Goal: Information Seeking & Learning: Learn about a topic

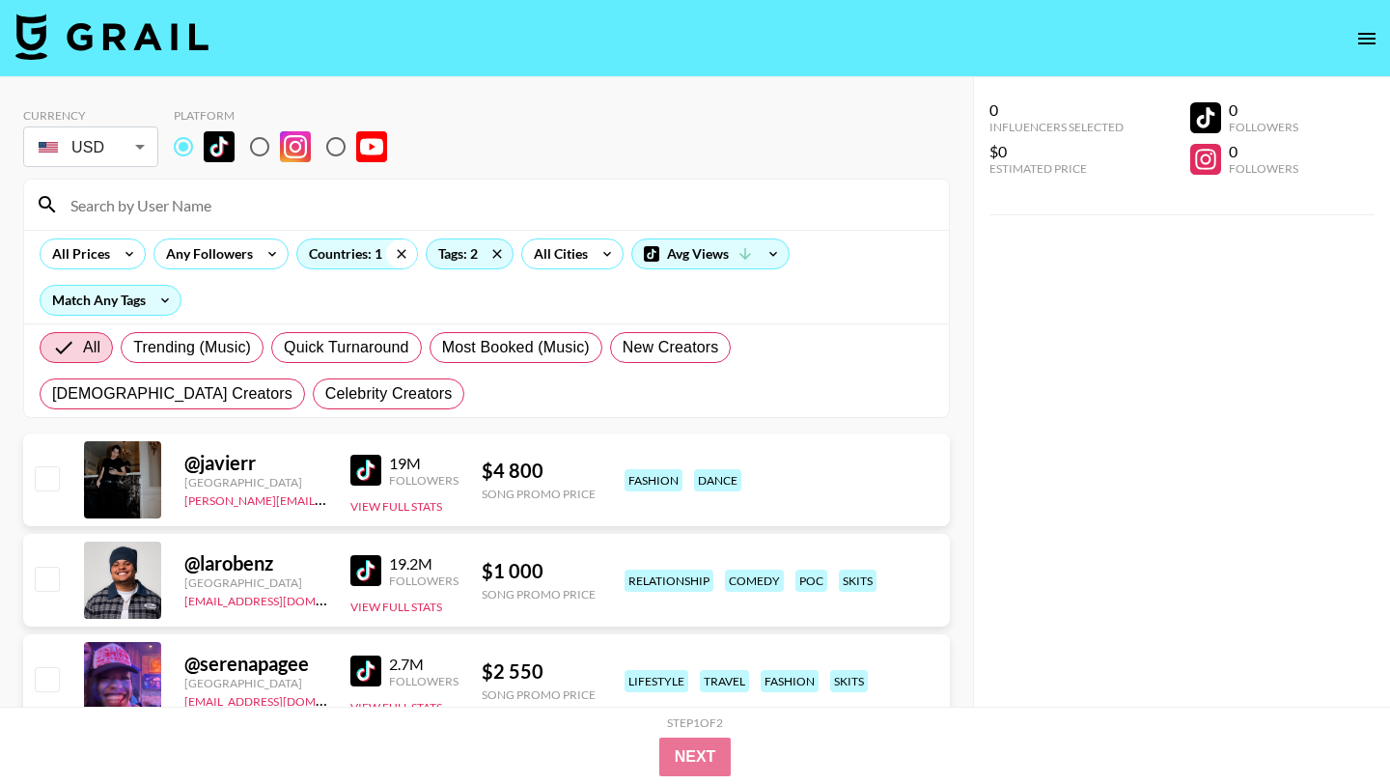
click at [397, 254] on icon at bounding box center [401, 253] width 31 height 29
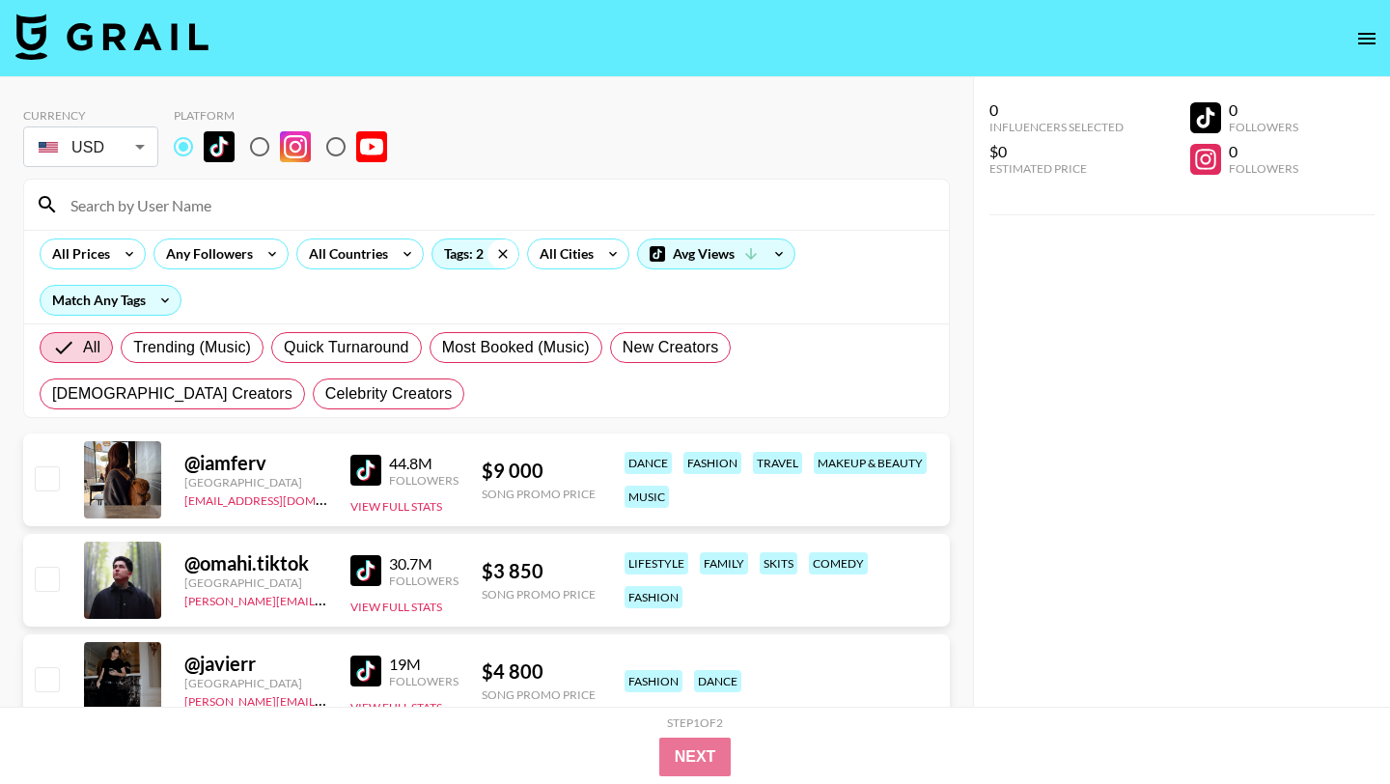
click at [498, 254] on icon at bounding box center [503, 253] width 31 height 29
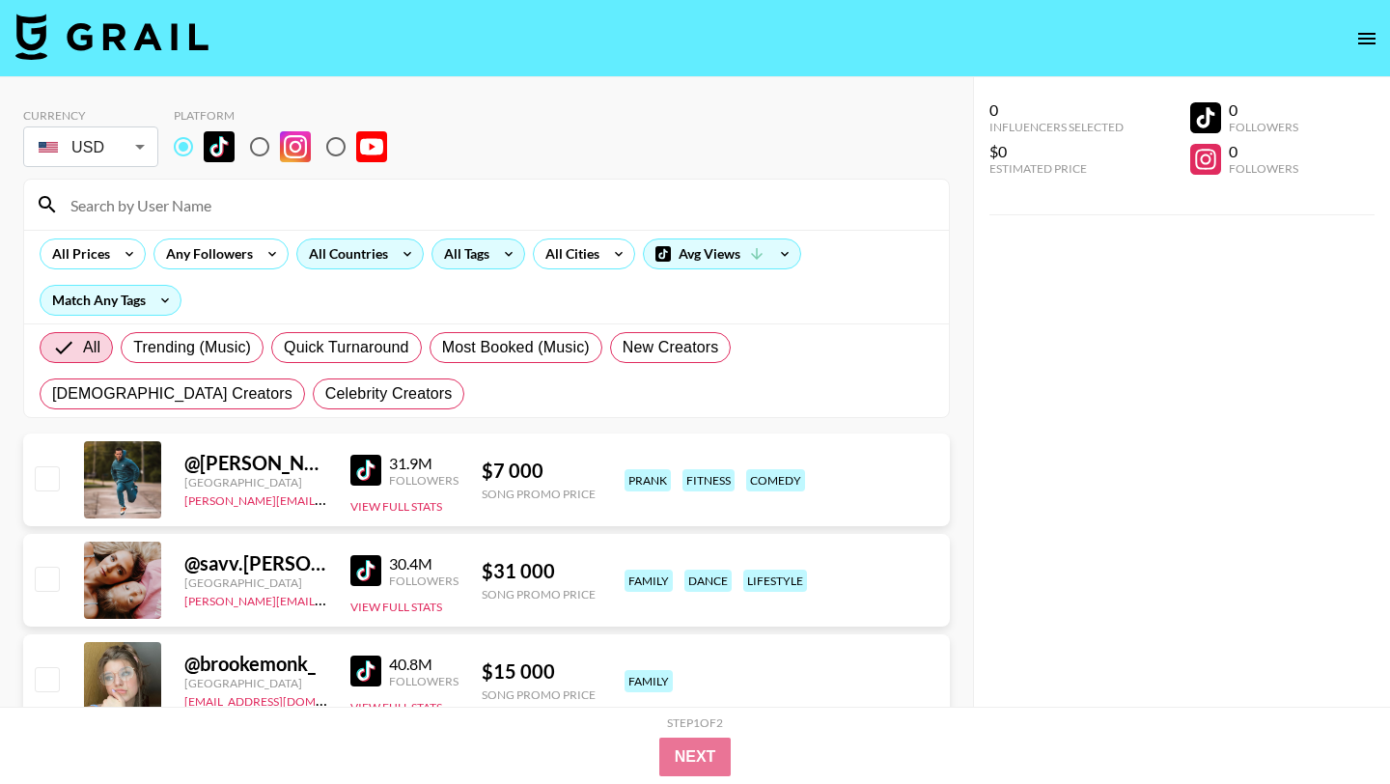
click at [367, 257] on div "All Countries" at bounding box center [344, 253] width 95 height 29
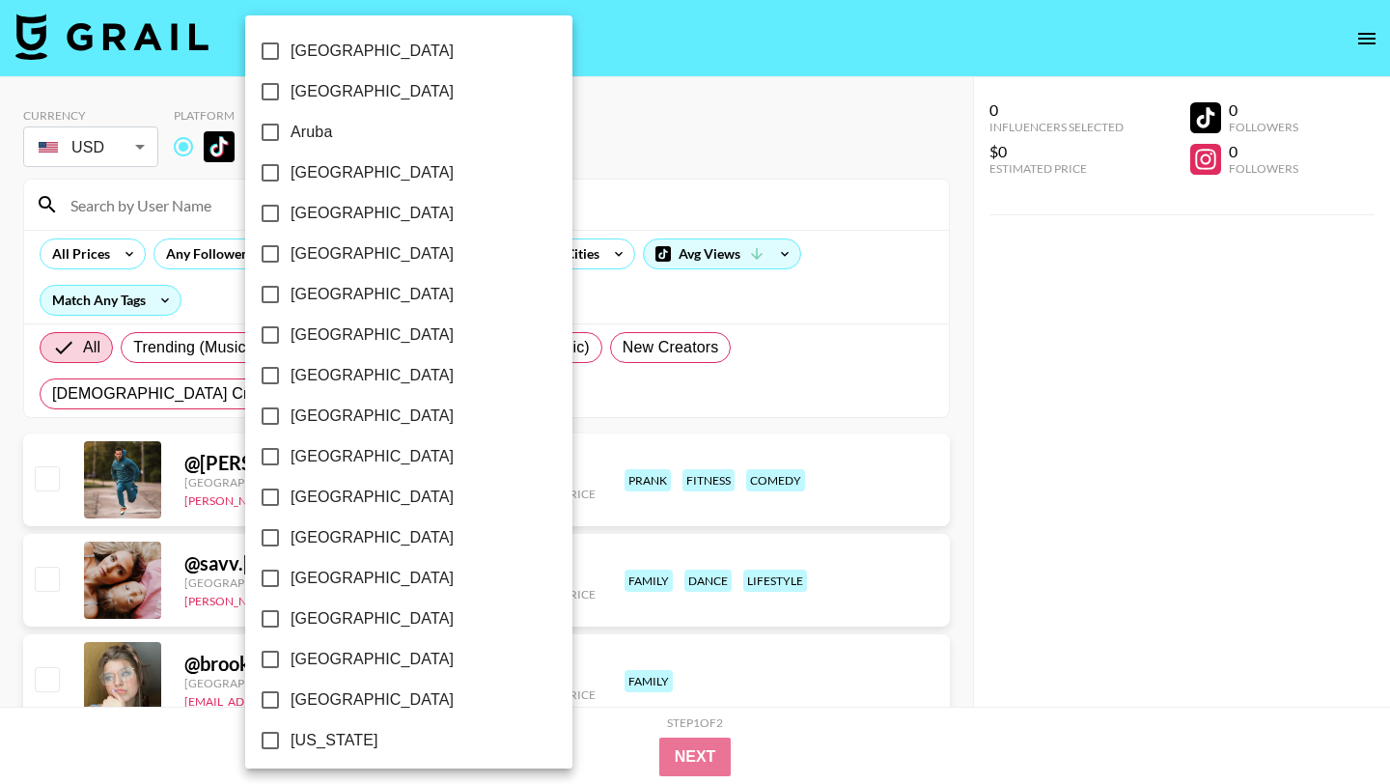
scroll to position [1467, 0]
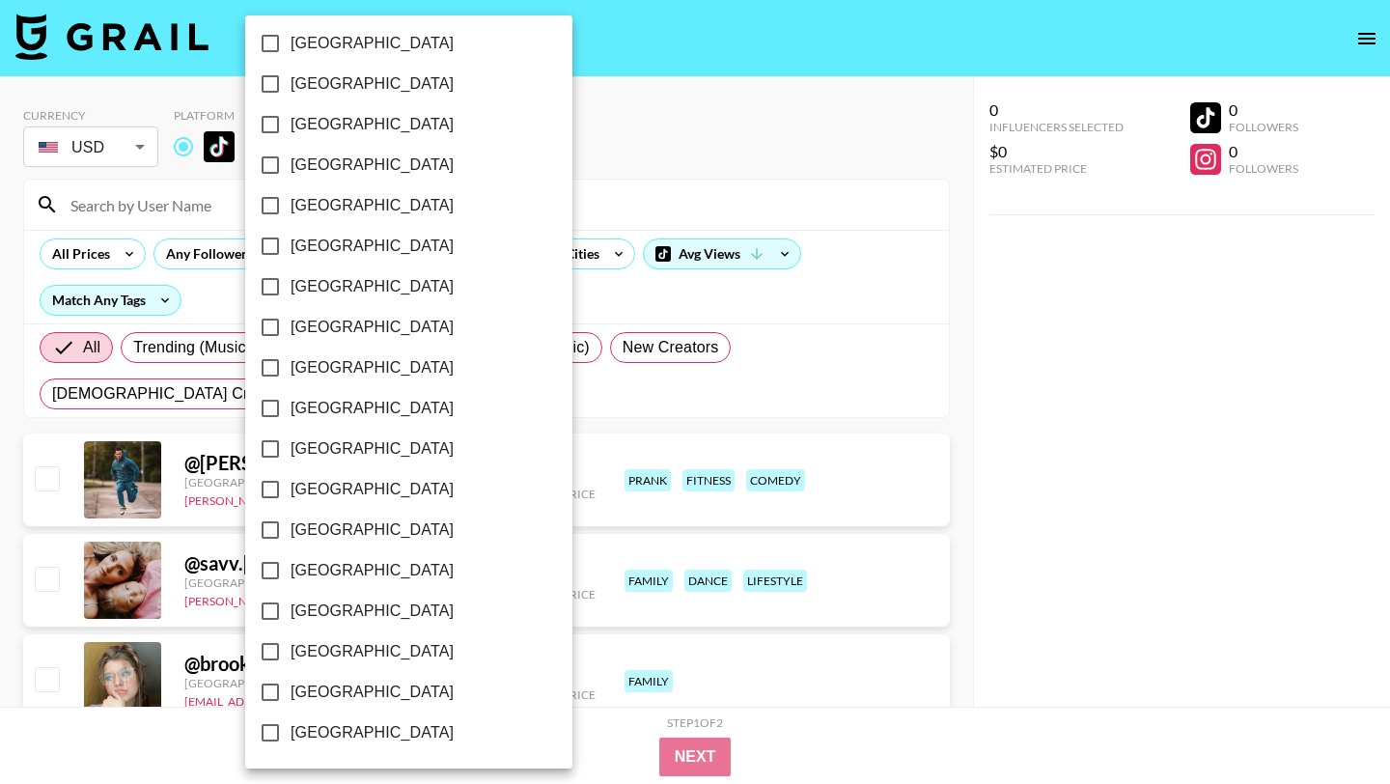
click at [271, 654] on input "[GEOGRAPHIC_DATA]" at bounding box center [270, 651] width 41 height 41
checkbox input "true"
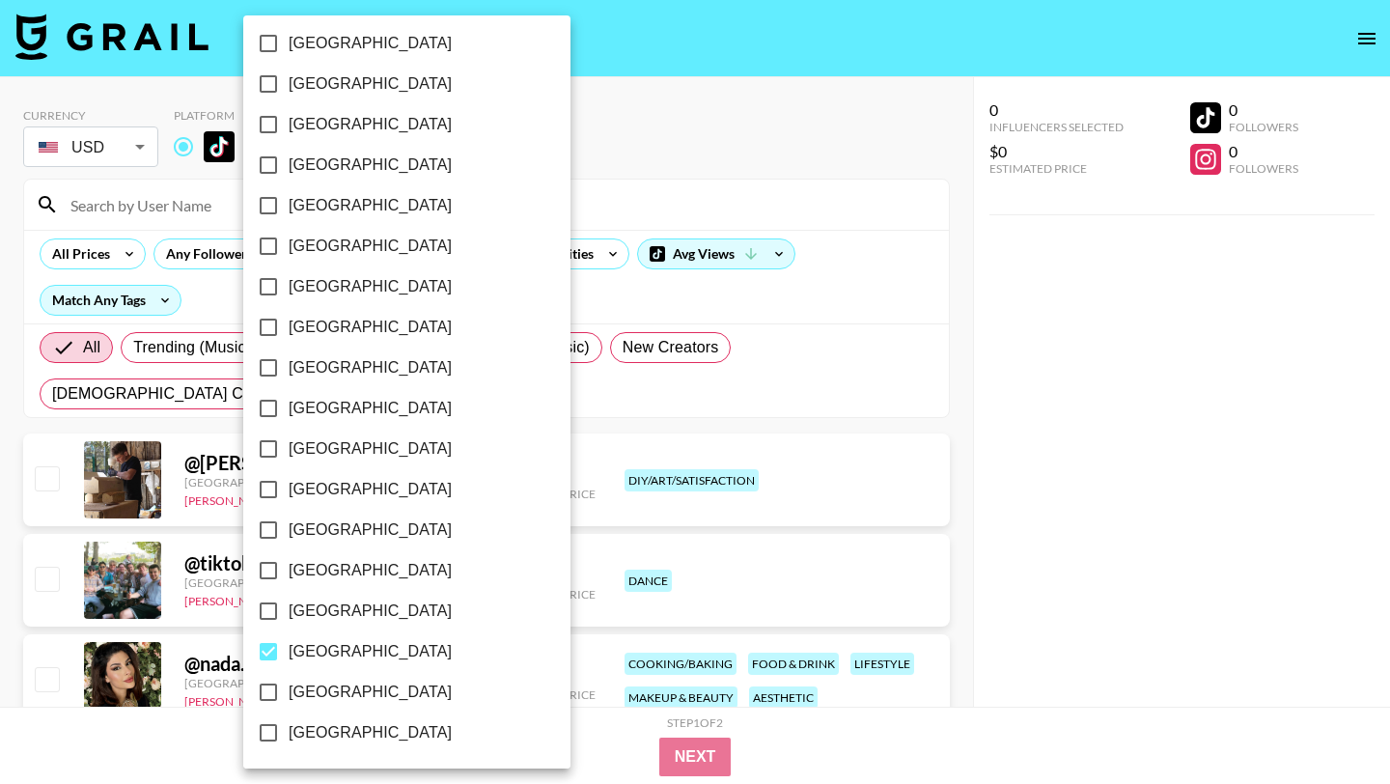
click at [631, 162] on div at bounding box center [695, 392] width 1390 height 784
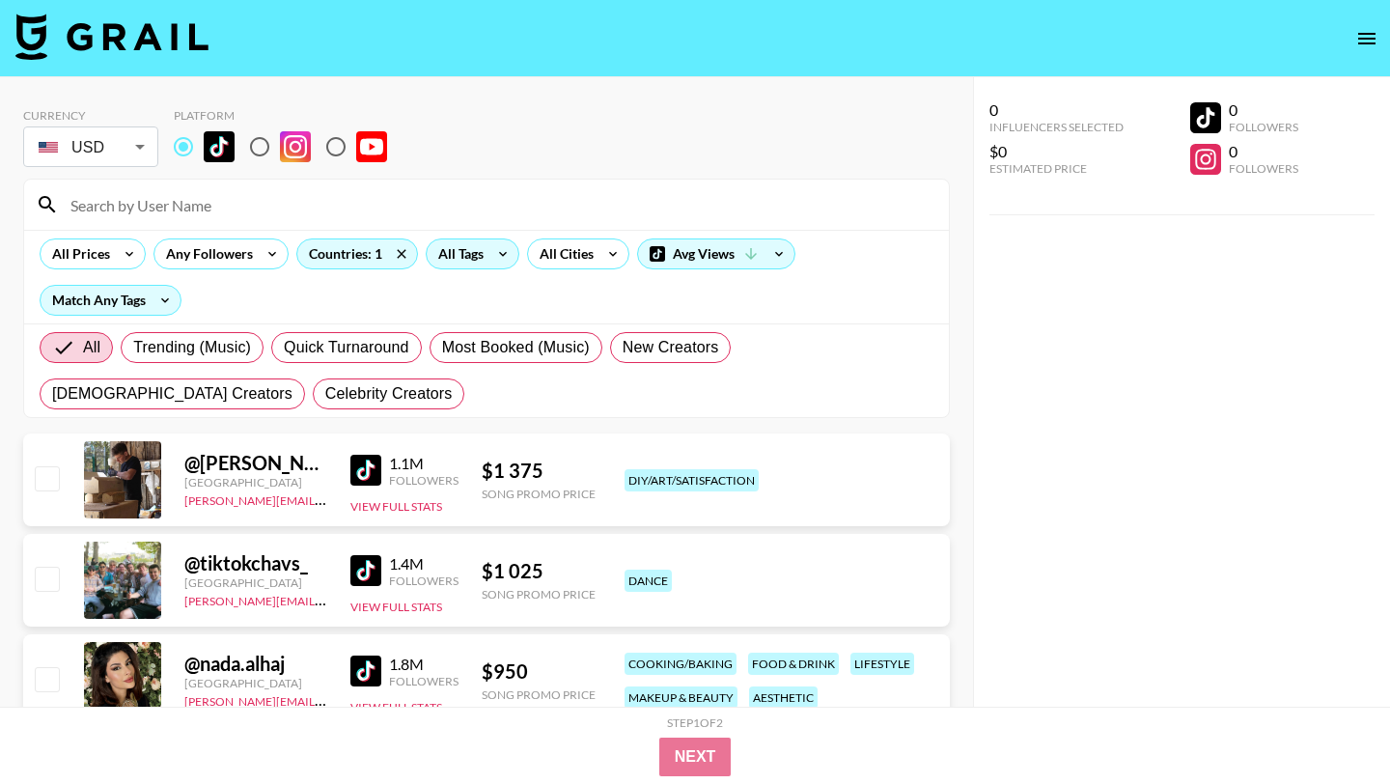
click at [183, 208] on input at bounding box center [498, 204] width 879 height 31
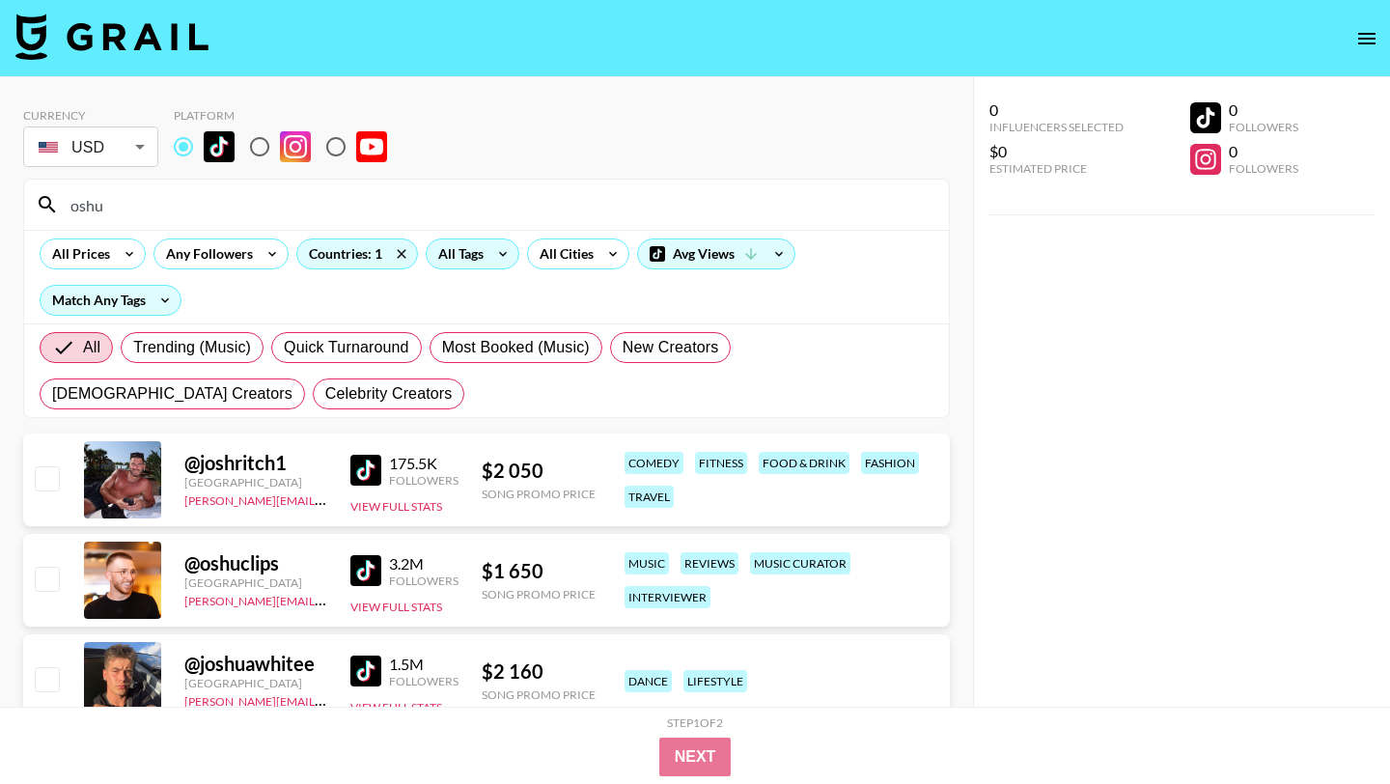
type input "oshu"
click at [371, 569] on img at bounding box center [365, 570] width 31 height 31
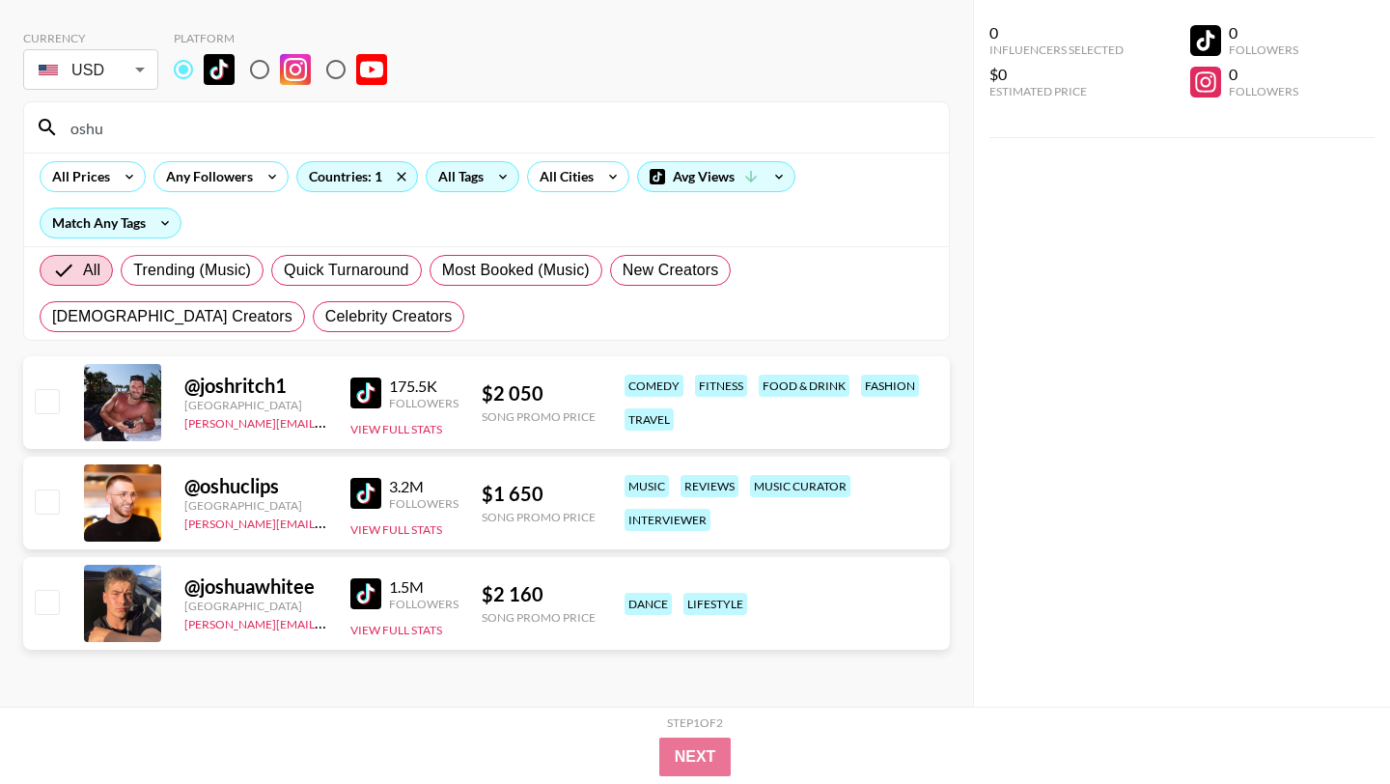
drag, startPoint x: 109, startPoint y: 132, endPoint x: 11, endPoint y: 132, distance: 98.5
click at [20, 132] on div "Currency USD USD ​ Platform oshu All Prices Any Followers Countries: 1 All Tags…" at bounding box center [486, 353] width 973 height 707
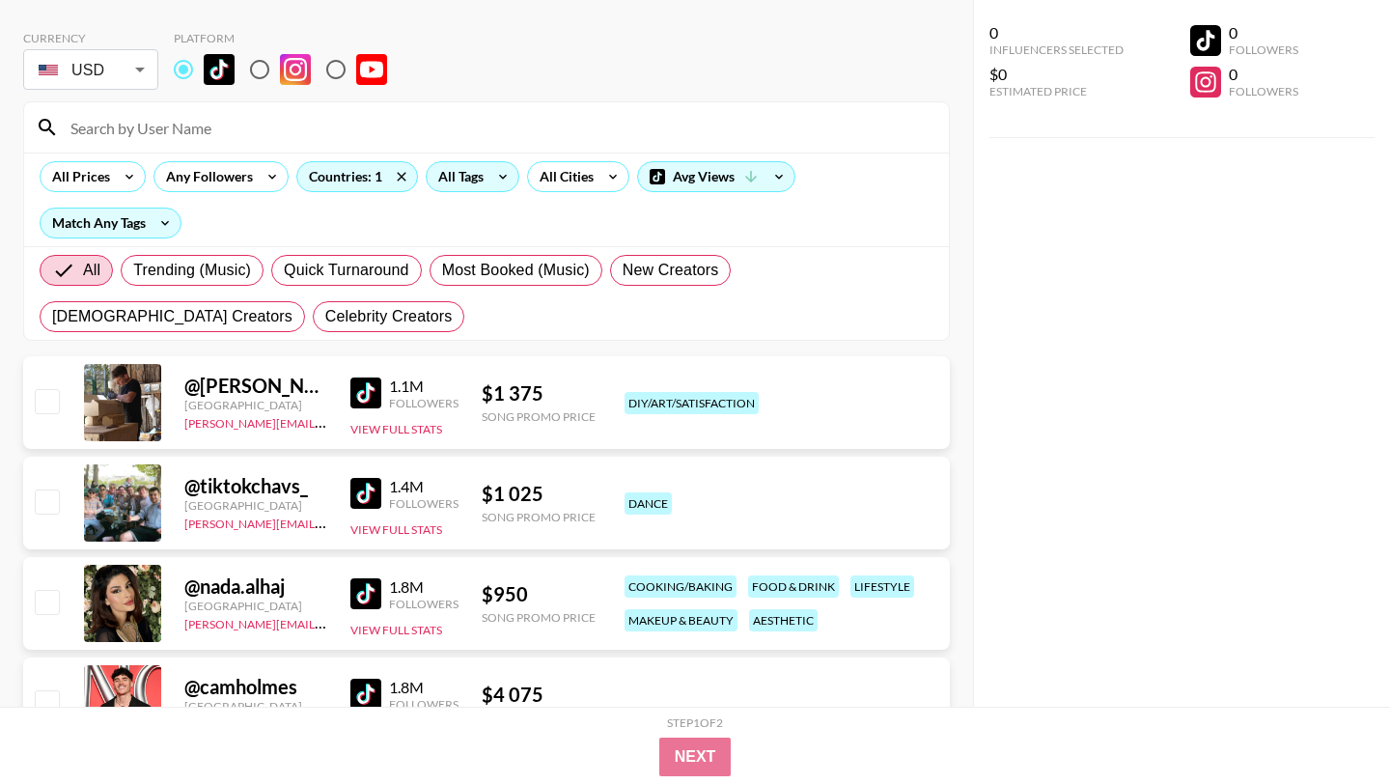
click at [455, 183] on div "All Tags" at bounding box center [457, 176] width 61 height 29
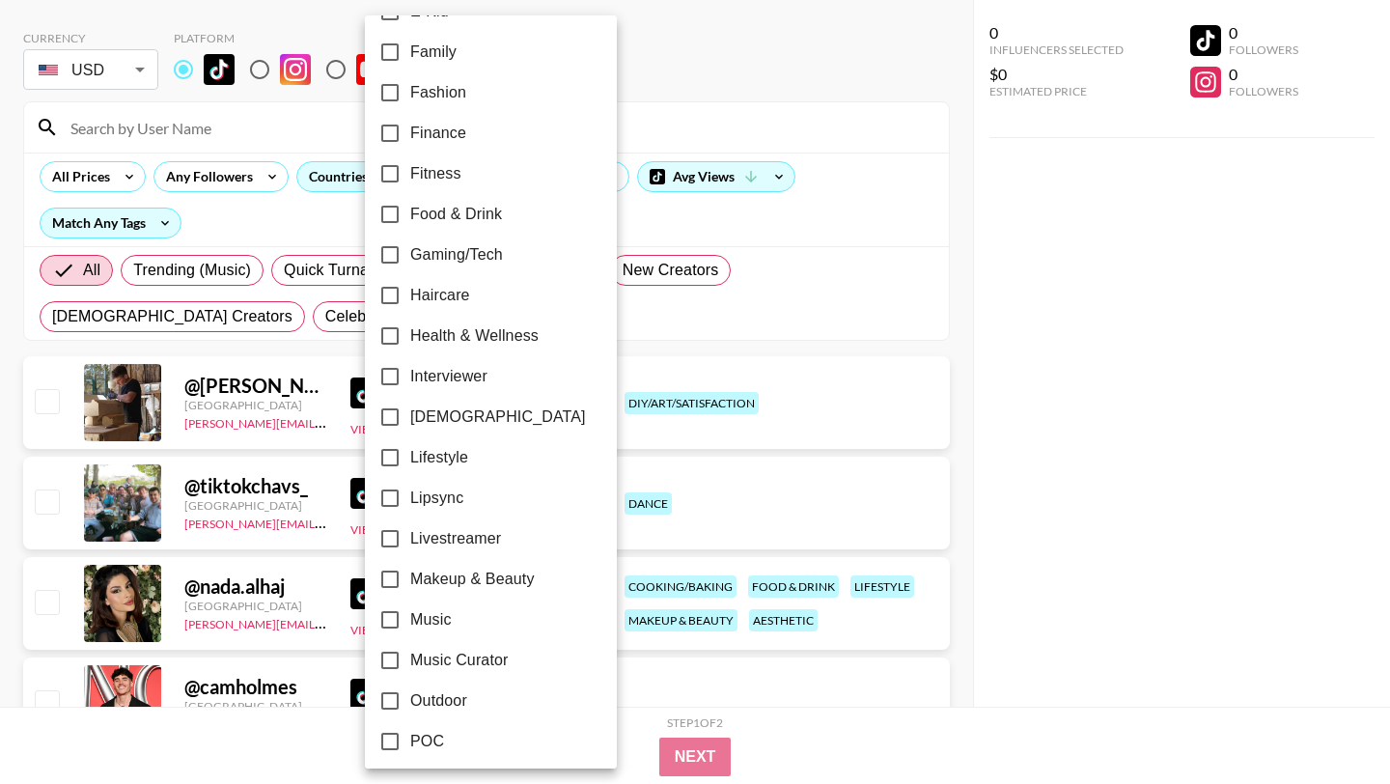
scroll to position [575, 0]
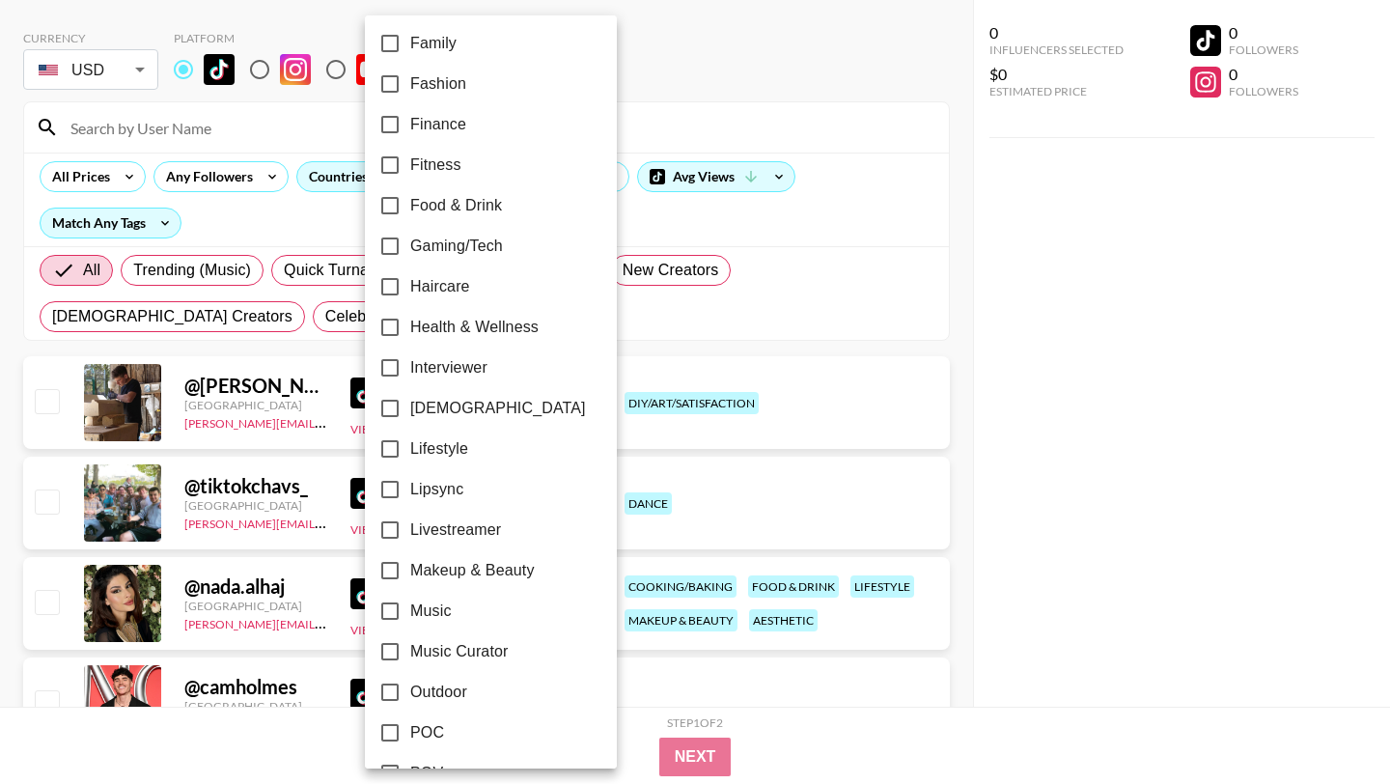
click at [391, 642] on input "Music Curator" at bounding box center [390, 651] width 41 height 41
checkbox input "true"
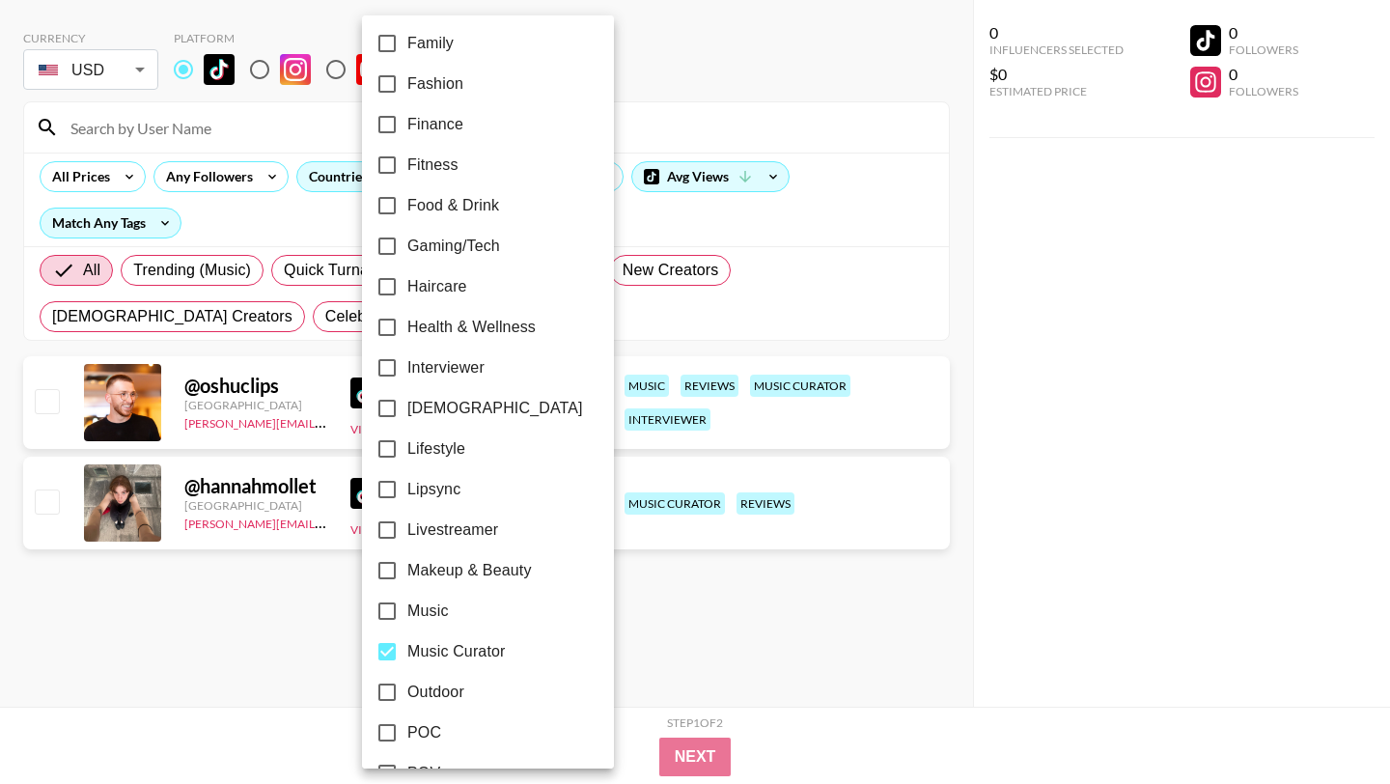
click at [276, 605] on div at bounding box center [695, 392] width 1390 height 784
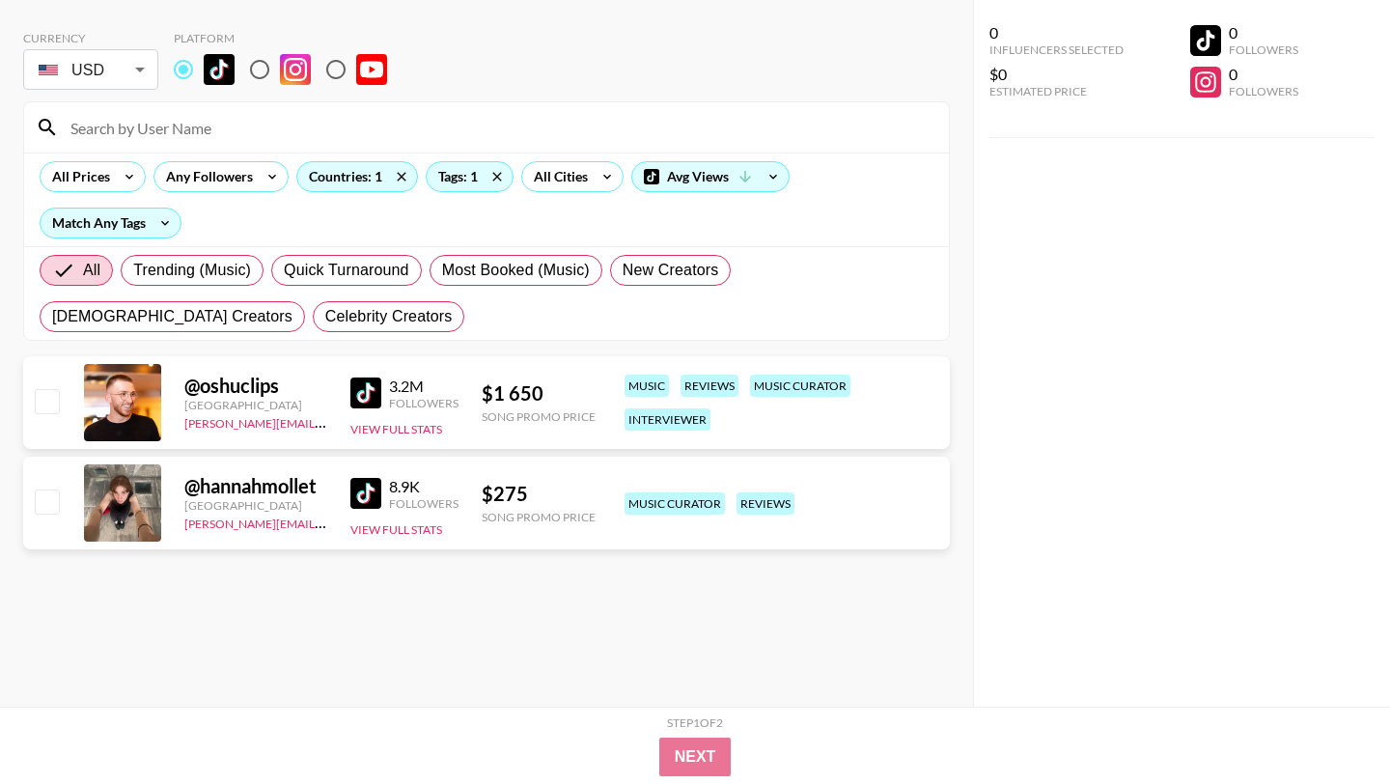
click at [370, 497] on img at bounding box center [365, 493] width 31 height 31
click at [449, 176] on div "Tags: 1" at bounding box center [470, 176] width 86 height 29
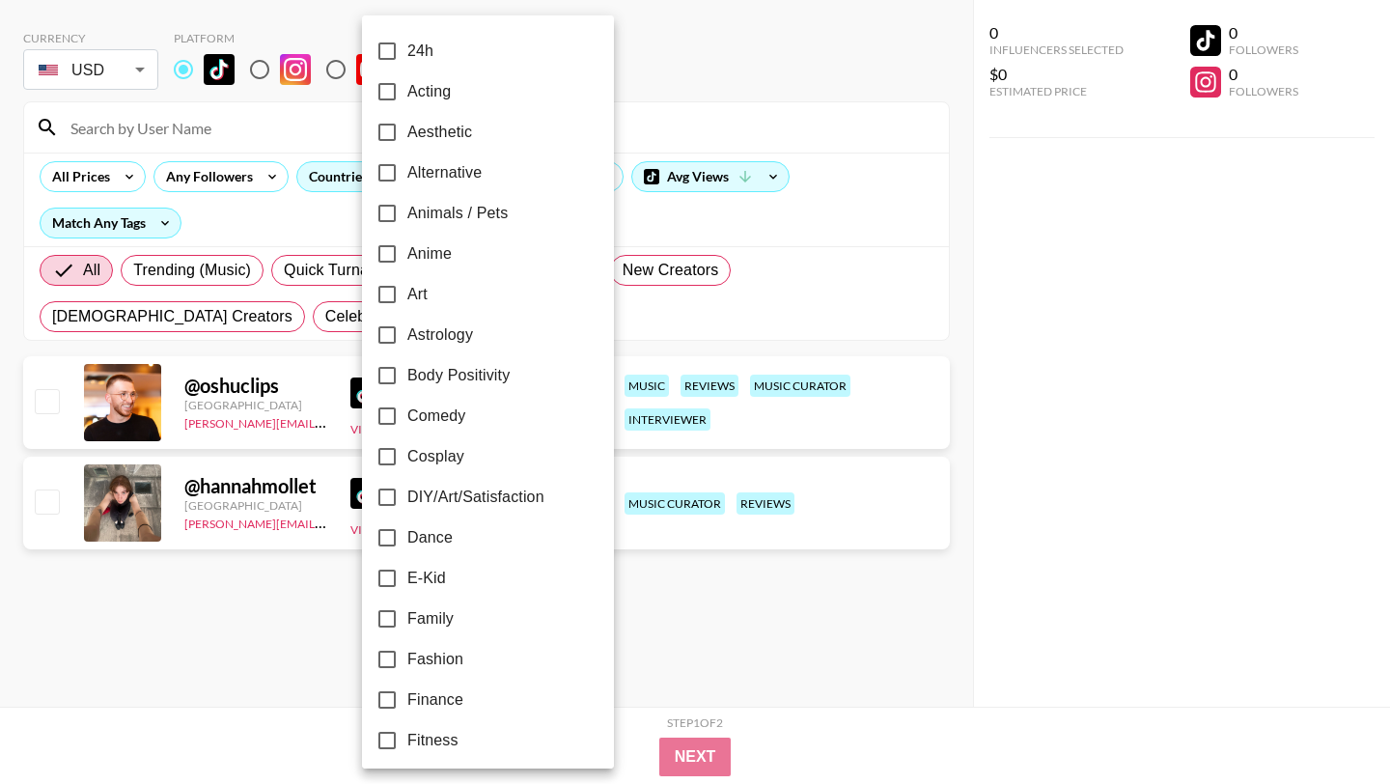
click at [329, 130] on div at bounding box center [695, 392] width 1390 height 784
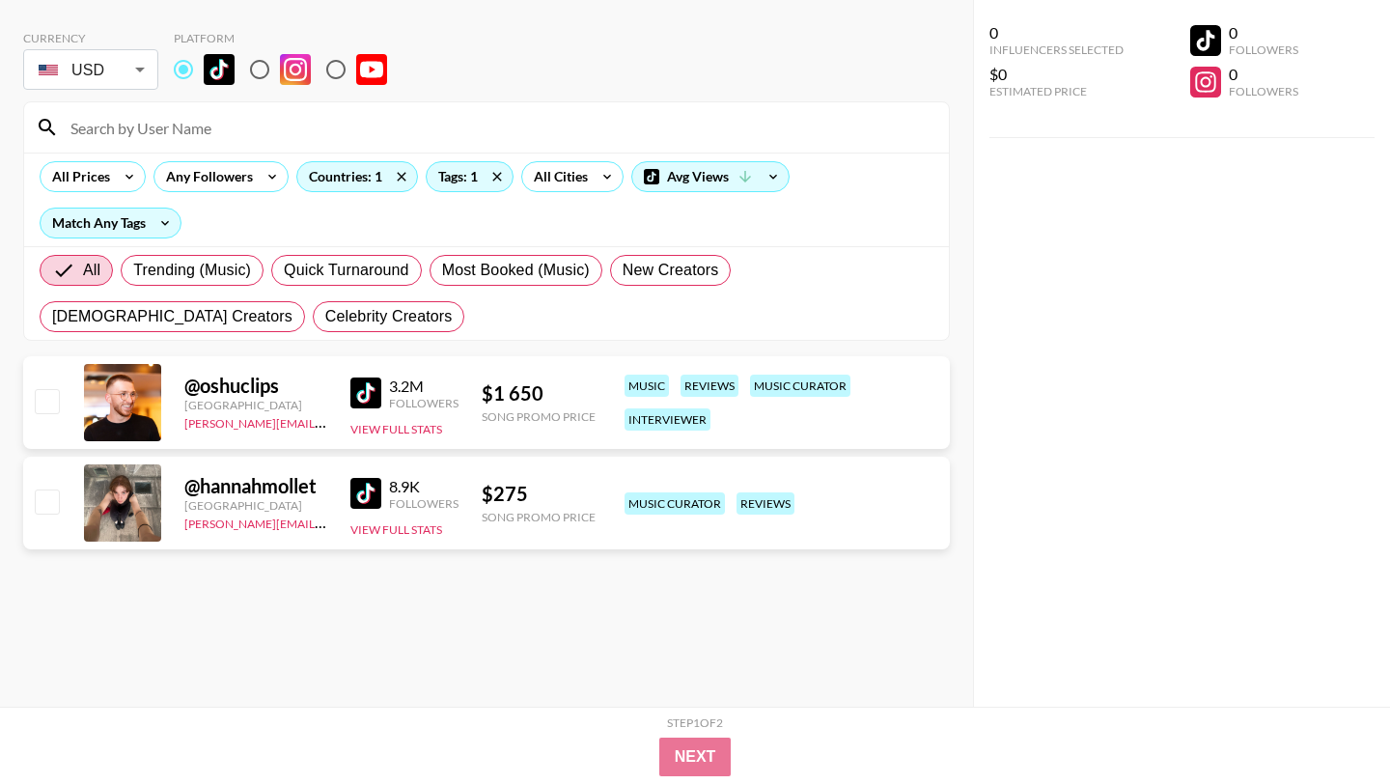
click at [337, 181] on div "Countries: 1" at bounding box center [357, 176] width 120 height 29
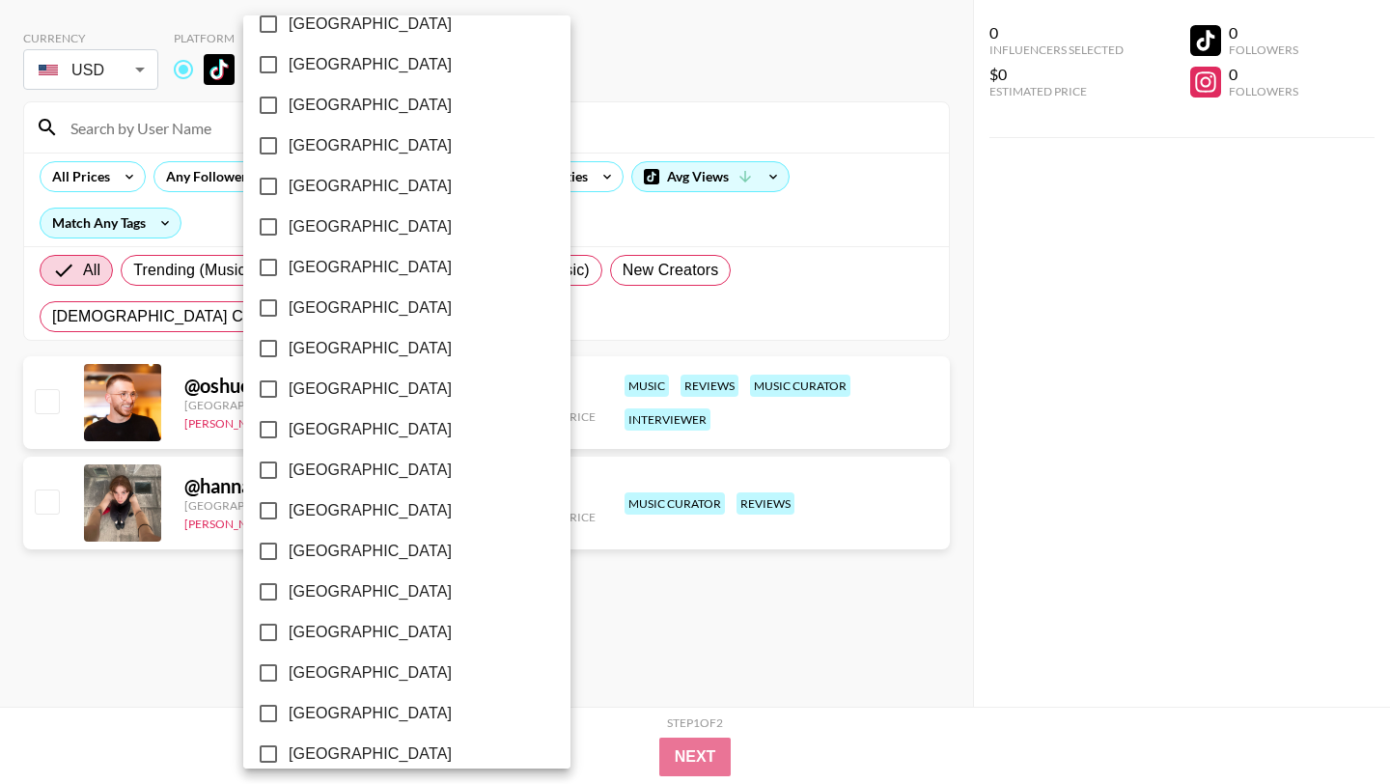
scroll to position [1467, 0]
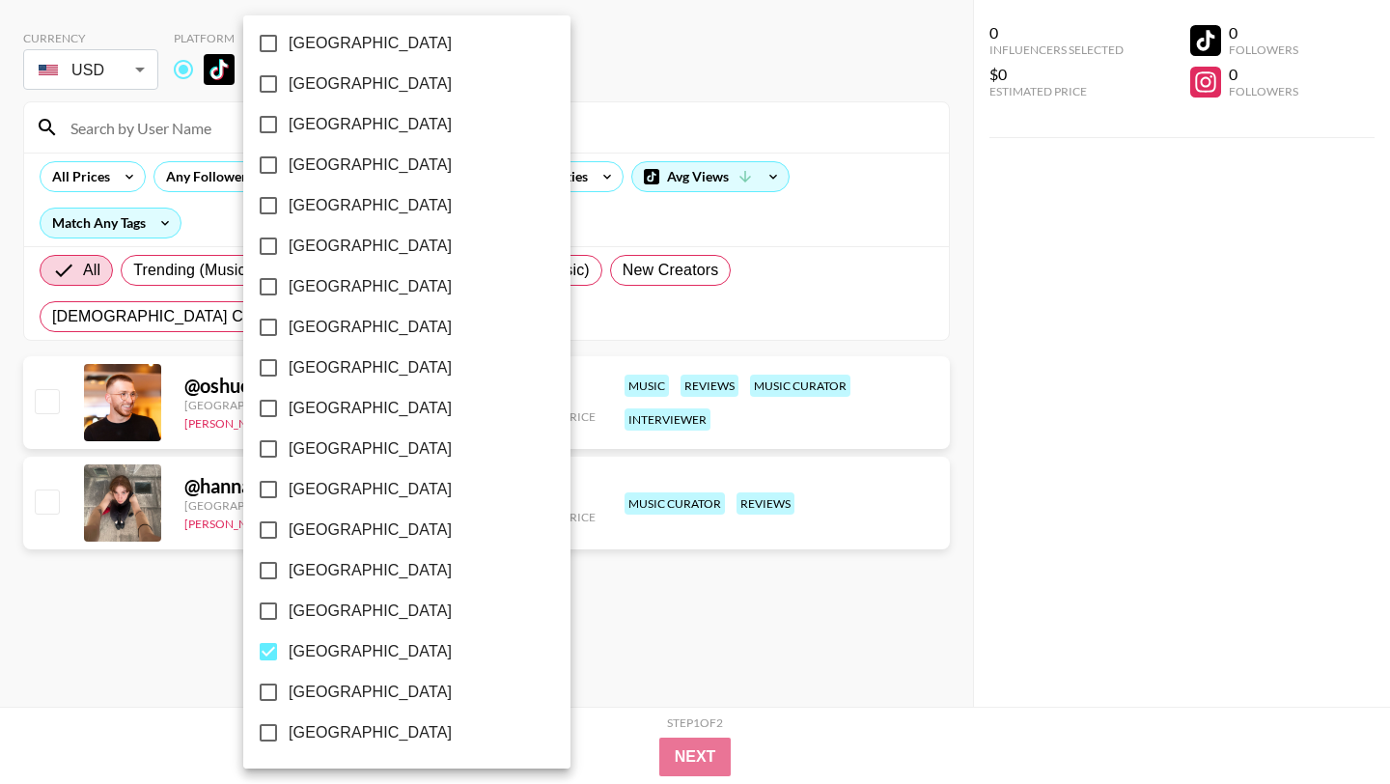
click at [272, 656] on input "[GEOGRAPHIC_DATA]" at bounding box center [268, 651] width 41 height 41
checkbox input "false"
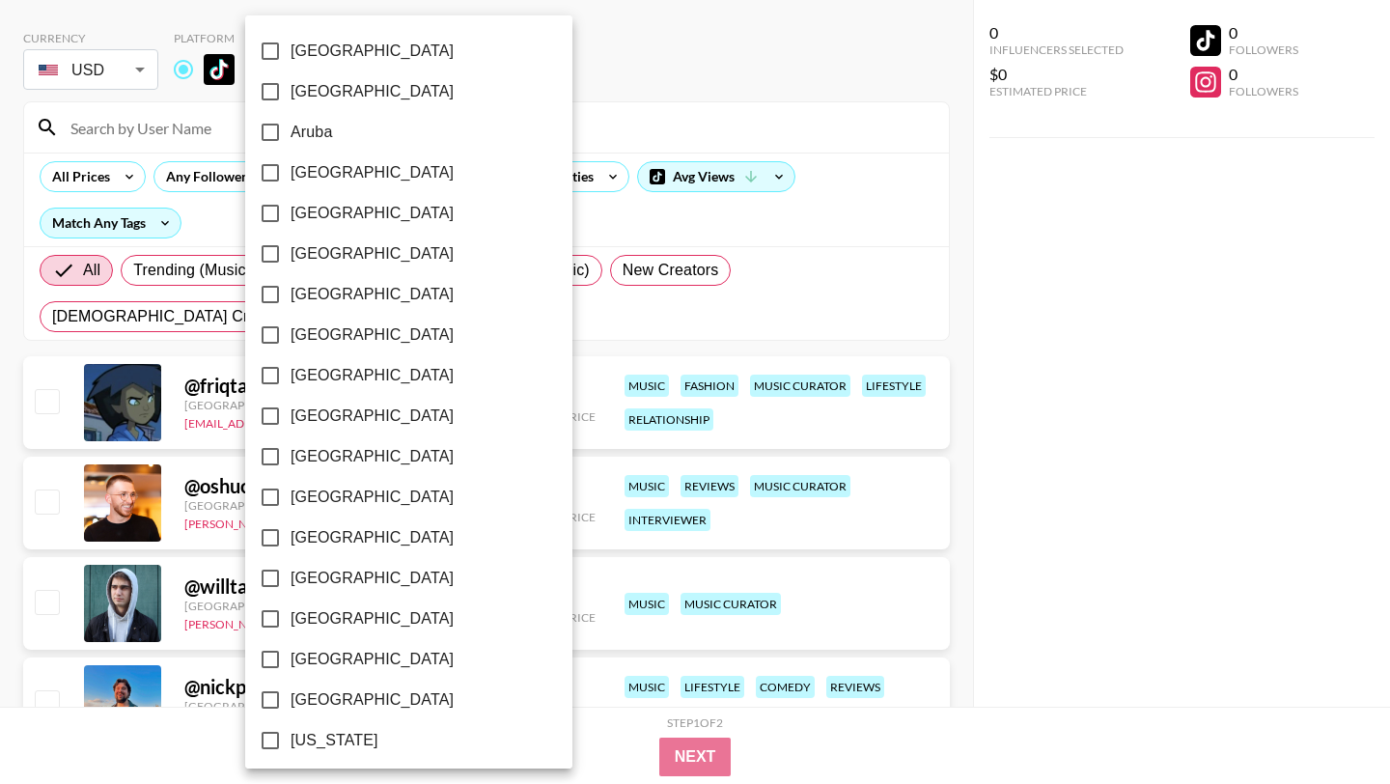
scroll to position [20, 0]
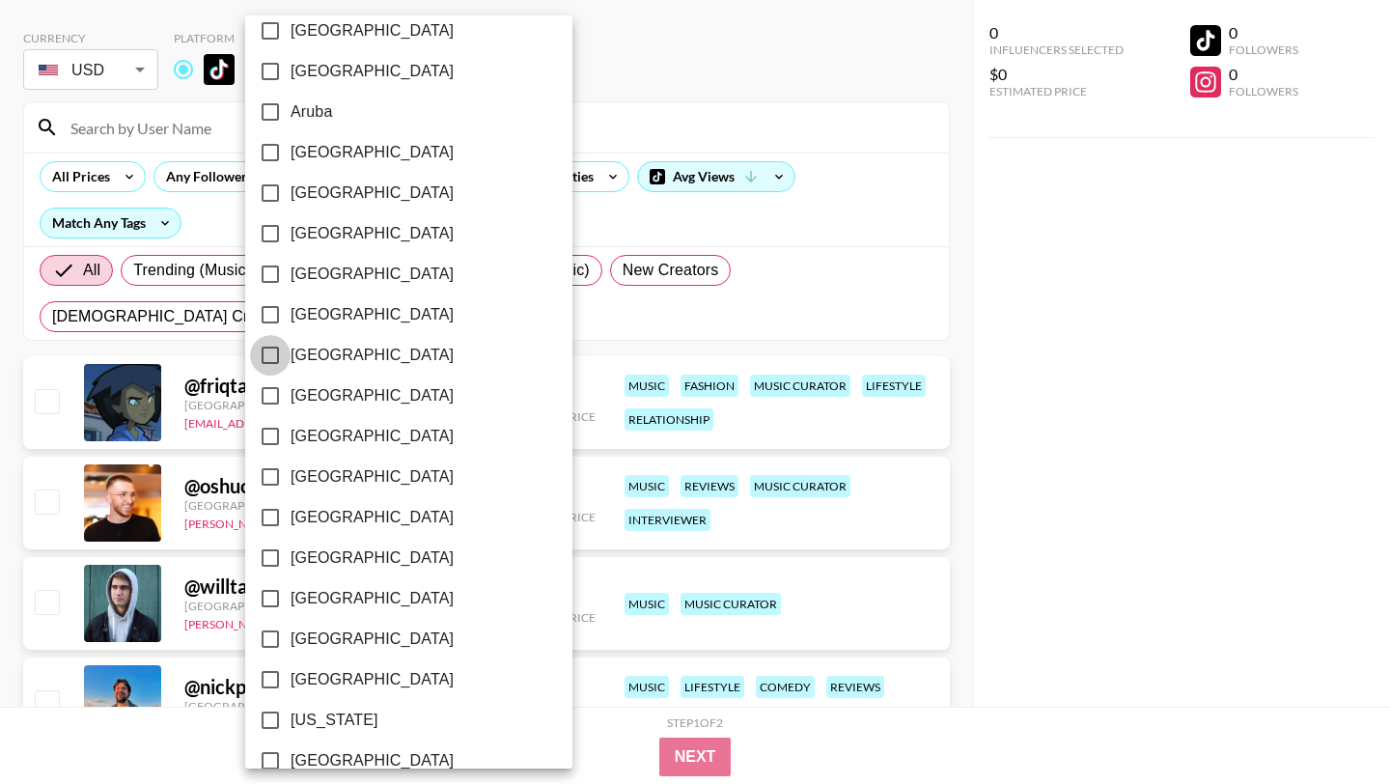
click at [268, 353] on input "[GEOGRAPHIC_DATA]" at bounding box center [270, 355] width 41 height 41
checkbox input "true"
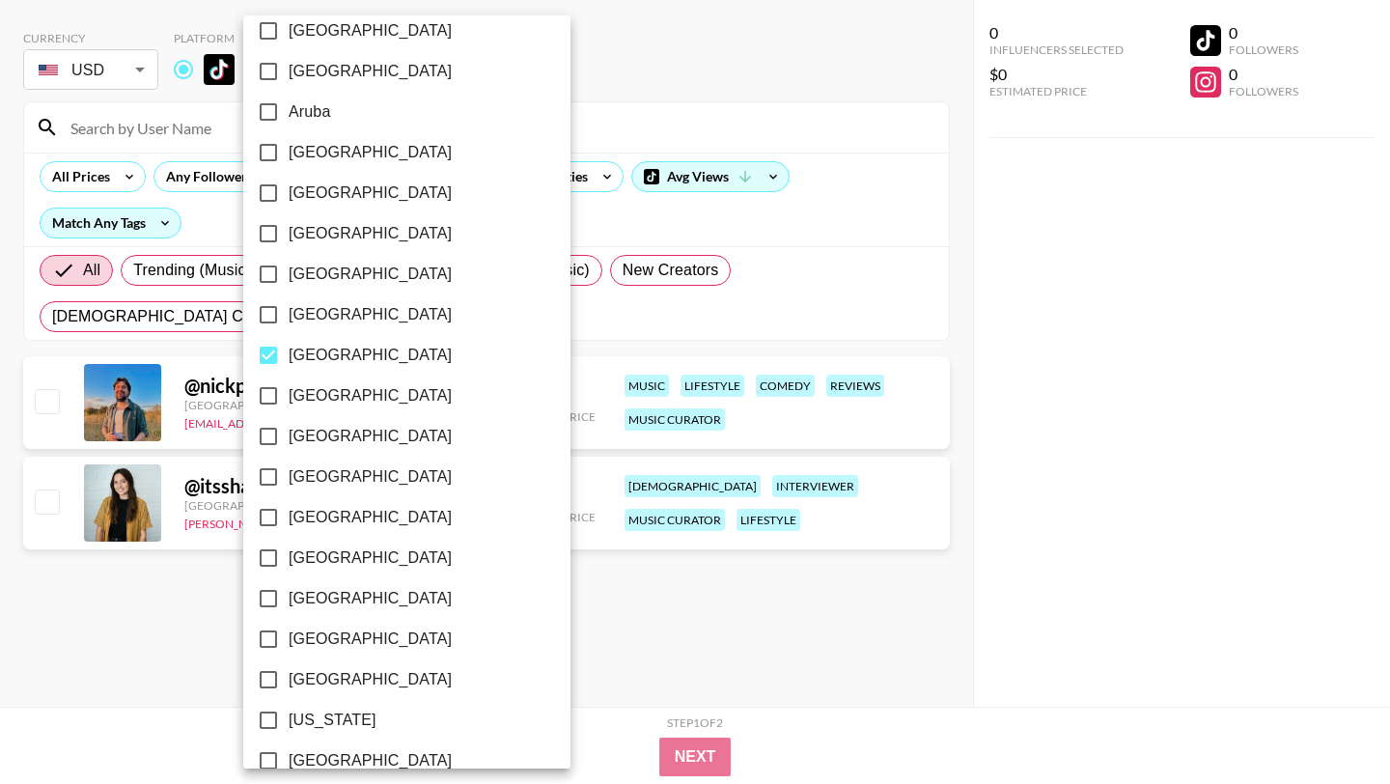
click at [514, 353] on div at bounding box center [695, 392] width 1390 height 784
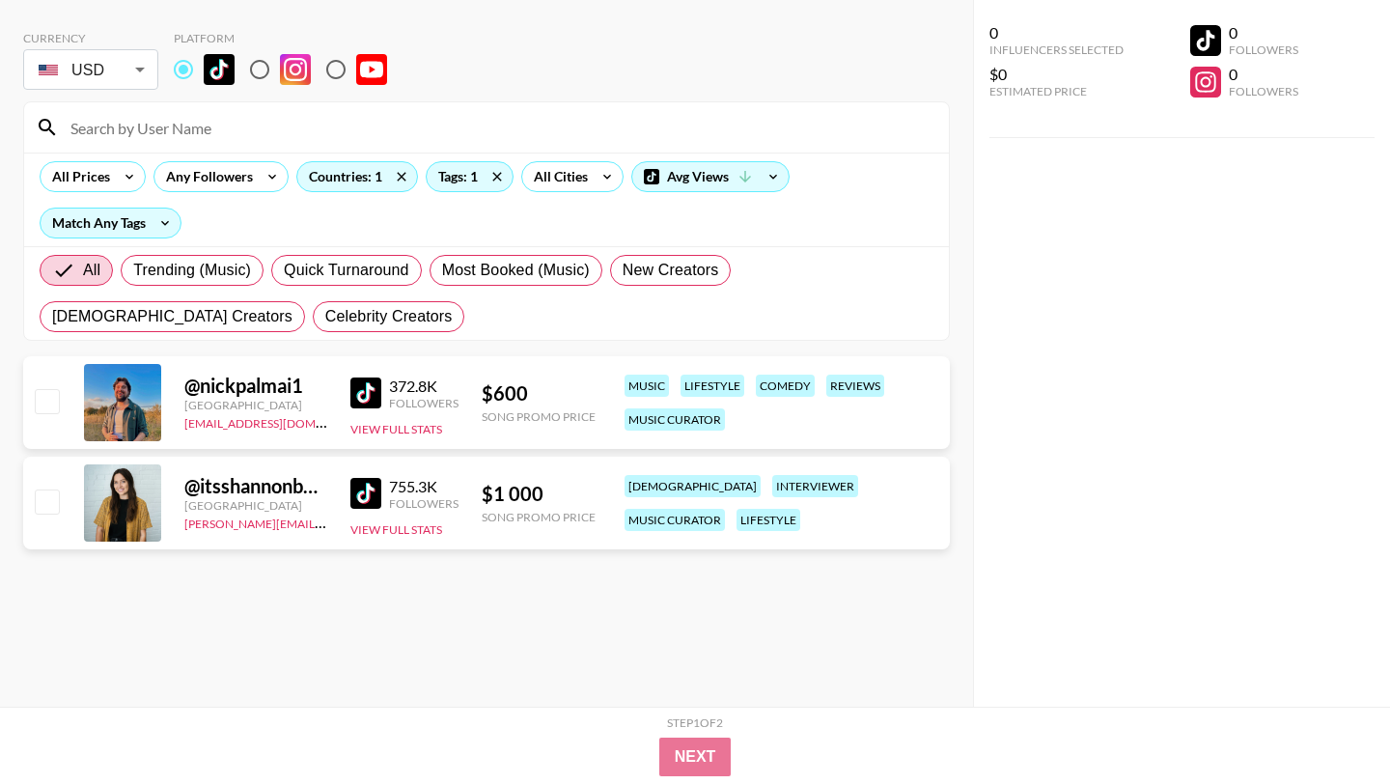
click at [355, 401] on img at bounding box center [365, 392] width 31 height 31
click at [363, 493] on img at bounding box center [365, 493] width 31 height 31
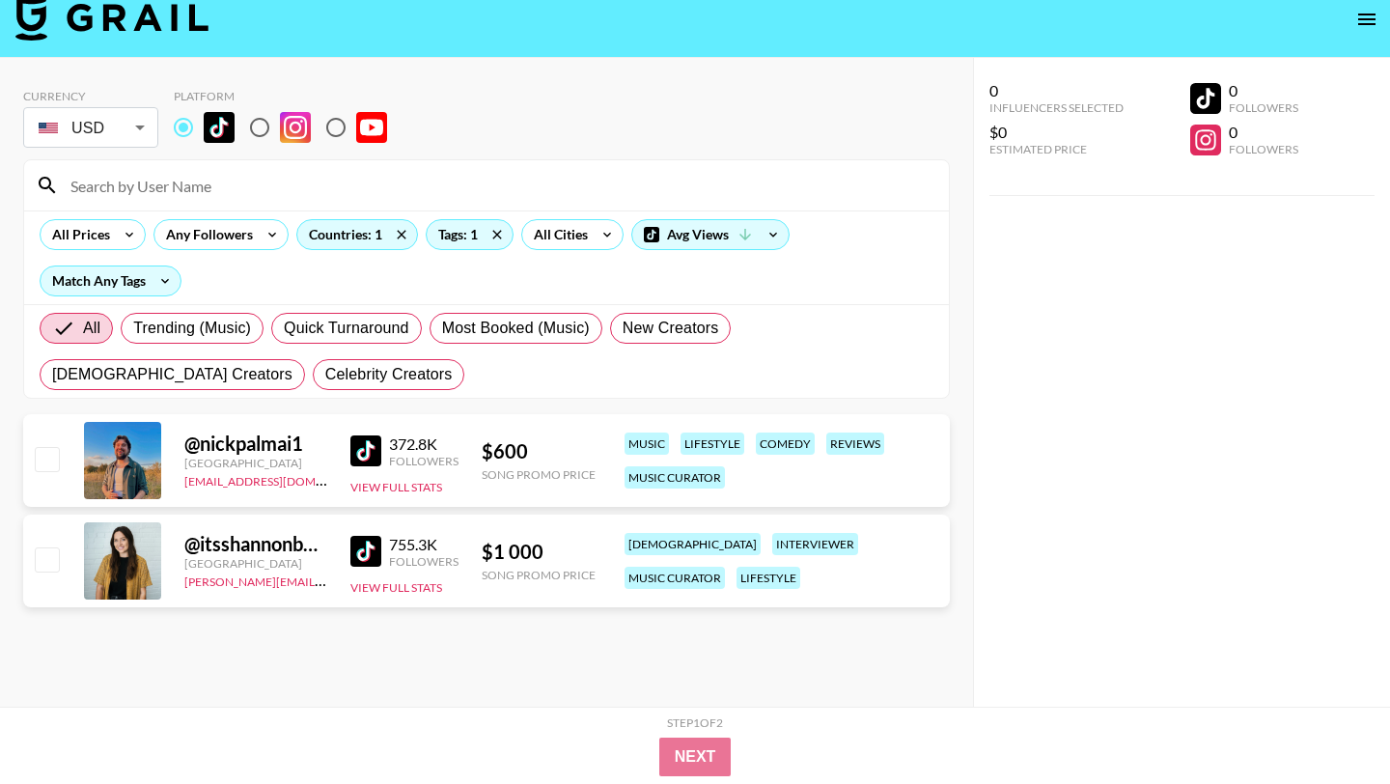
scroll to position [0, 0]
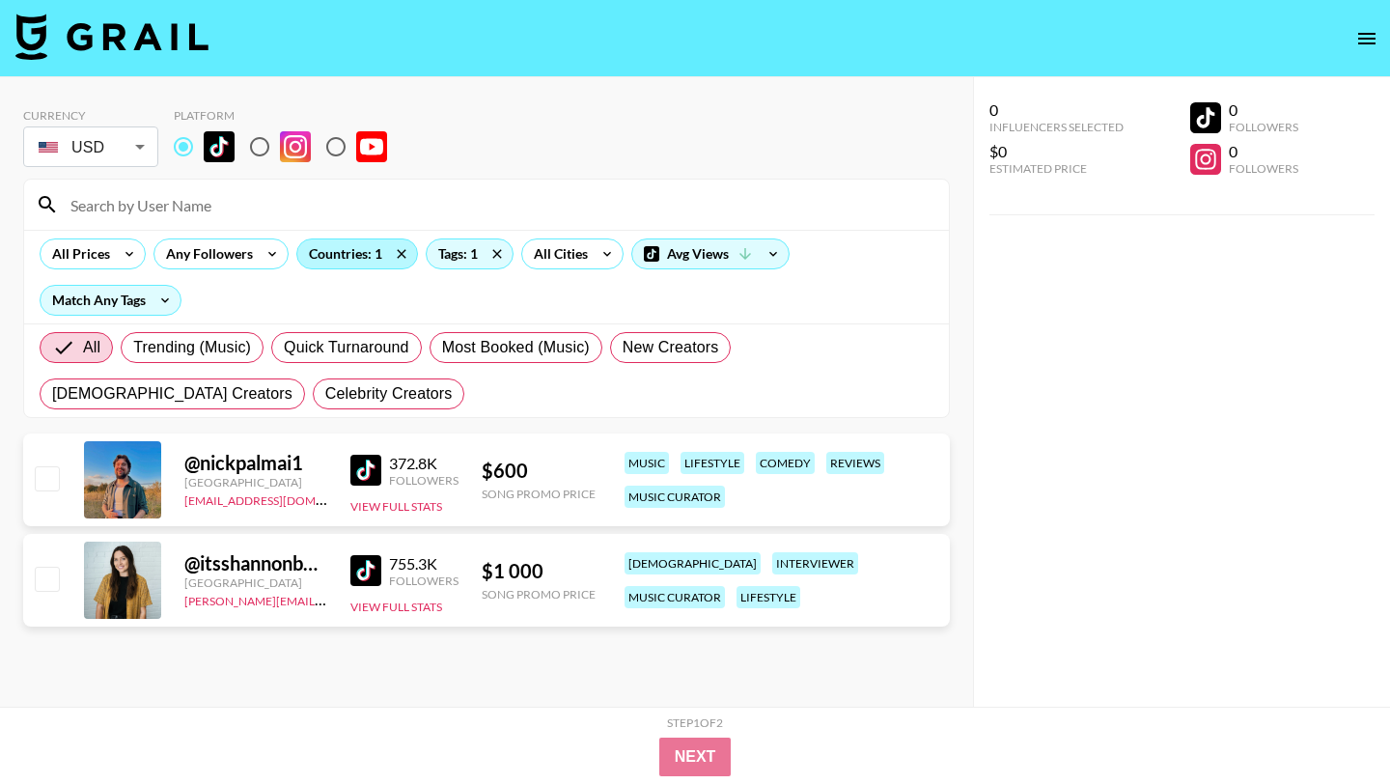
click at [371, 259] on div "Countries: 1" at bounding box center [357, 253] width 120 height 29
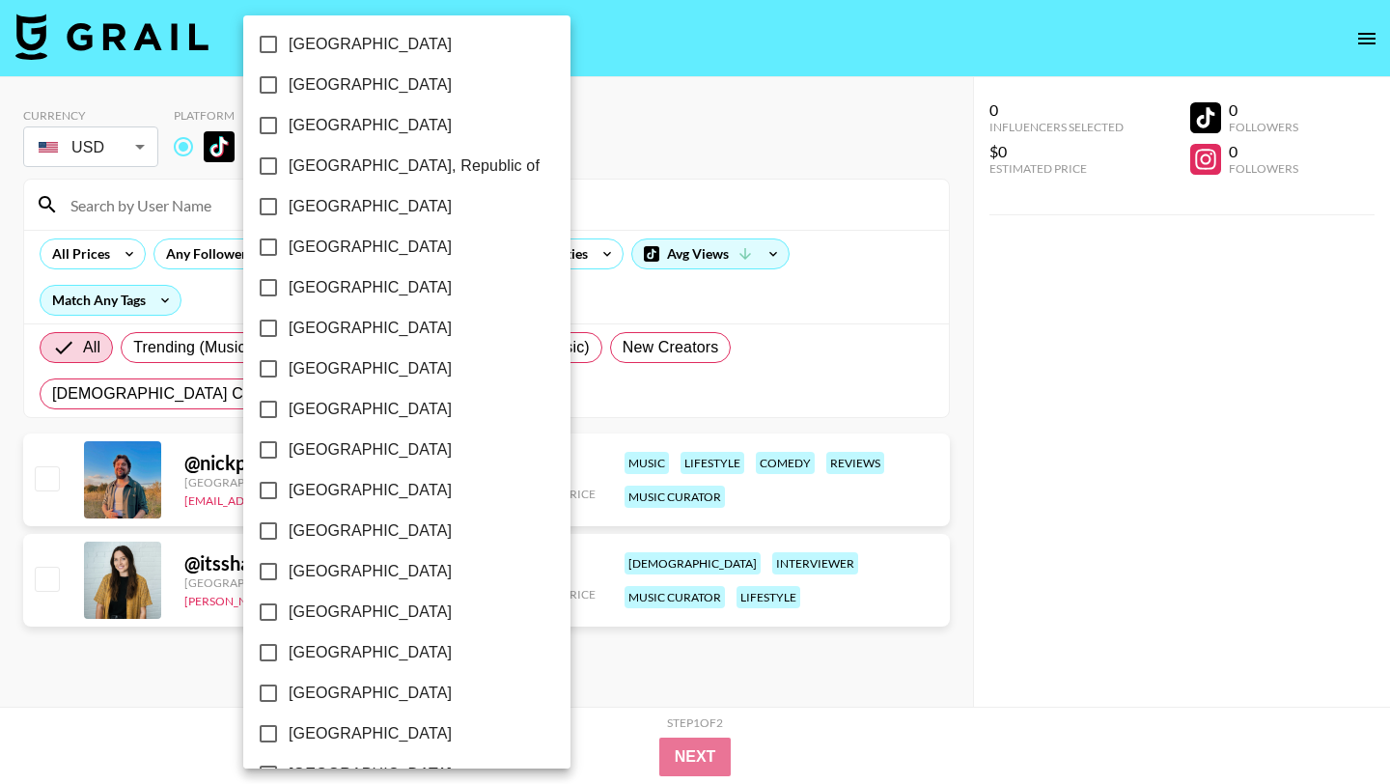
scroll to position [272, 0]
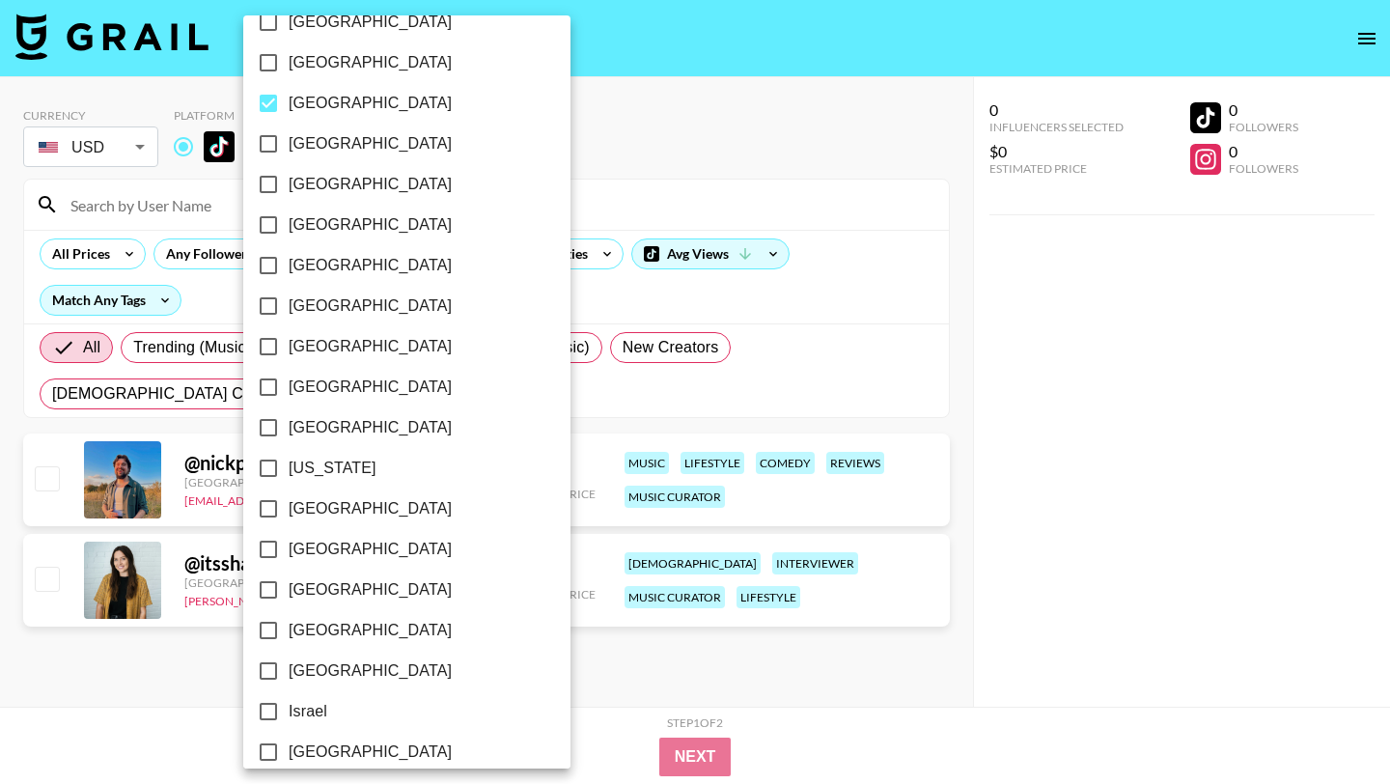
click at [265, 107] on input "[GEOGRAPHIC_DATA]" at bounding box center [268, 103] width 41 height 41
checkbox input "false"
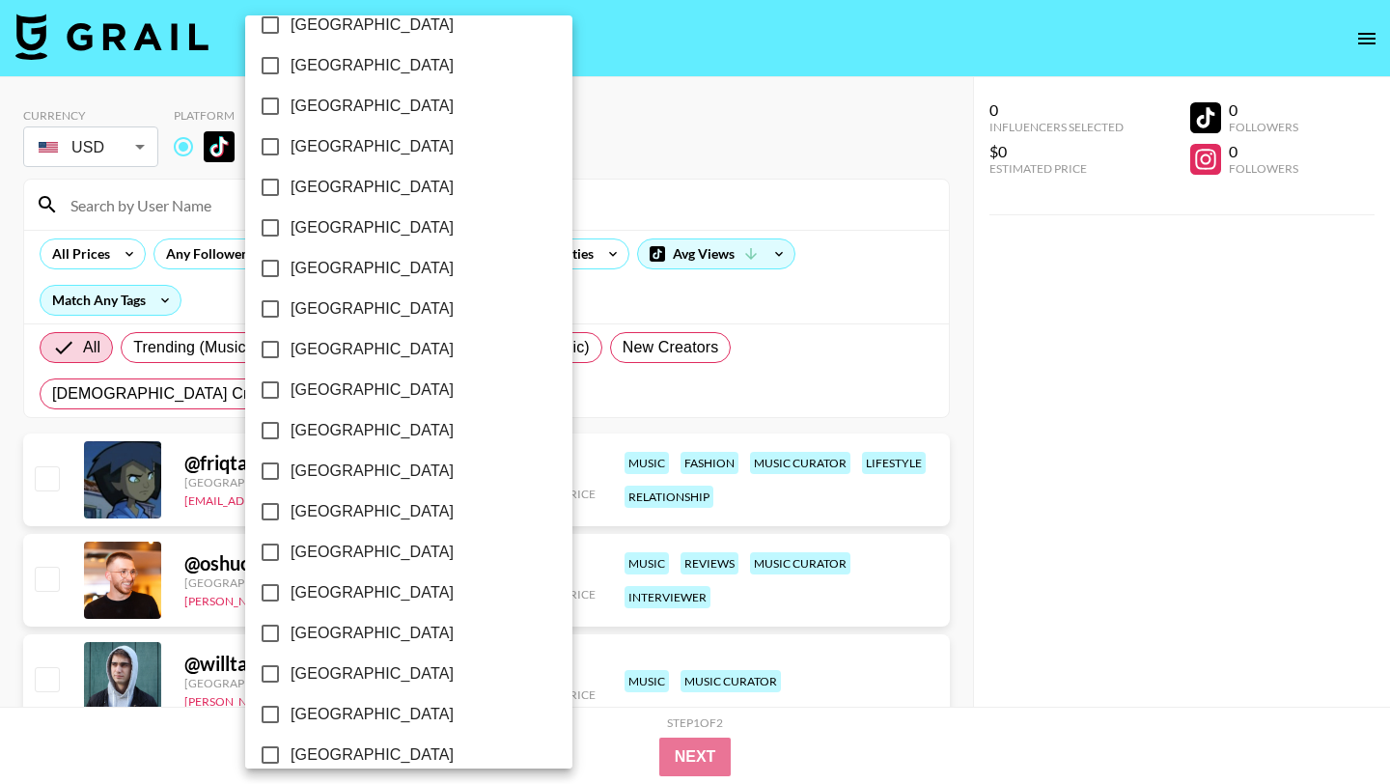
scroll to position [1157, 0]
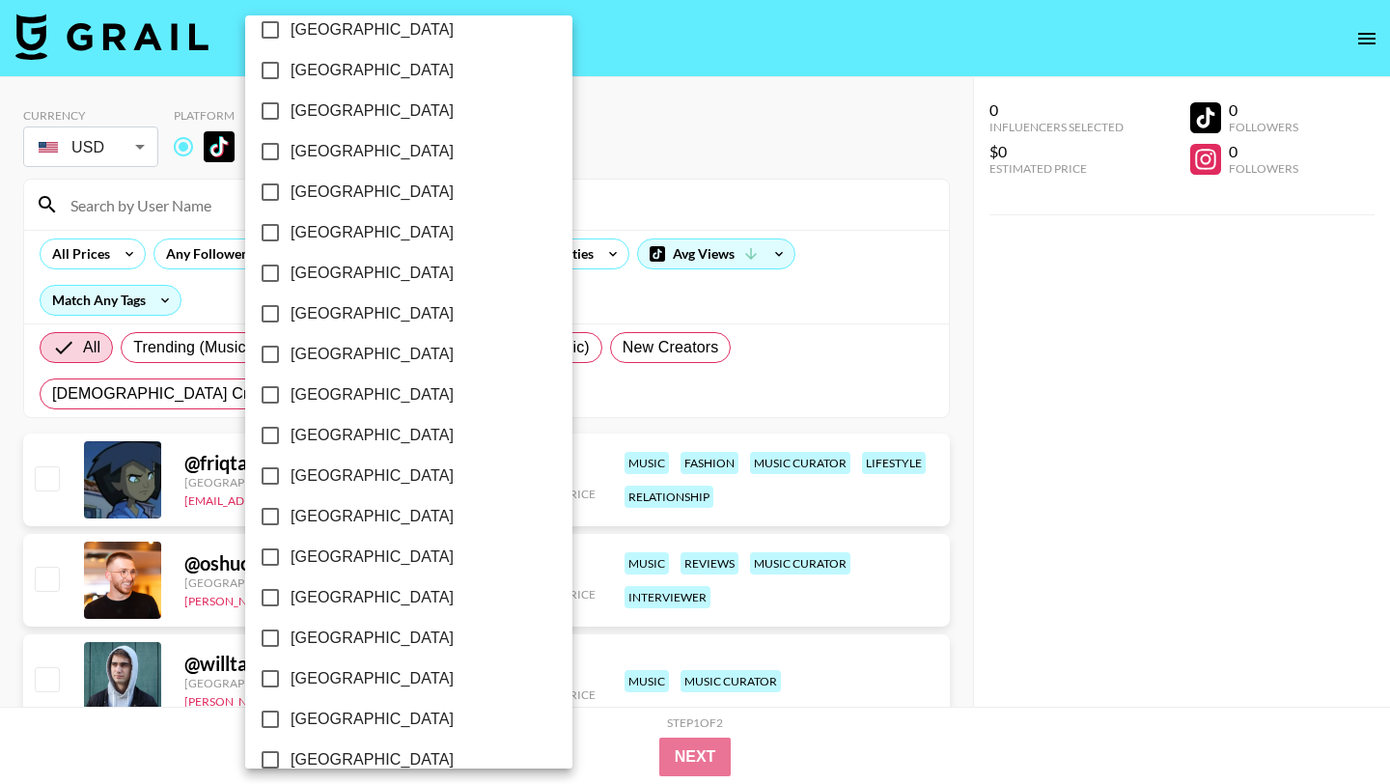
click at [273, 102] on input "[GEOGRAPHIC_DATA]" at bounding box center [270, 111] width 41 height 41
checkbox input "true"
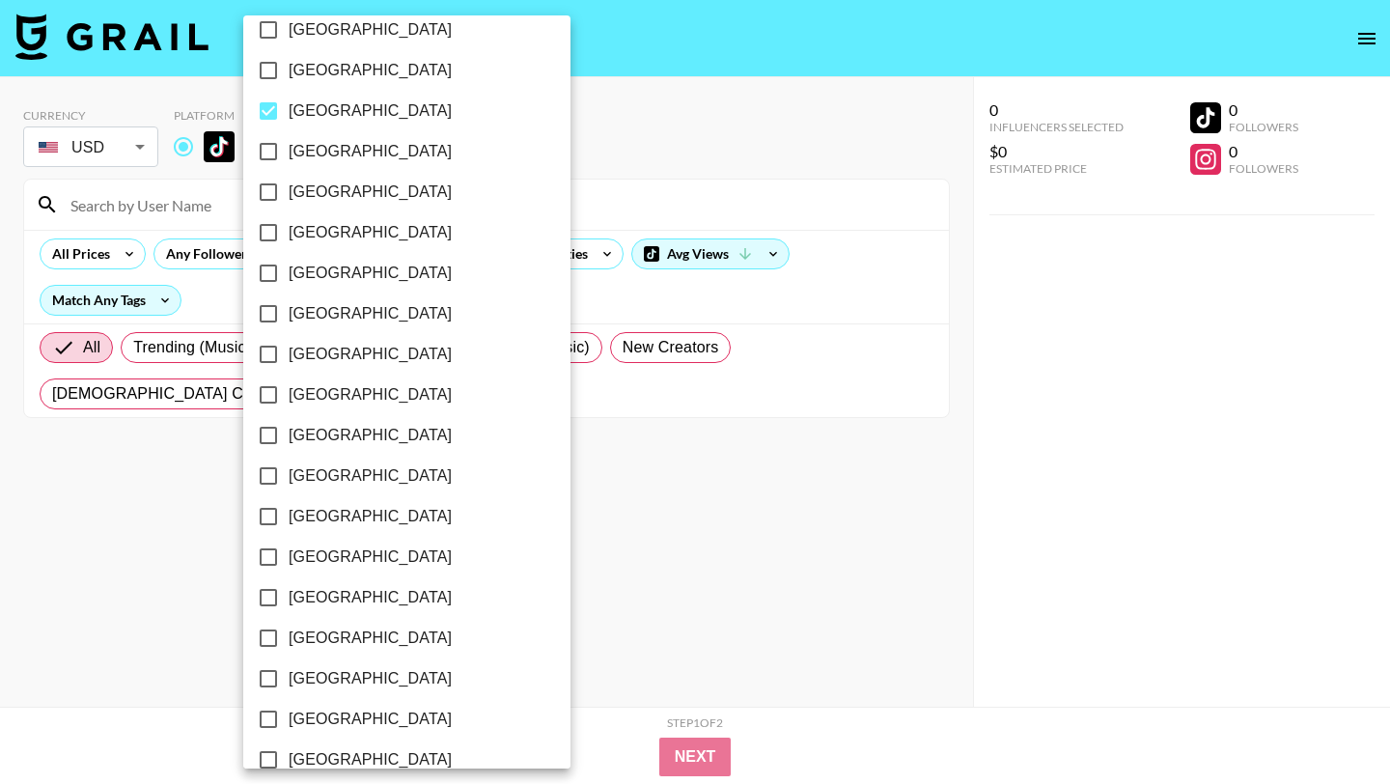
click at [607, 143] on div at bounding box center [695, 392] width 1390 height 784
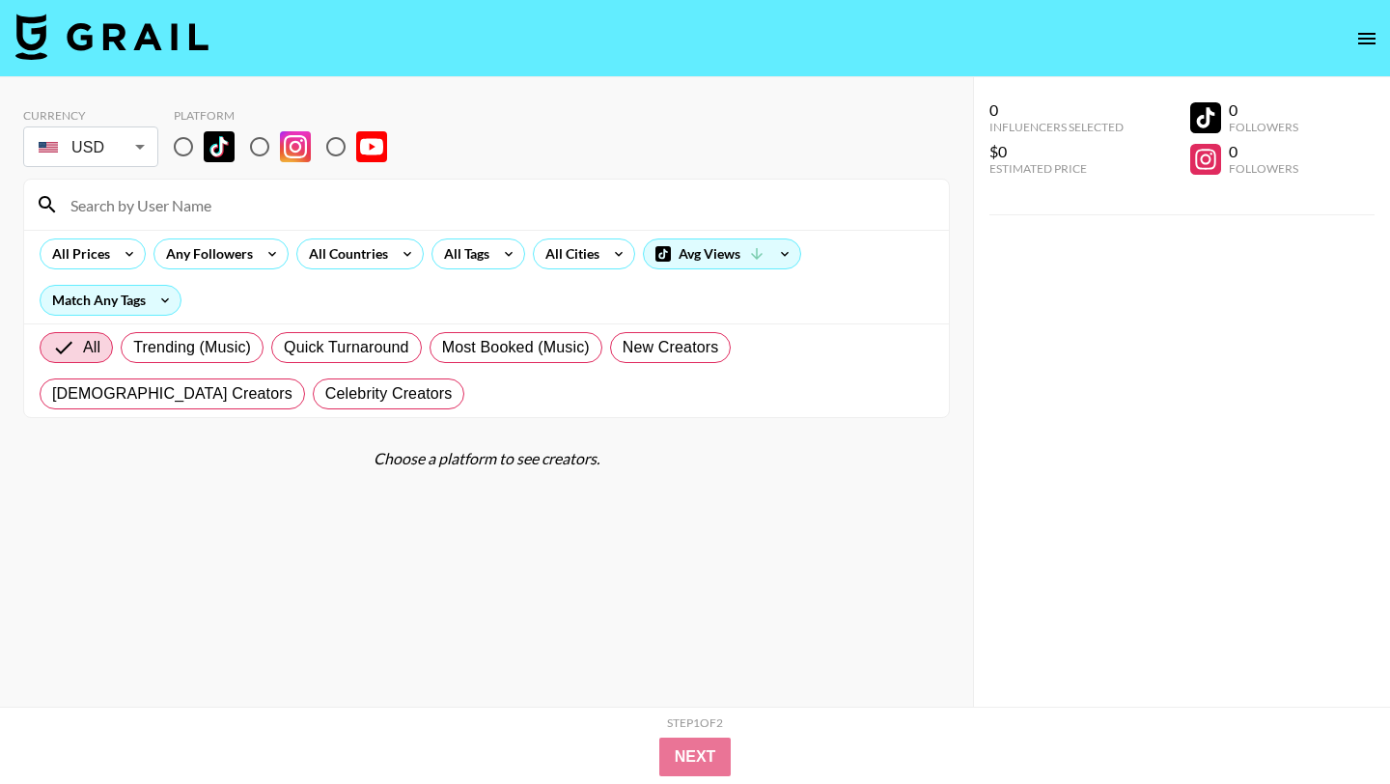
click at [186, 149] on input "radio" at bounding box center [183, 146] width 41 height 41
radio input "true"
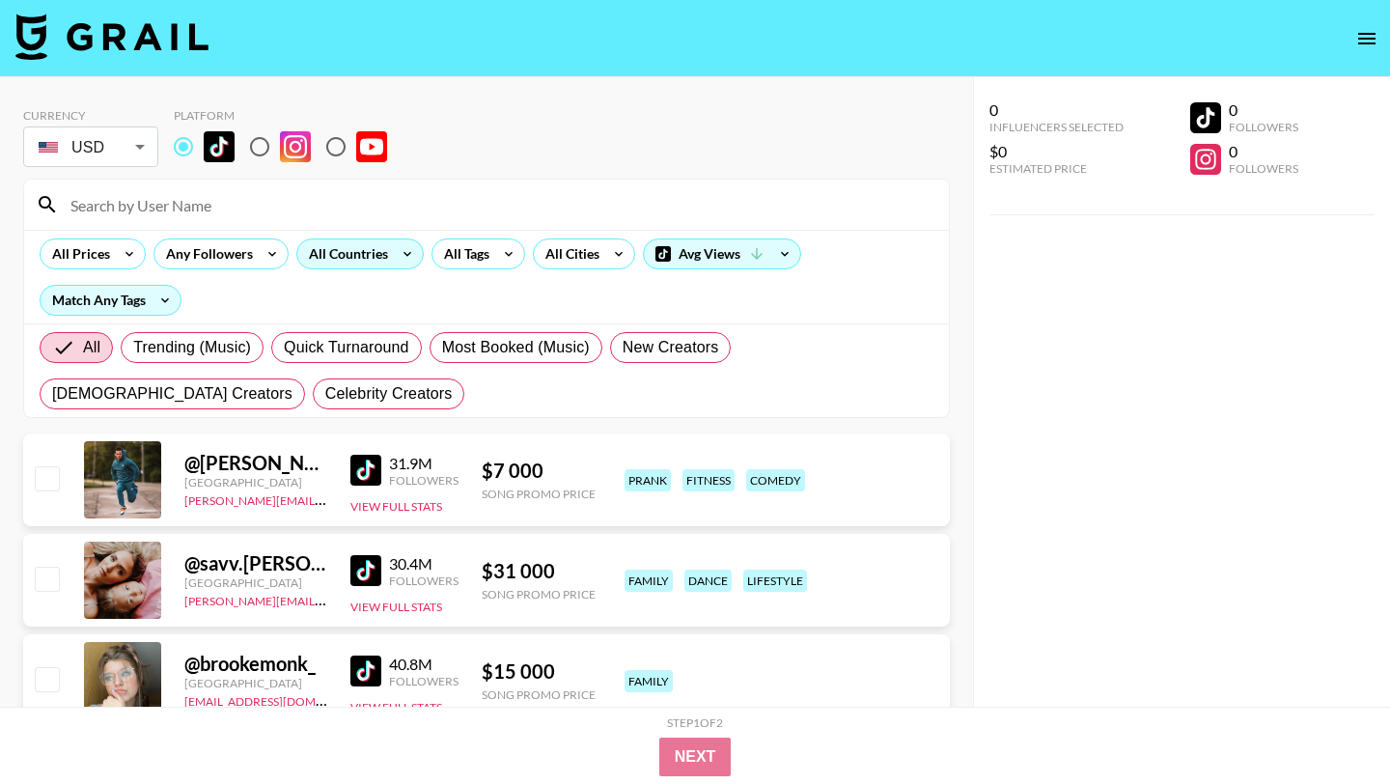
click at [358, 251] on div "All Countries" at bounding box center [344, 253] width 95 height 29
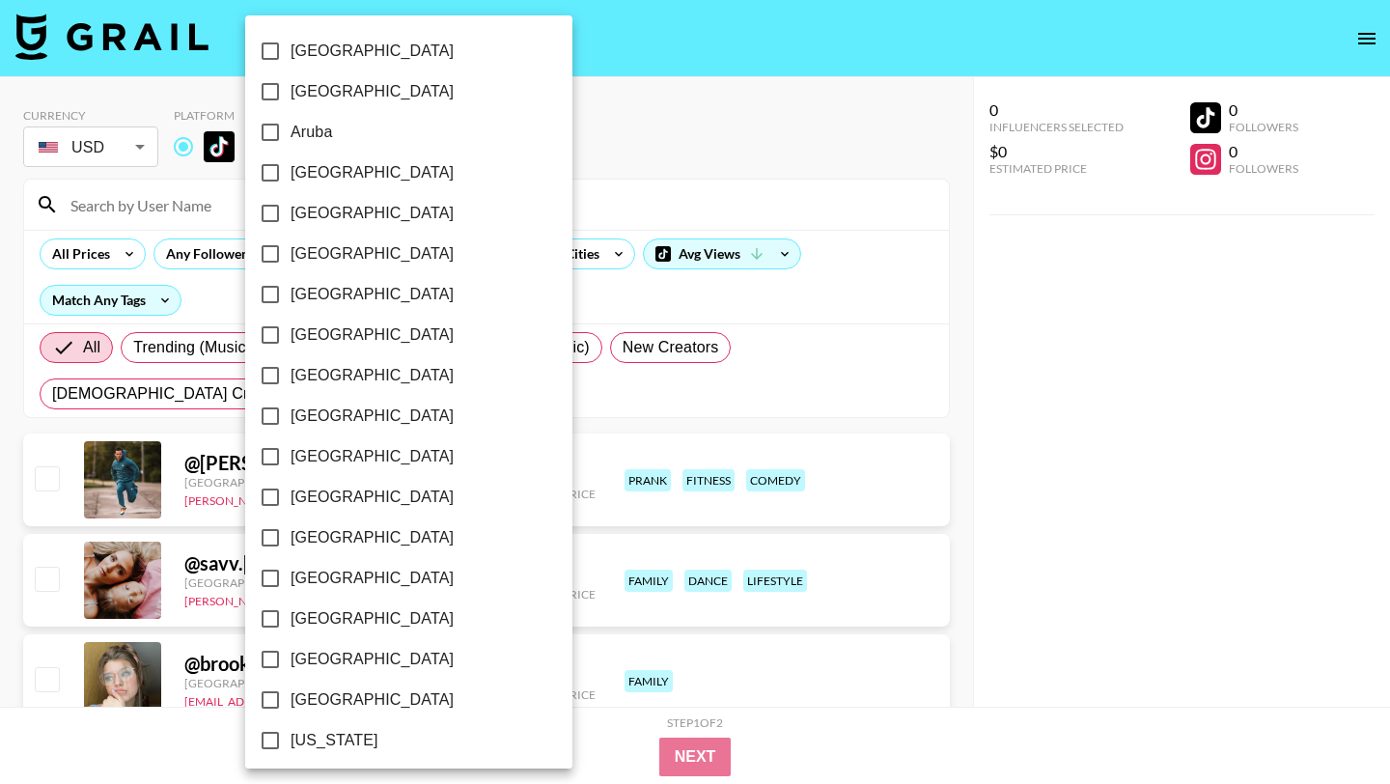
click at [267, 373] on input "[GEOGRAPHIC_DATA]" at bounding box center [270, 375] width 41 height 41
checkbox input "true"
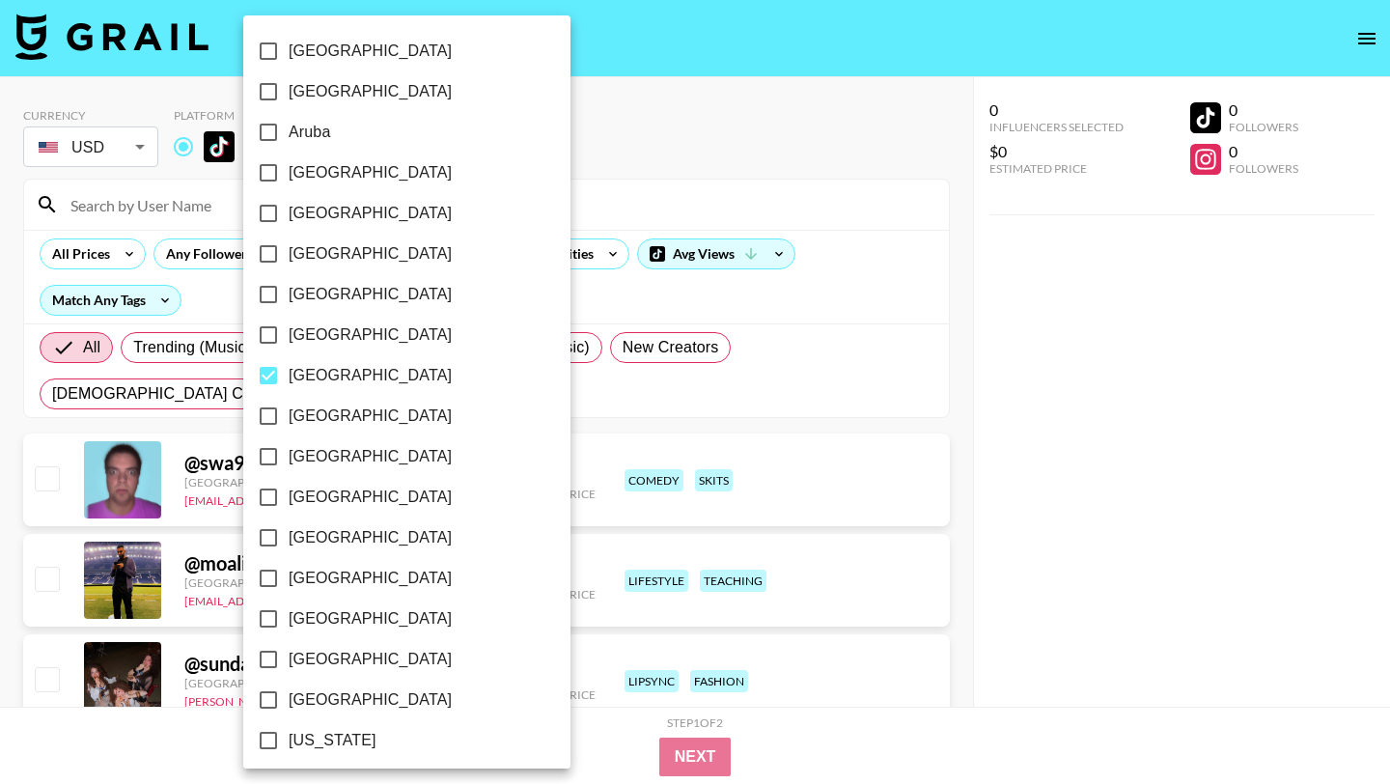
click at [506, 311] on div at bounding box center [695, 392] width 1390 height 784
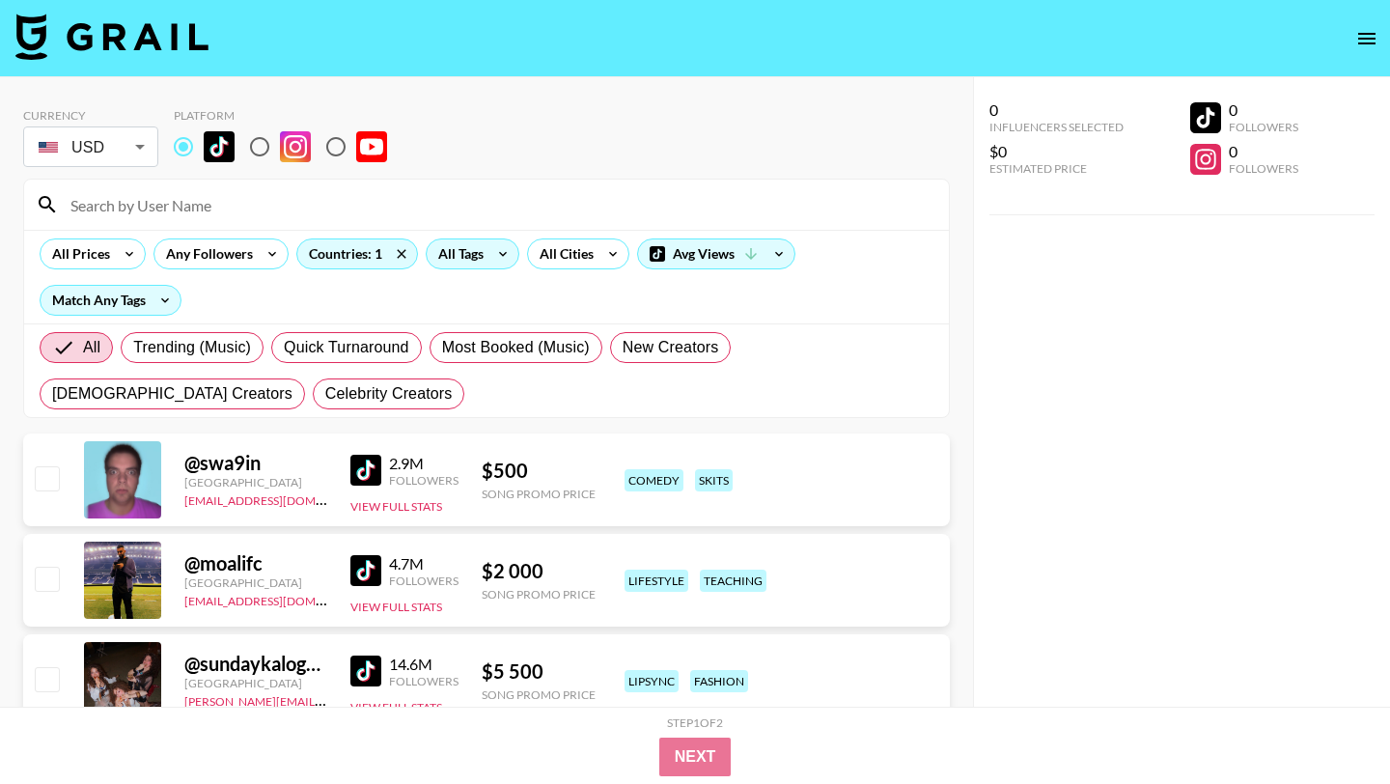
click at [448, 244] on div "All Tags" at bounding box center [457, 253] width 61 height 29
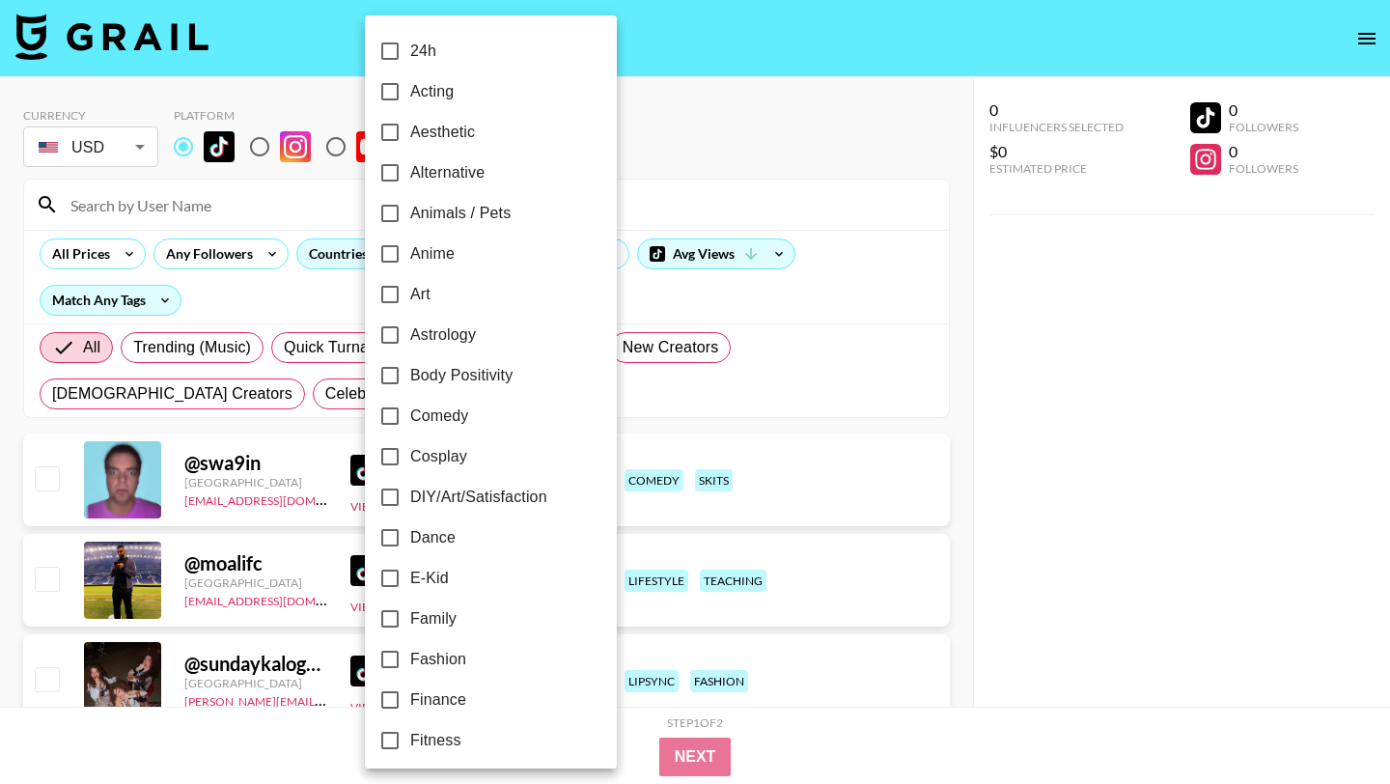
click at [389, 176] on input "Alternative" at bounding box center [390, 173] width 41 height 41
checkbox input "true"
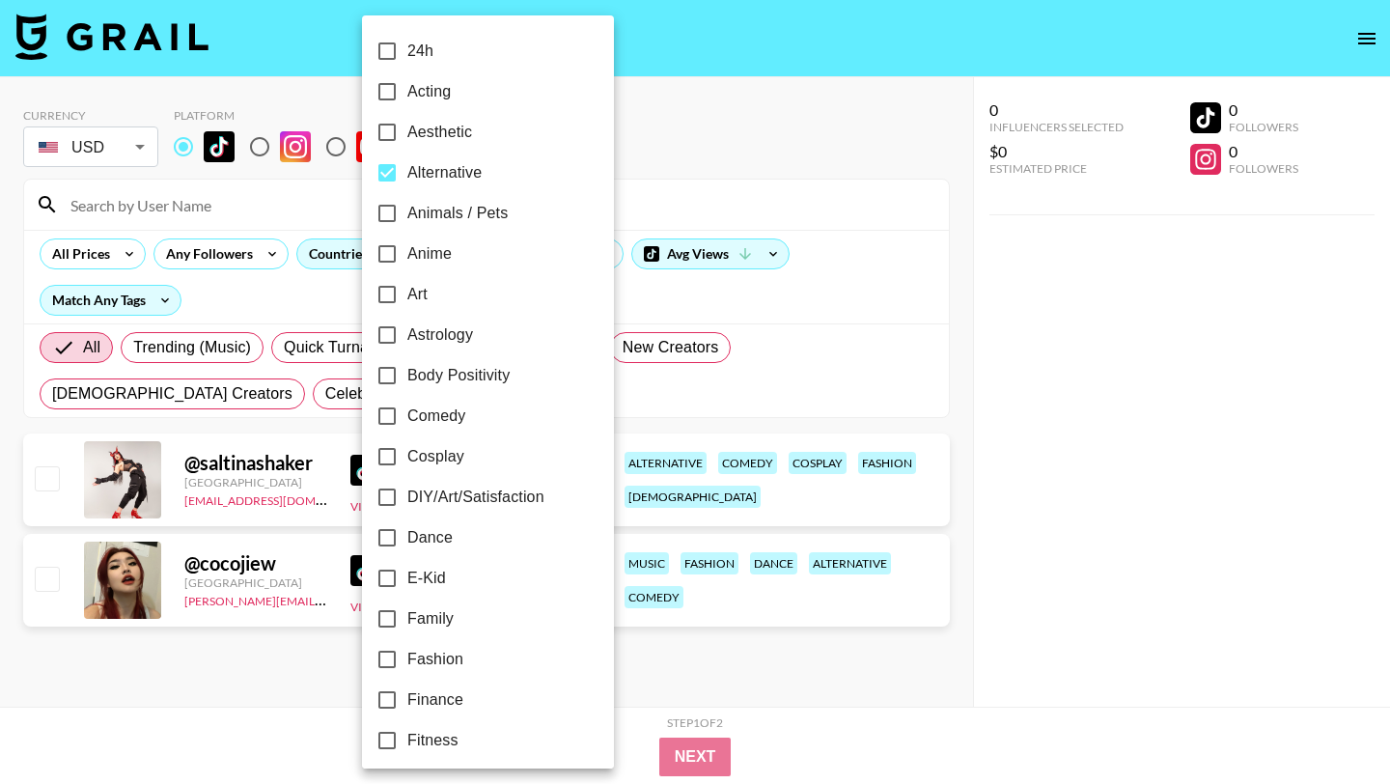
click at [613, 373] on div at bounding box center [695, 392] width 1390 height 784
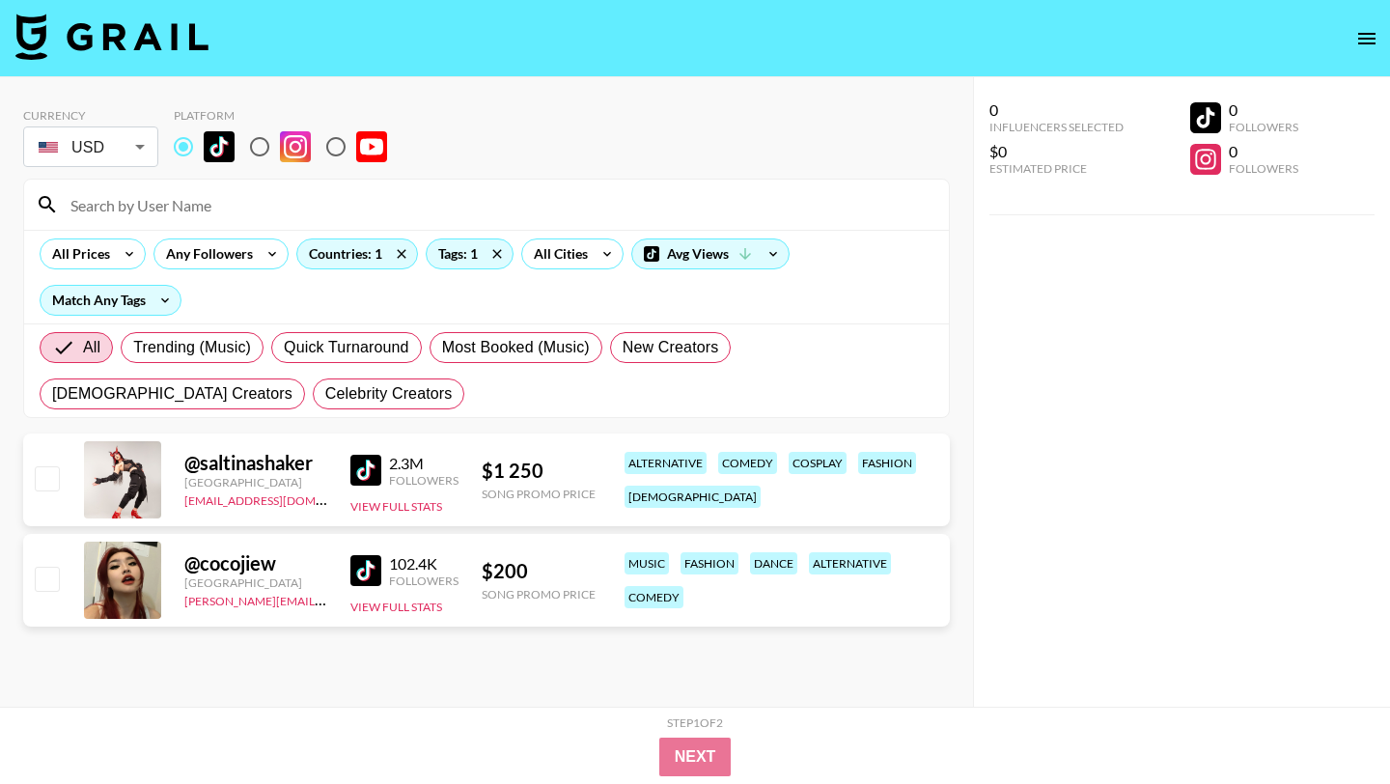
click at [377, 571] on img at bounding box center [365, 570] width 31 height 31
click at [368, 472] on img at bounding box center [365, 470] width 31 height 31
click at [495, 255] on icon at bounding box center [496, 253] width 9 height 9
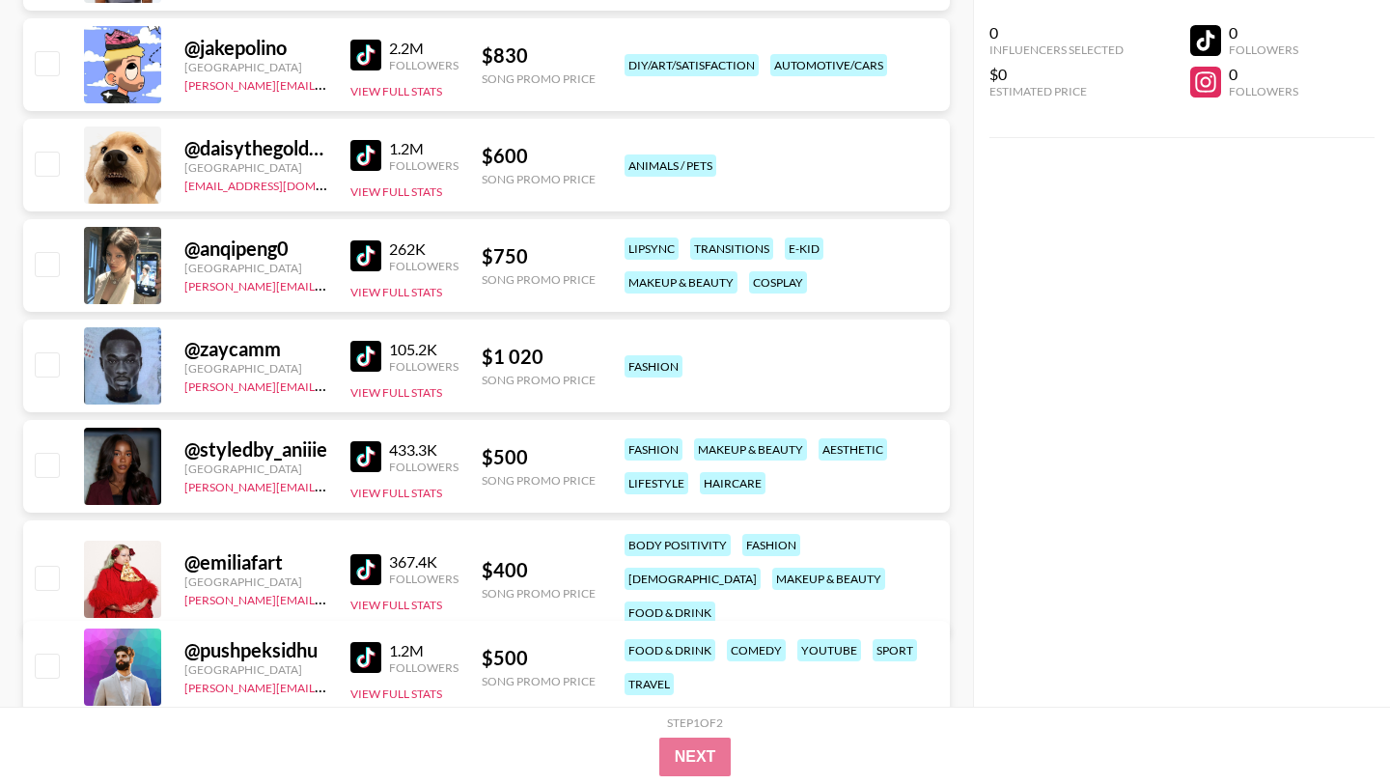
scroll to position [1724, 0]
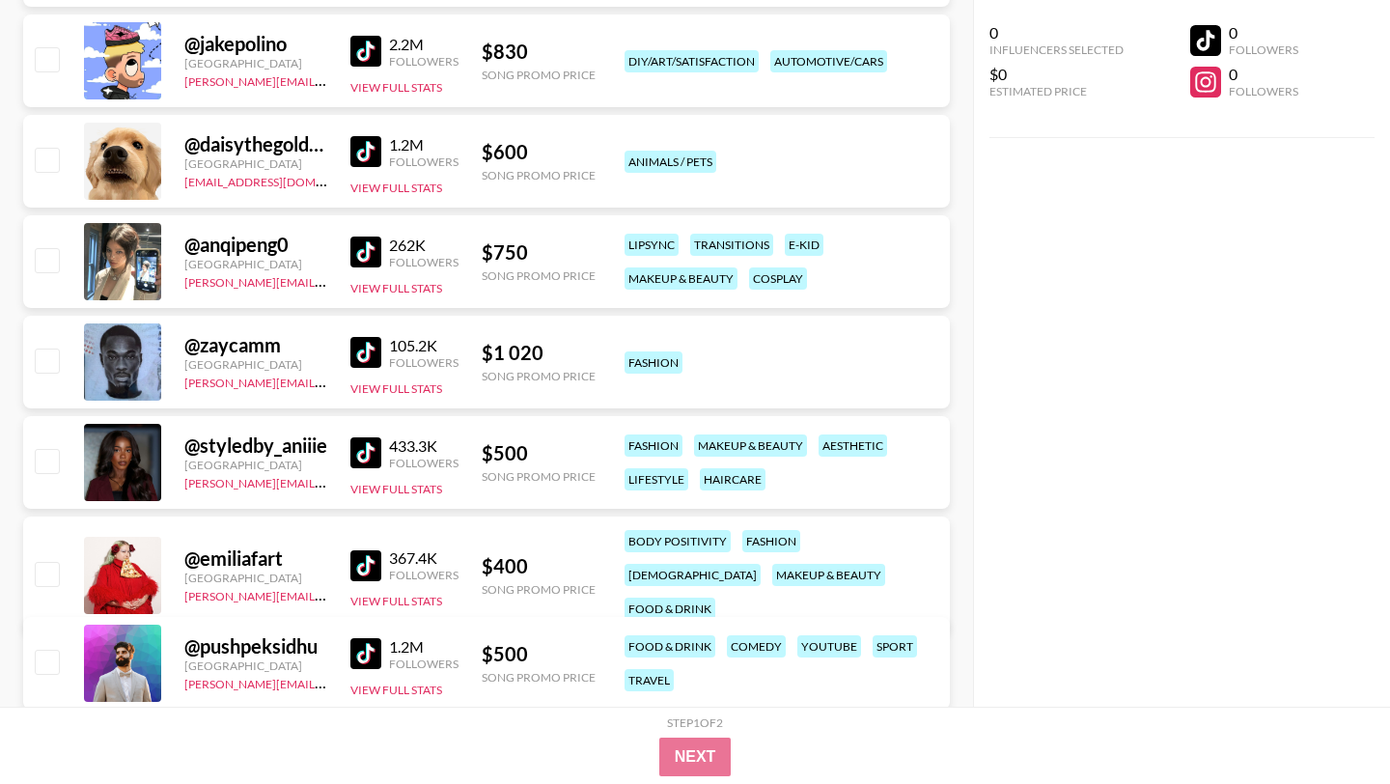
click at [363, 245] on img at bounding box center [365, 252] width 31 height 31
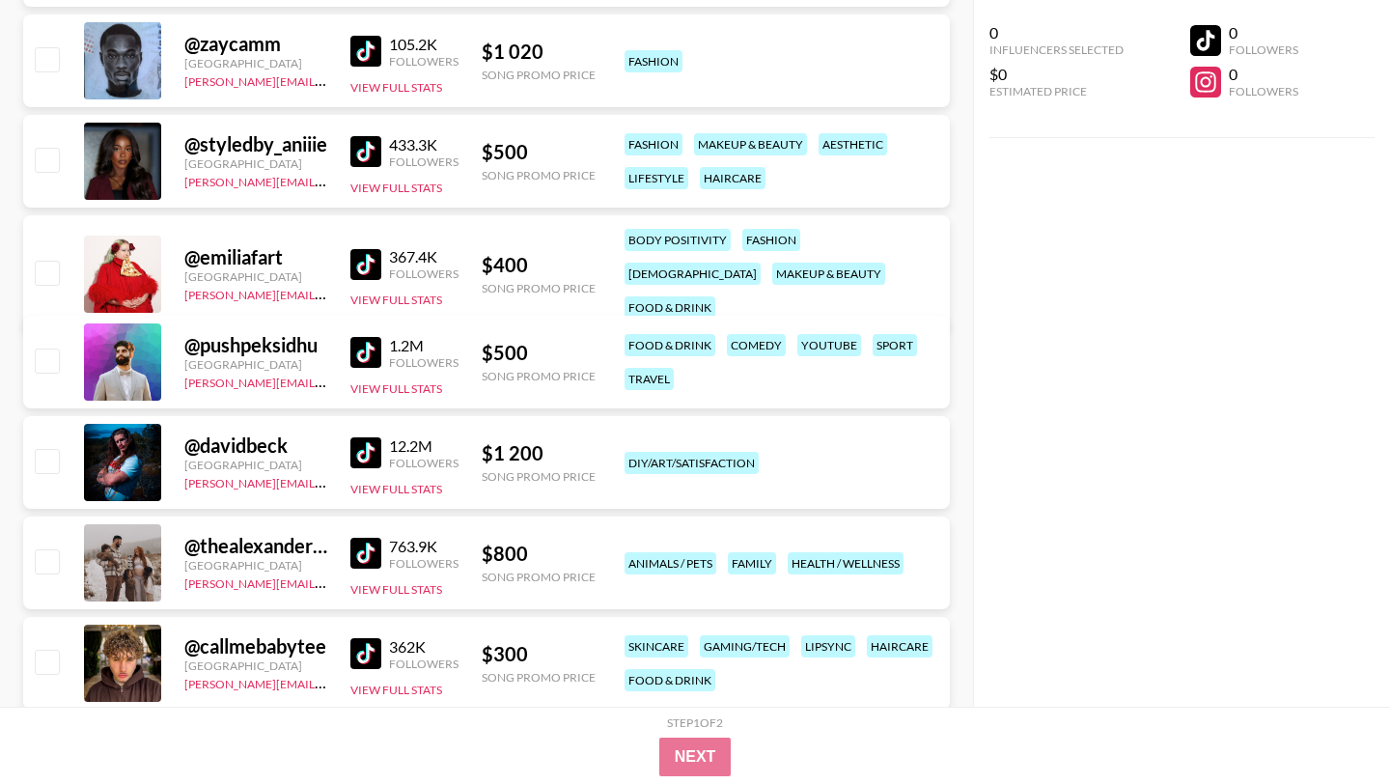
scroll to position [2069, 0]
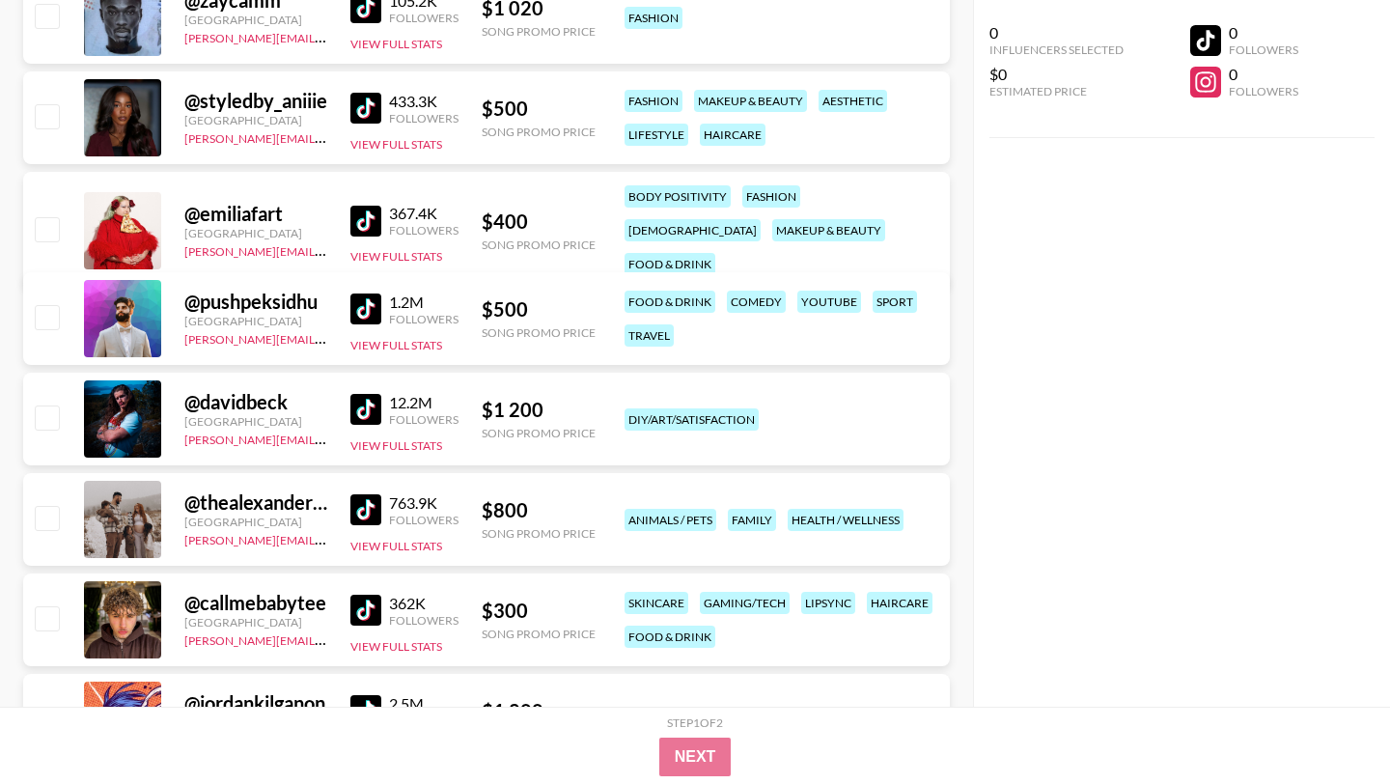
click at [363, 214] on img at bounding box center [365, 221] width 31 height 31
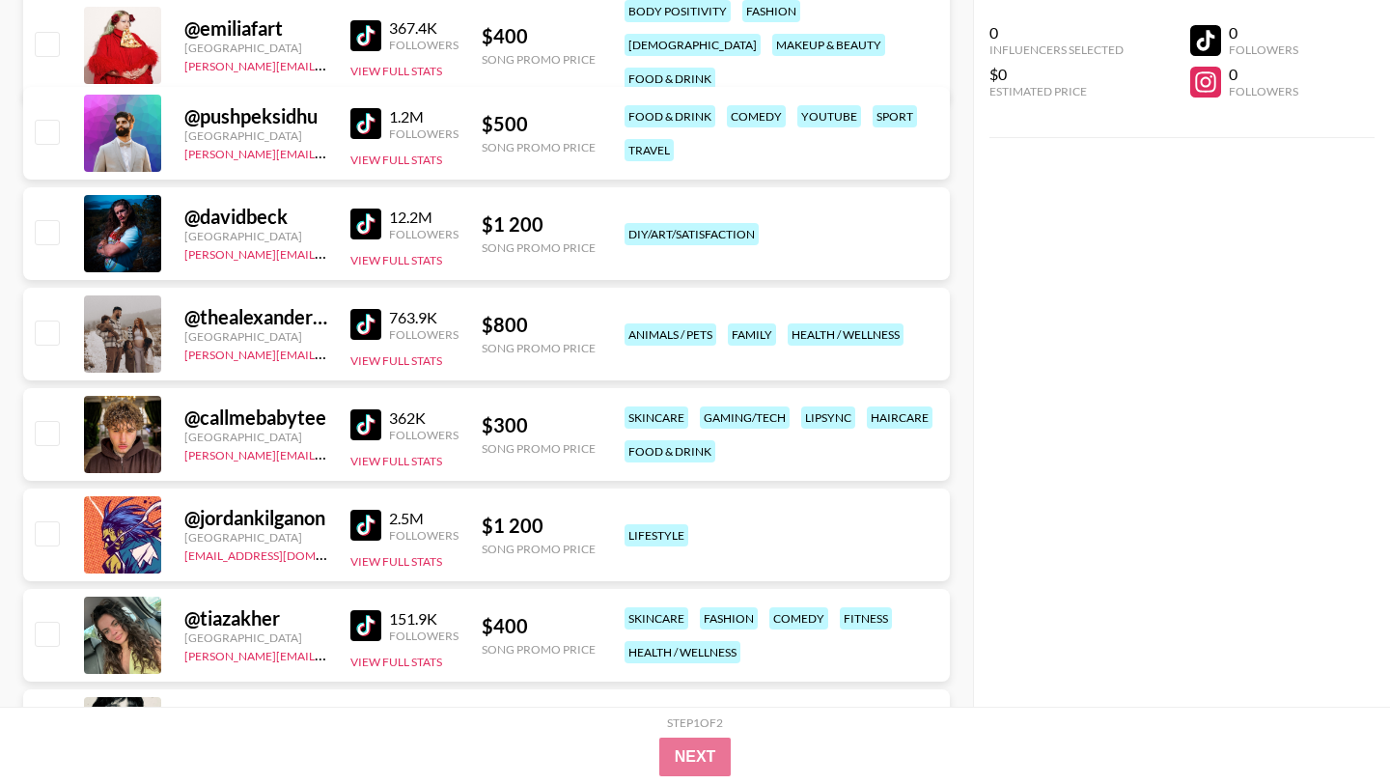
scroll to position [2276, 0]
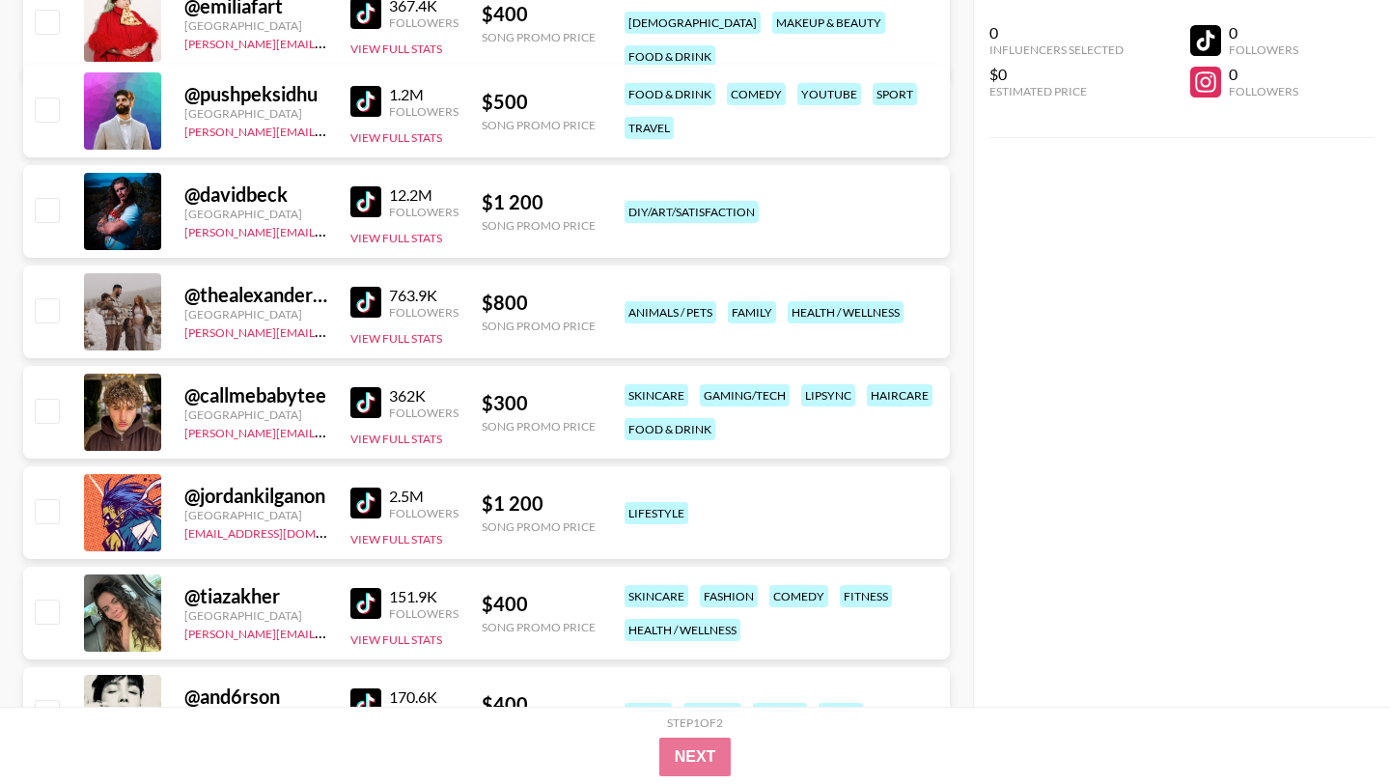
click at [373, 398] on img at bounding box center [365, 402] width 31 height 31
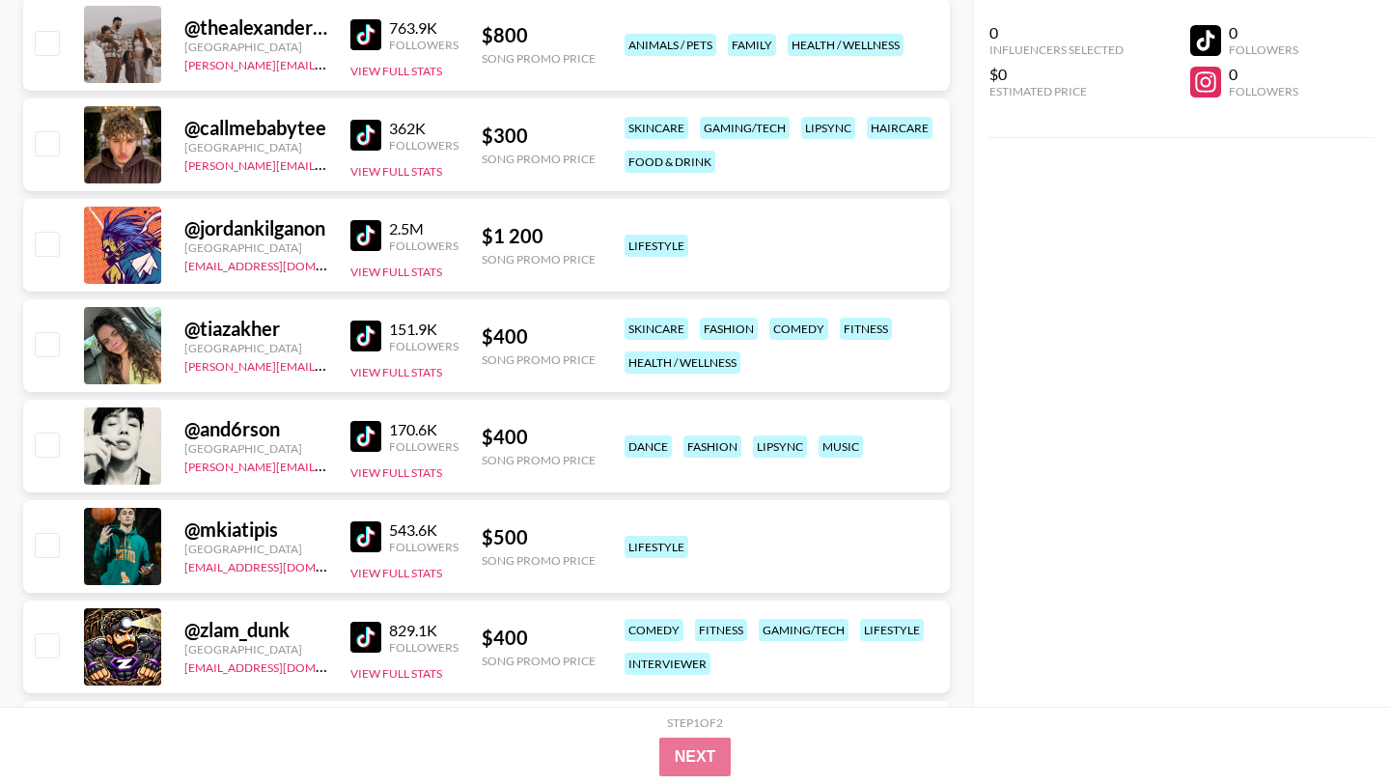
scroll to position [2706, 0]
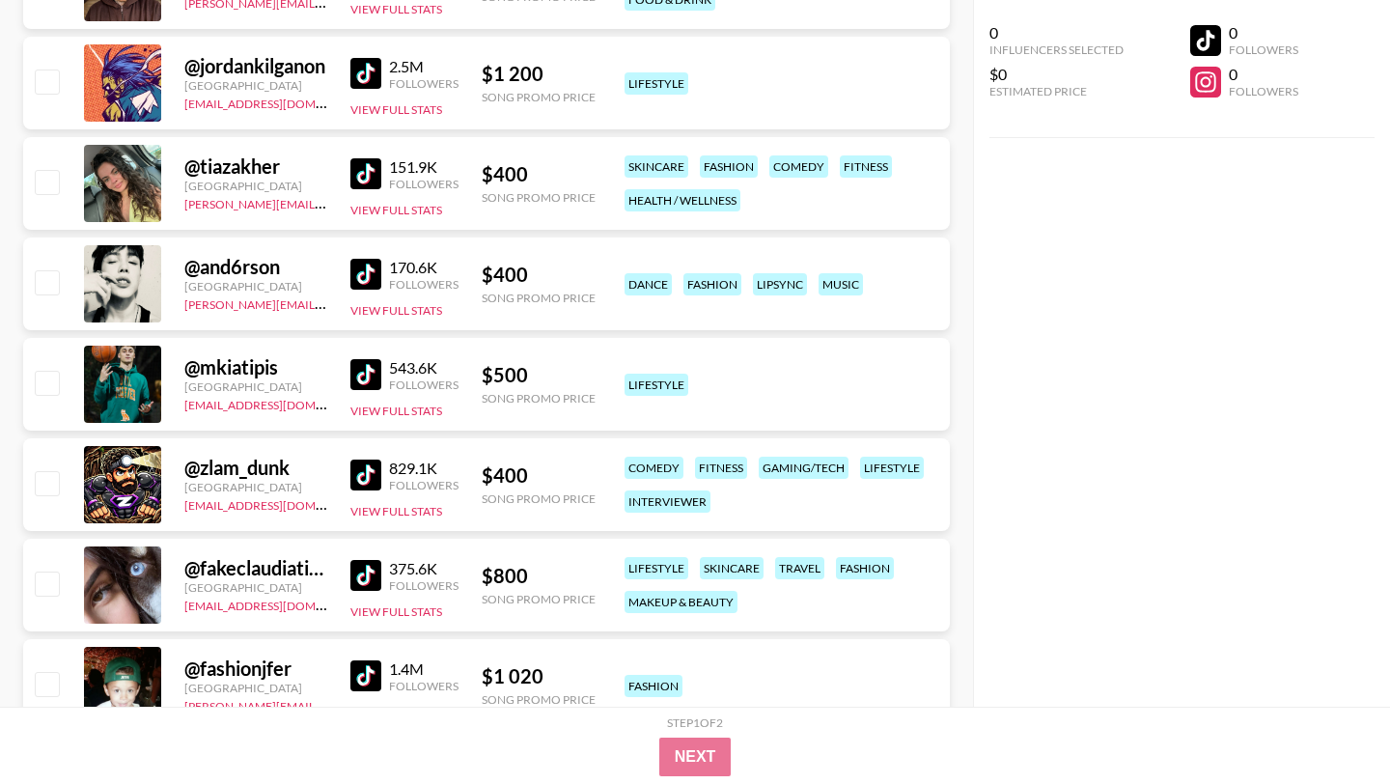
click at [360, 278] on img at bounding box center [365, 274] width 31 height 31
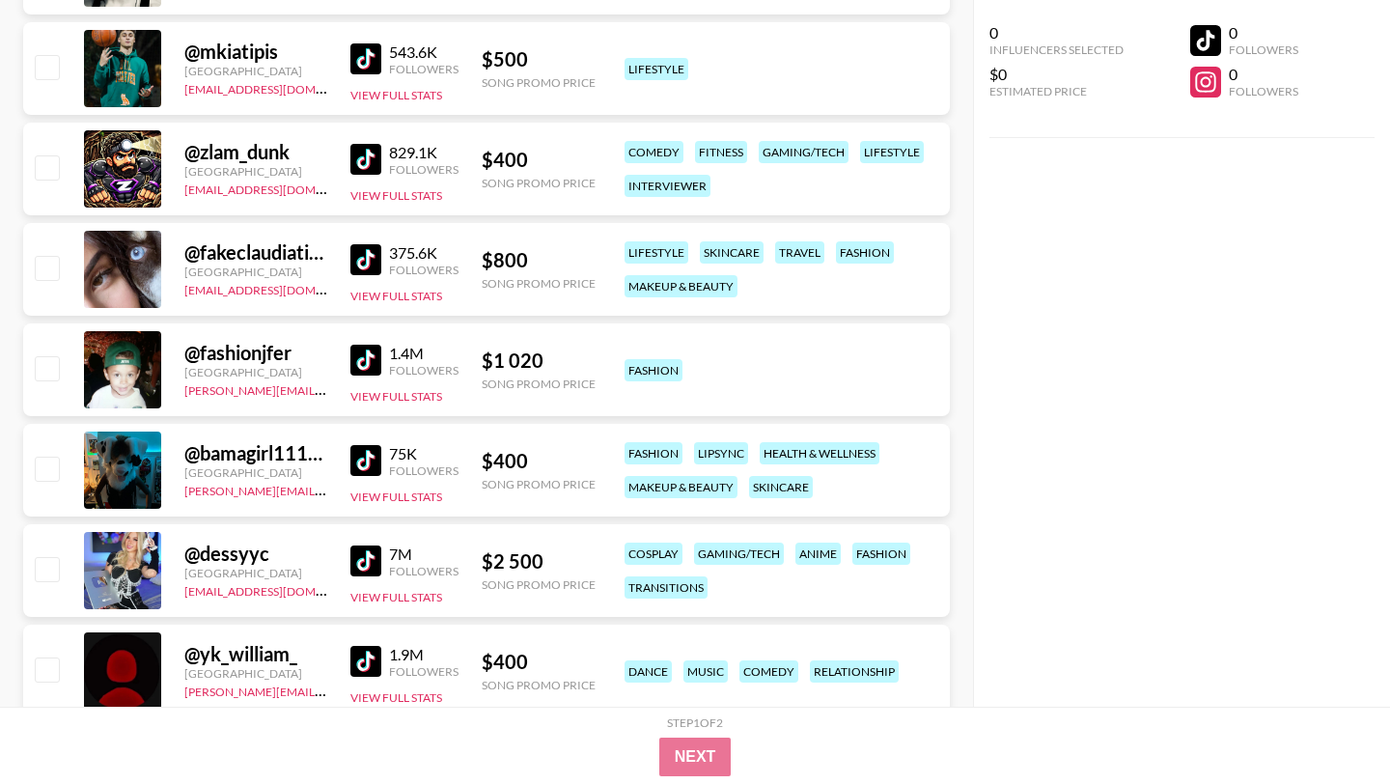
click at [363, 265] on img at bounding box center [365, 259] width 31 height 31
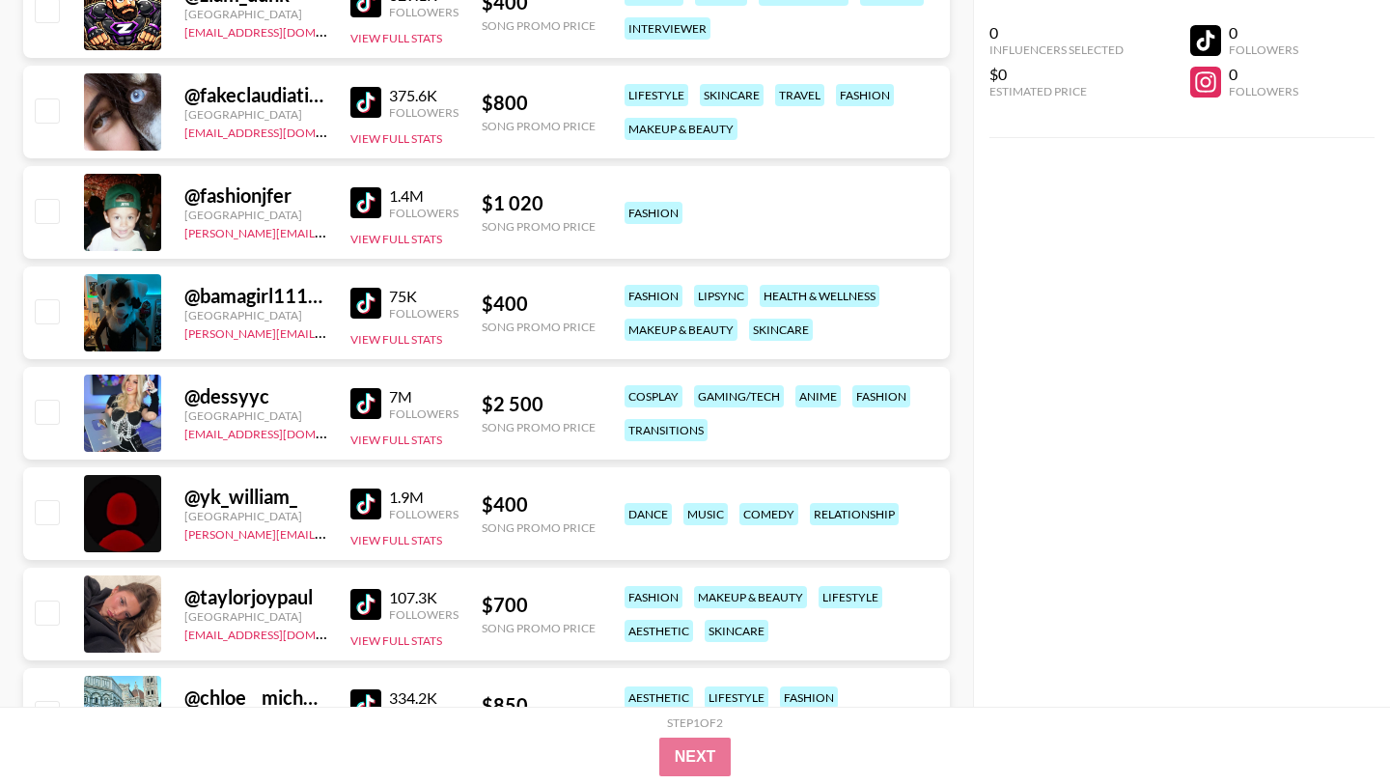
scroll to position [3184, 0]
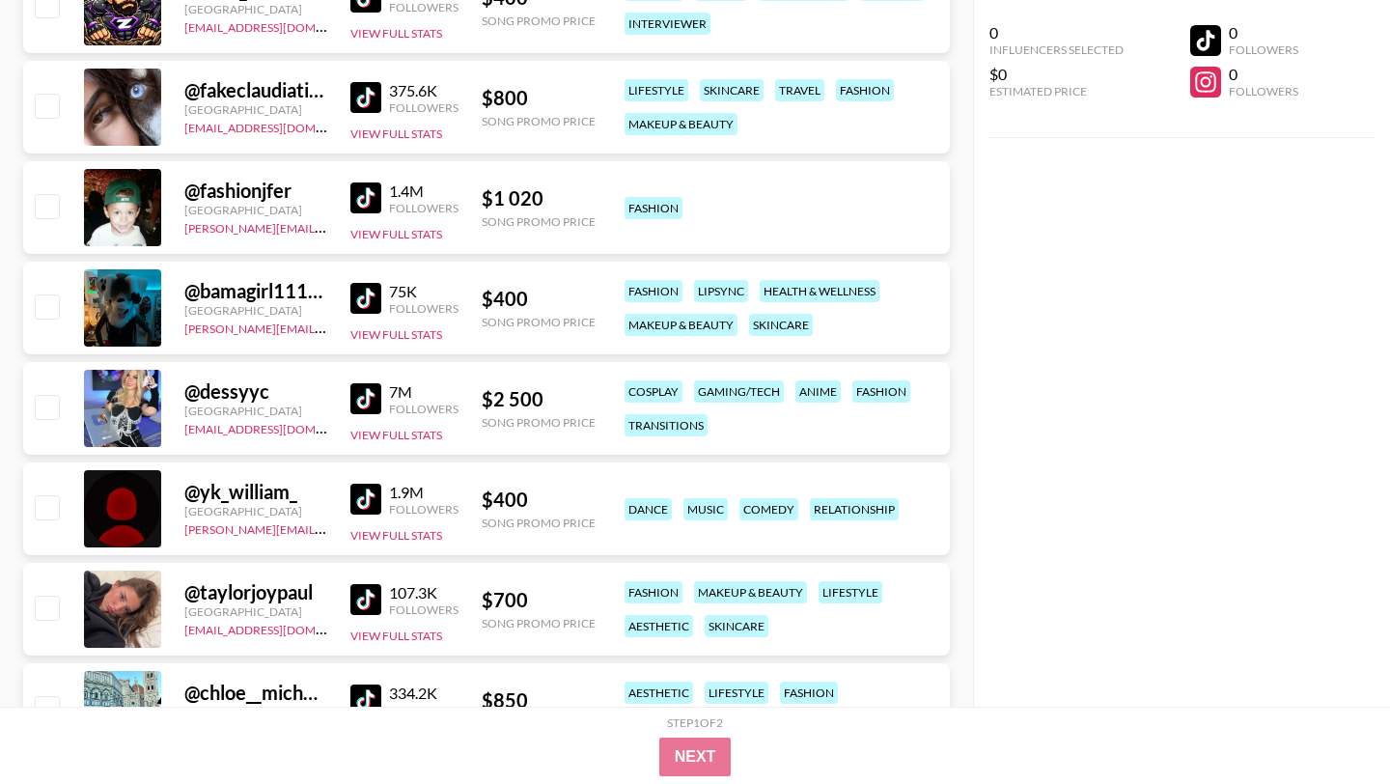
click at [375, 402] on img at bounding box center [365, 398] width 31 height 31
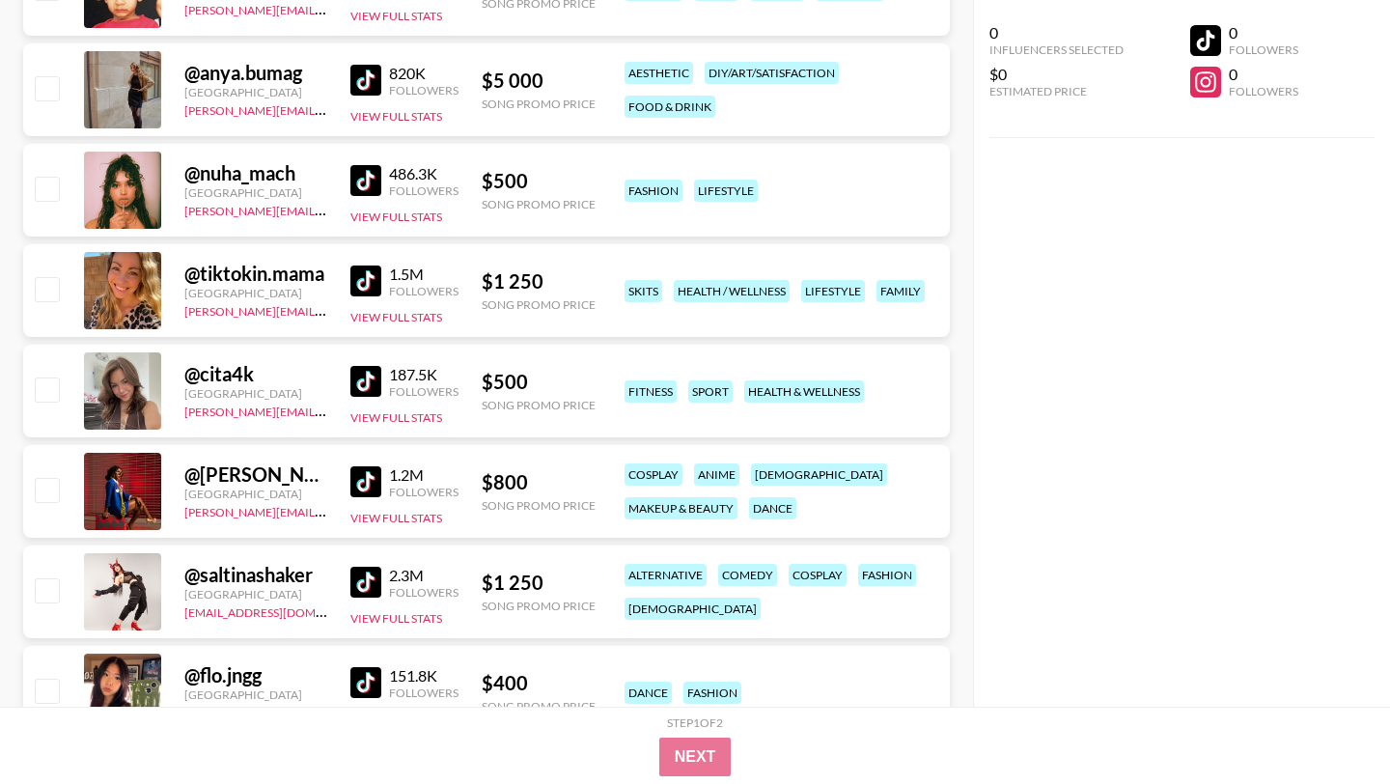
scroll to position [4136, 0]
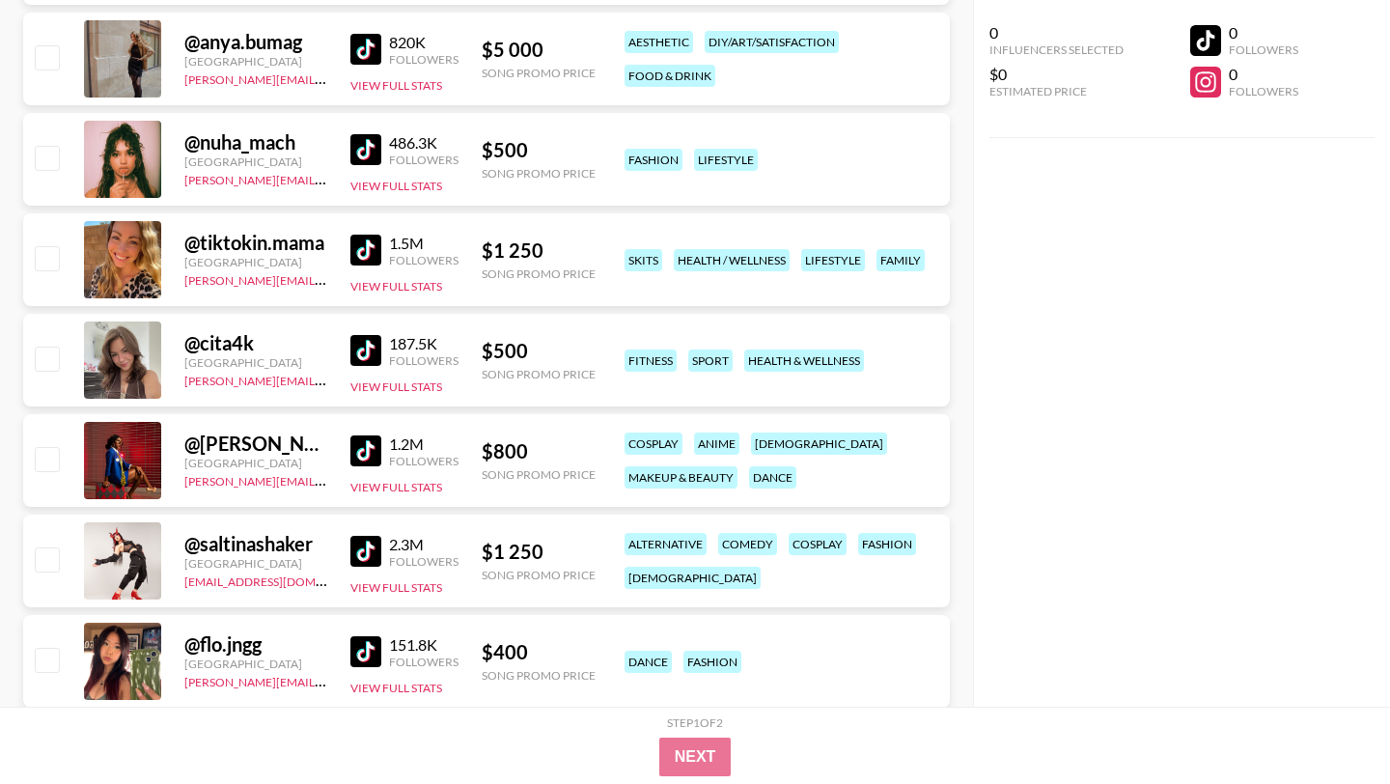
click at [368, 156] on img at bounding box center [365, 149] width 31 height 31
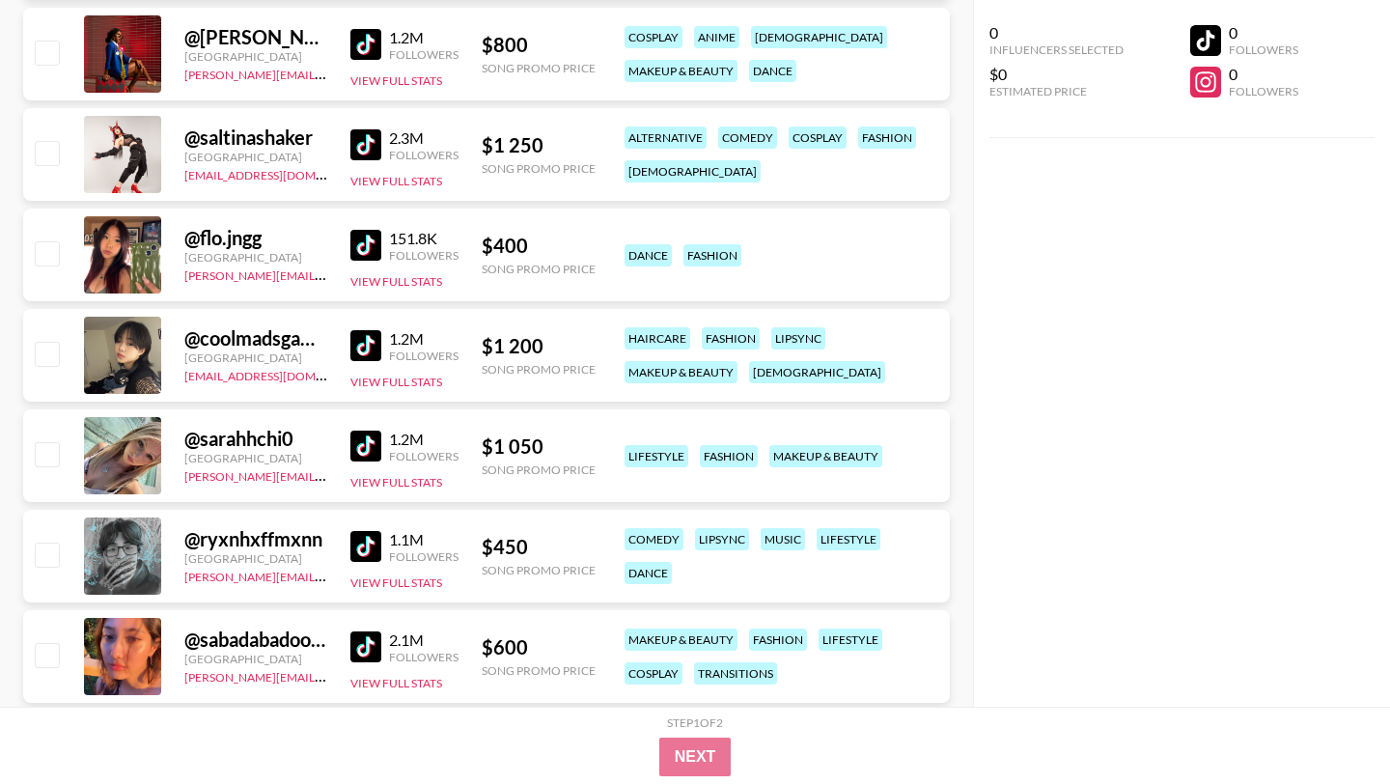
scroll to position [4541, 0]
click at [377, 154] on img at bounding box center [365, 145] width 31 height 31
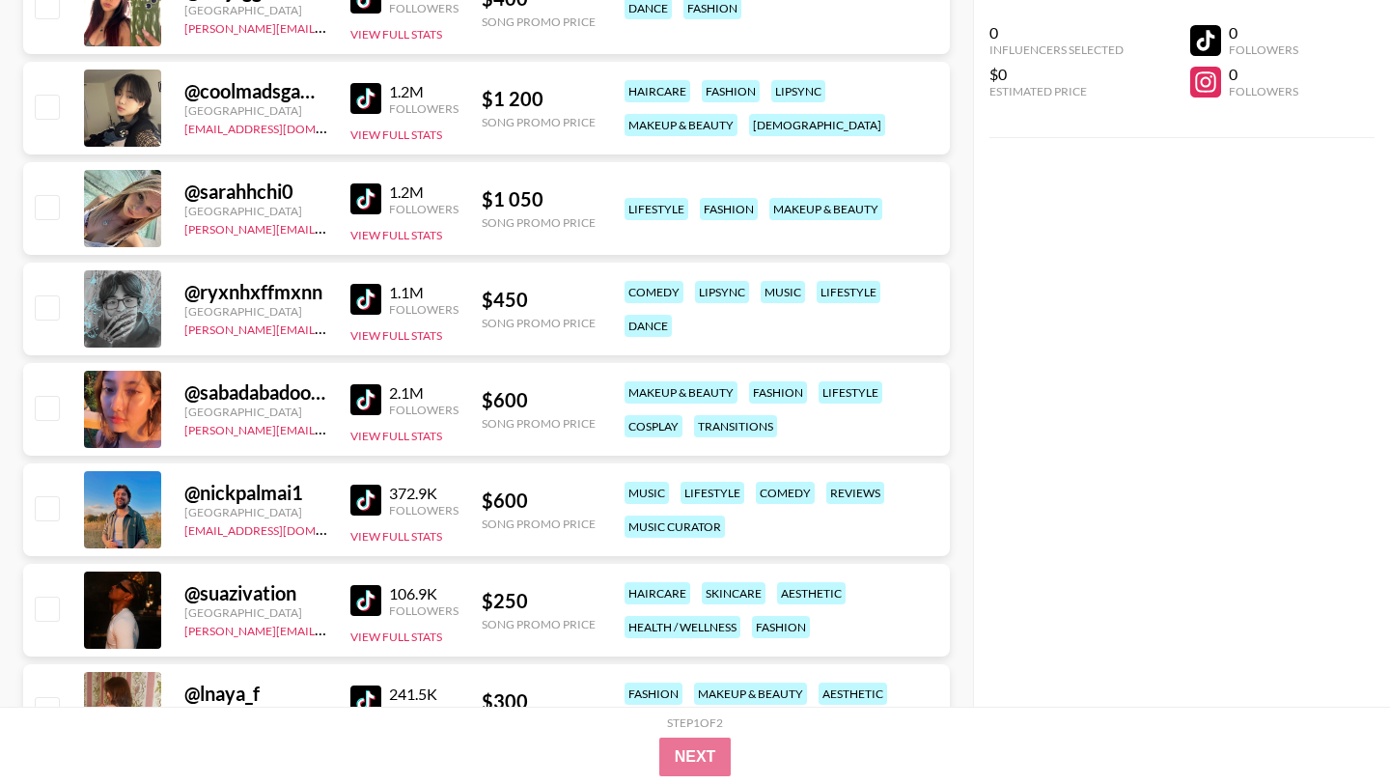
scroll to position [4822, 0]
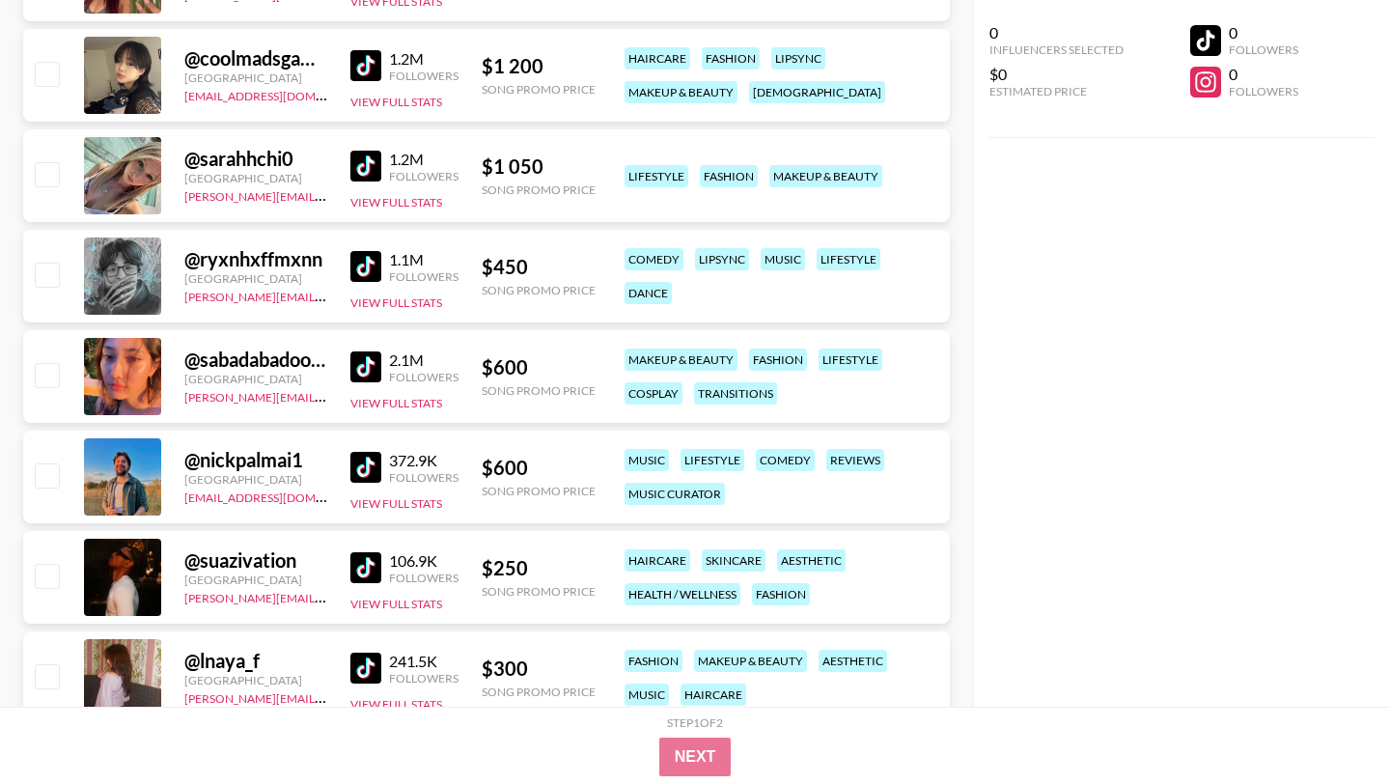
click at [365, 256] on img at bounding box center [365, 266] width 31 height 31
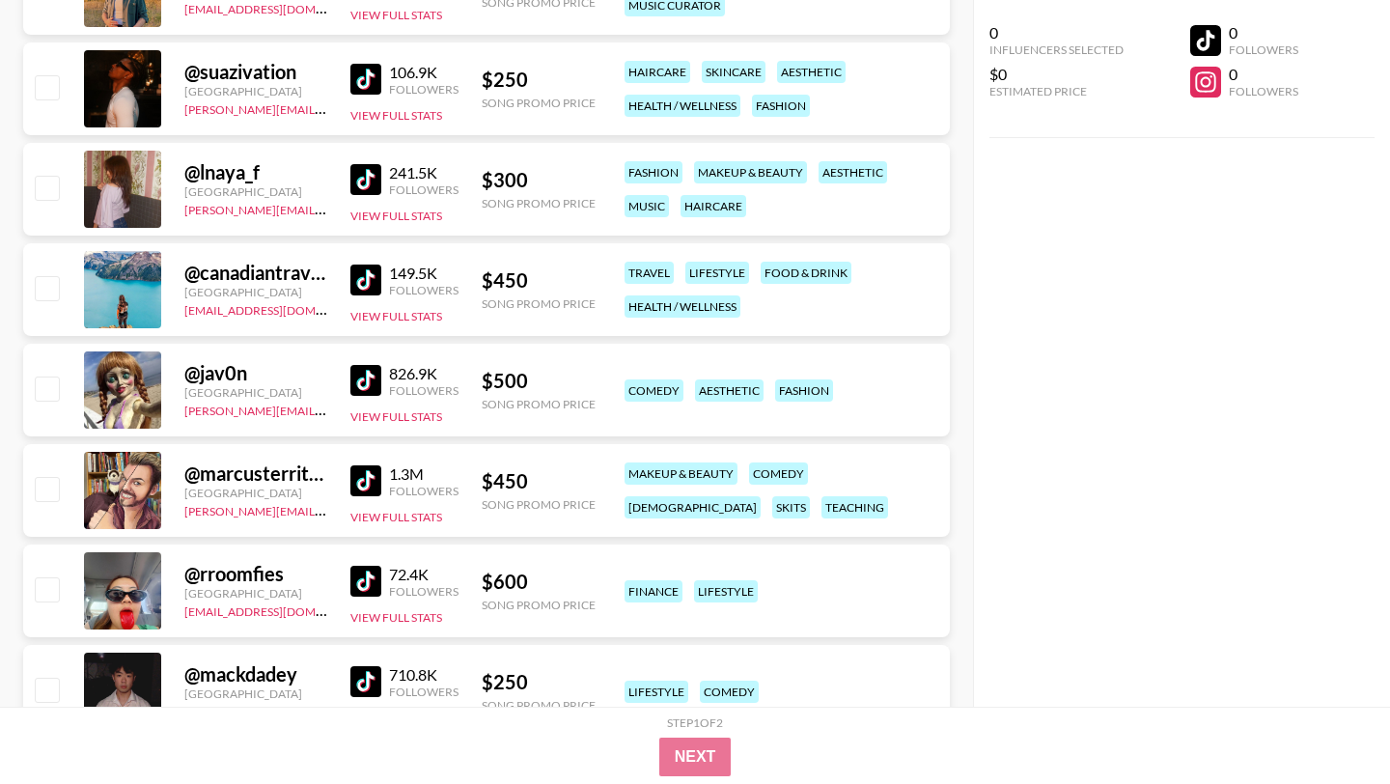
scroll to position [5341, 0]
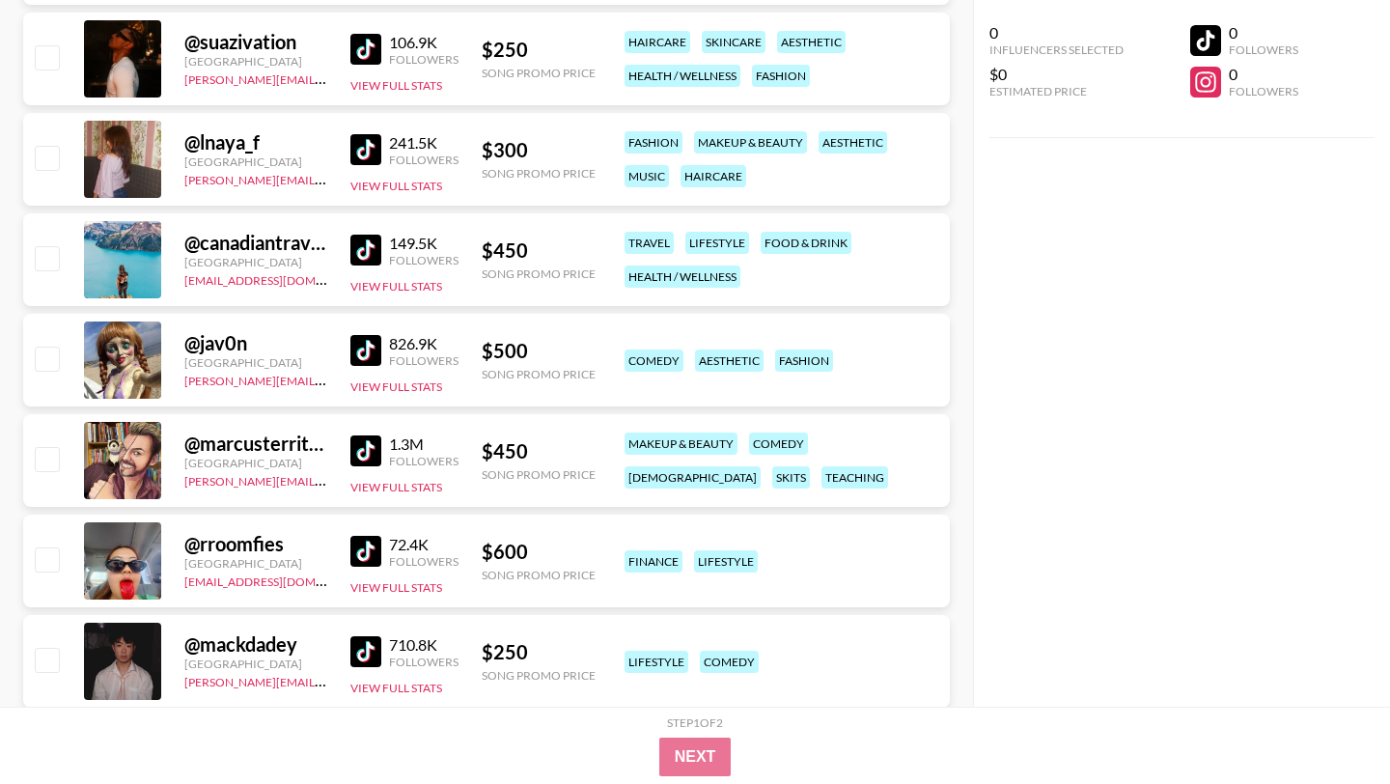
click at [374, 357] on img at bounding box center [365, 350] width 31 height 31
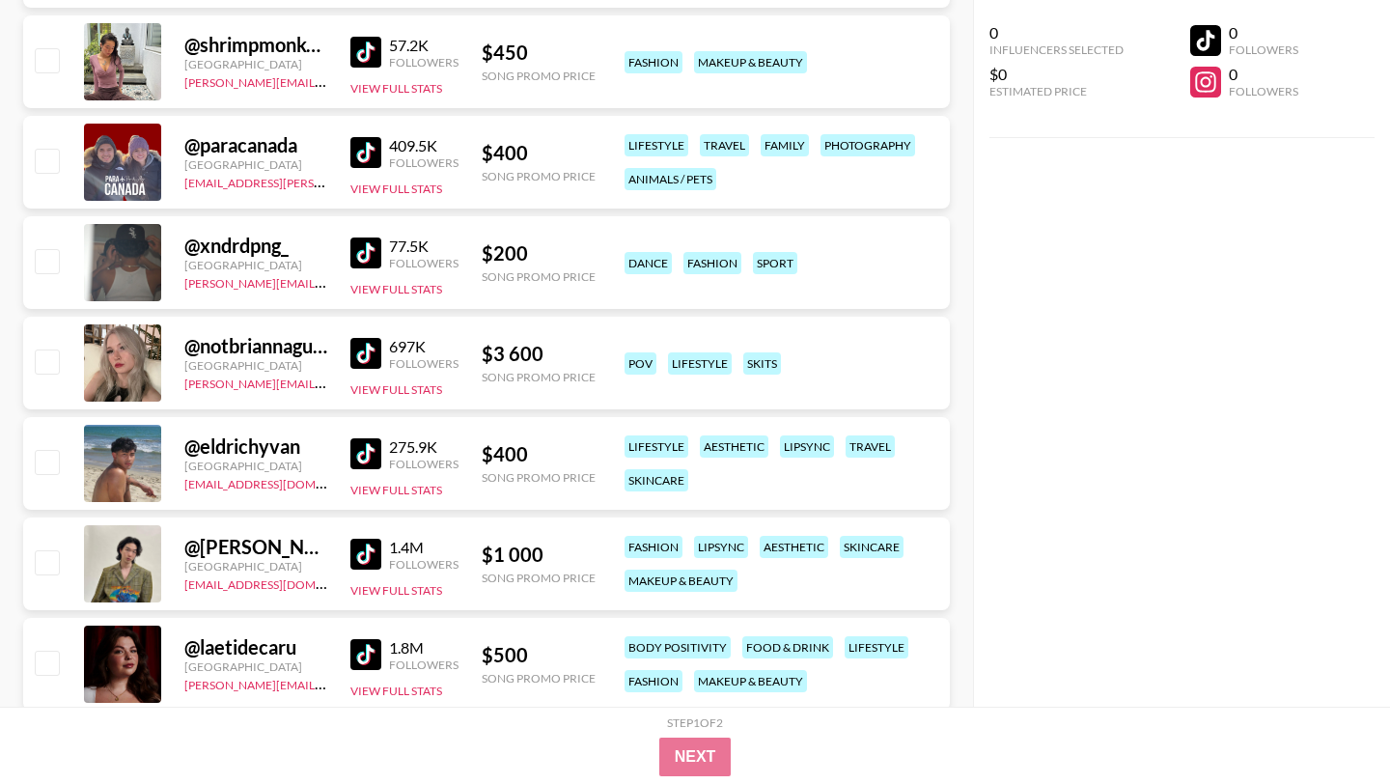
scroll to position [6467, 0]
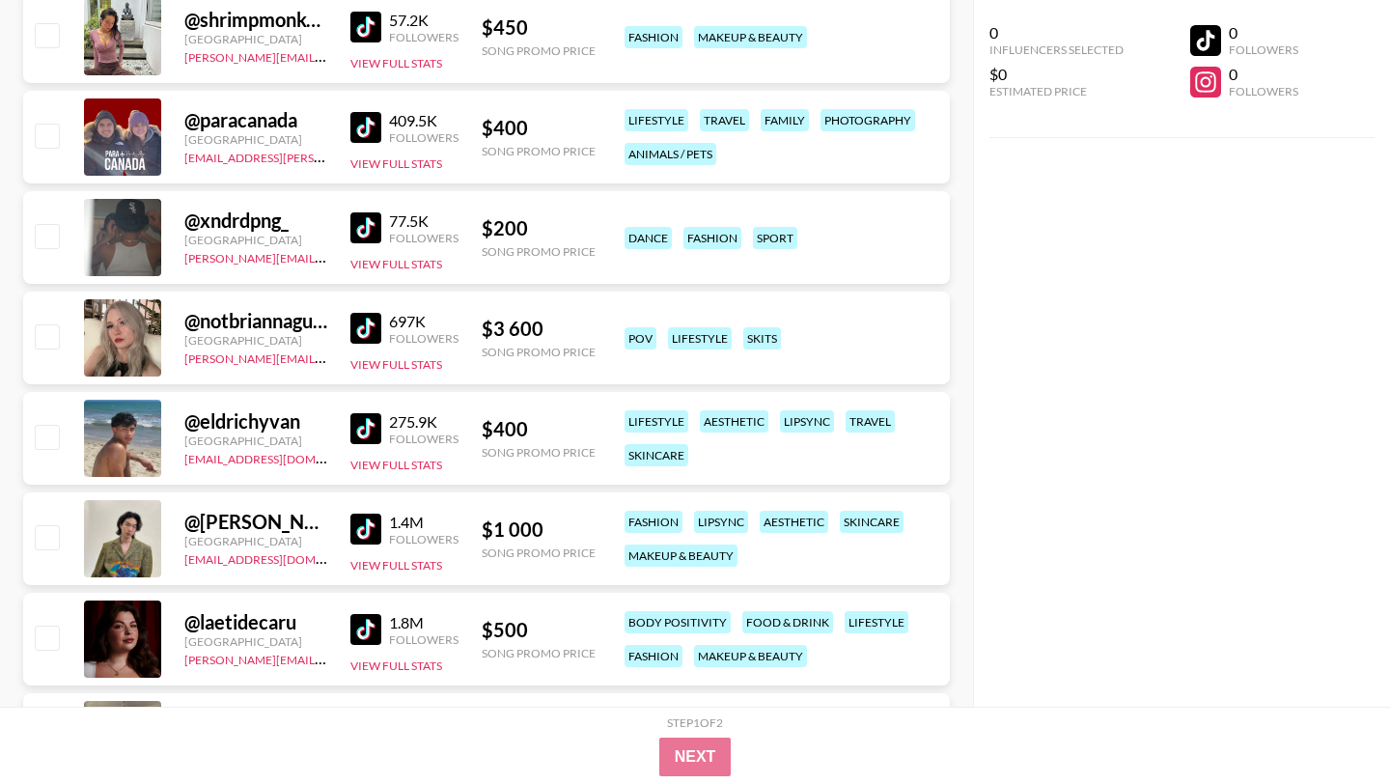
click at [366, 324] on img at bounding box center [365, 328] width 31 height 31
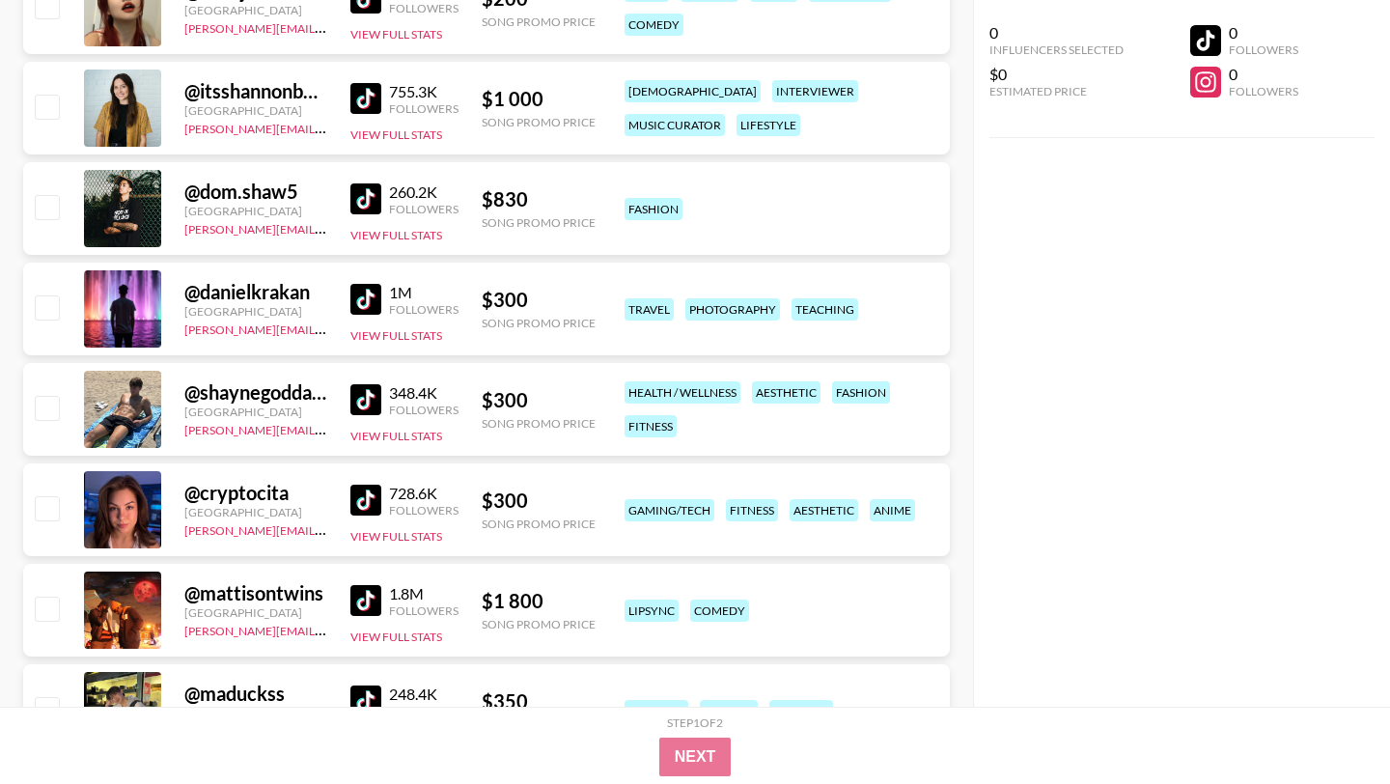
scroll to position [8613, 0]
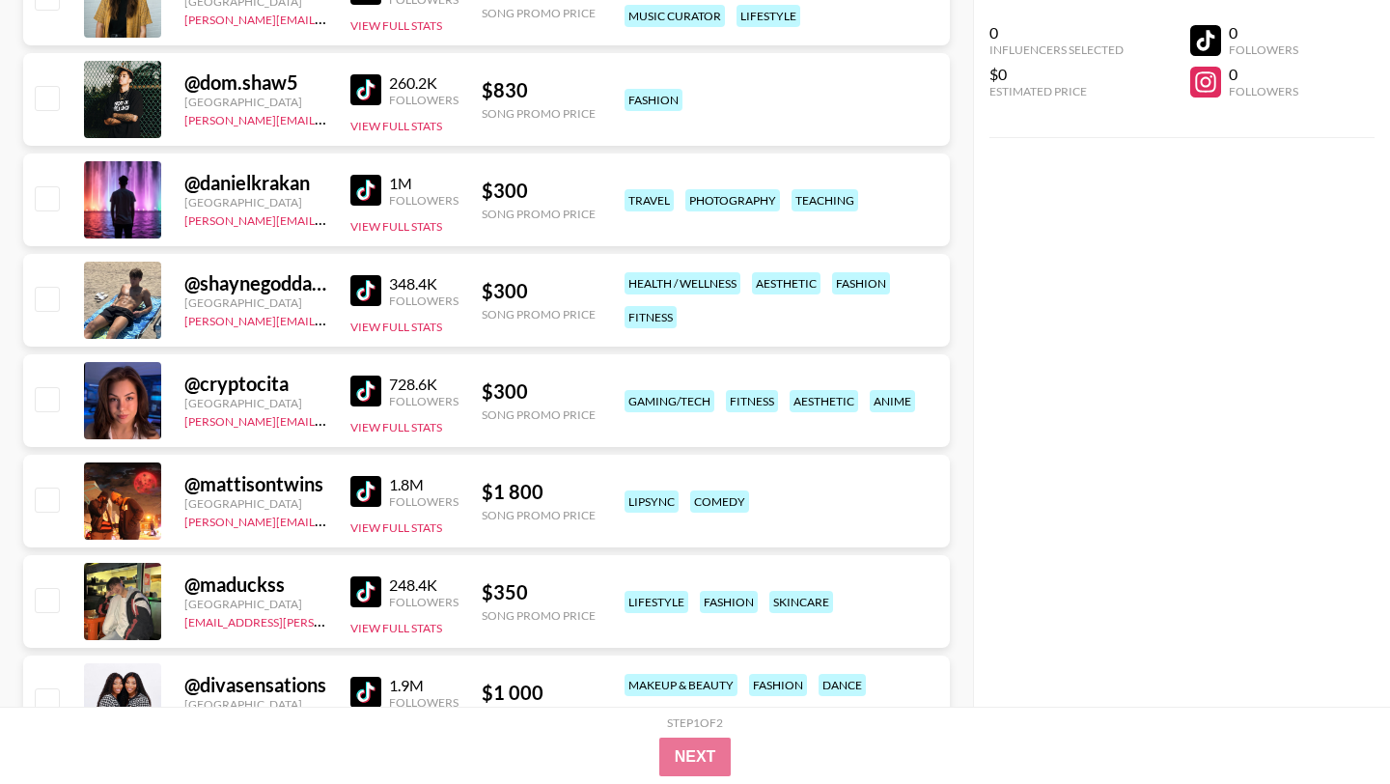
click at [373, 392] on img at bounding box center [365, 391] width 31 height 31
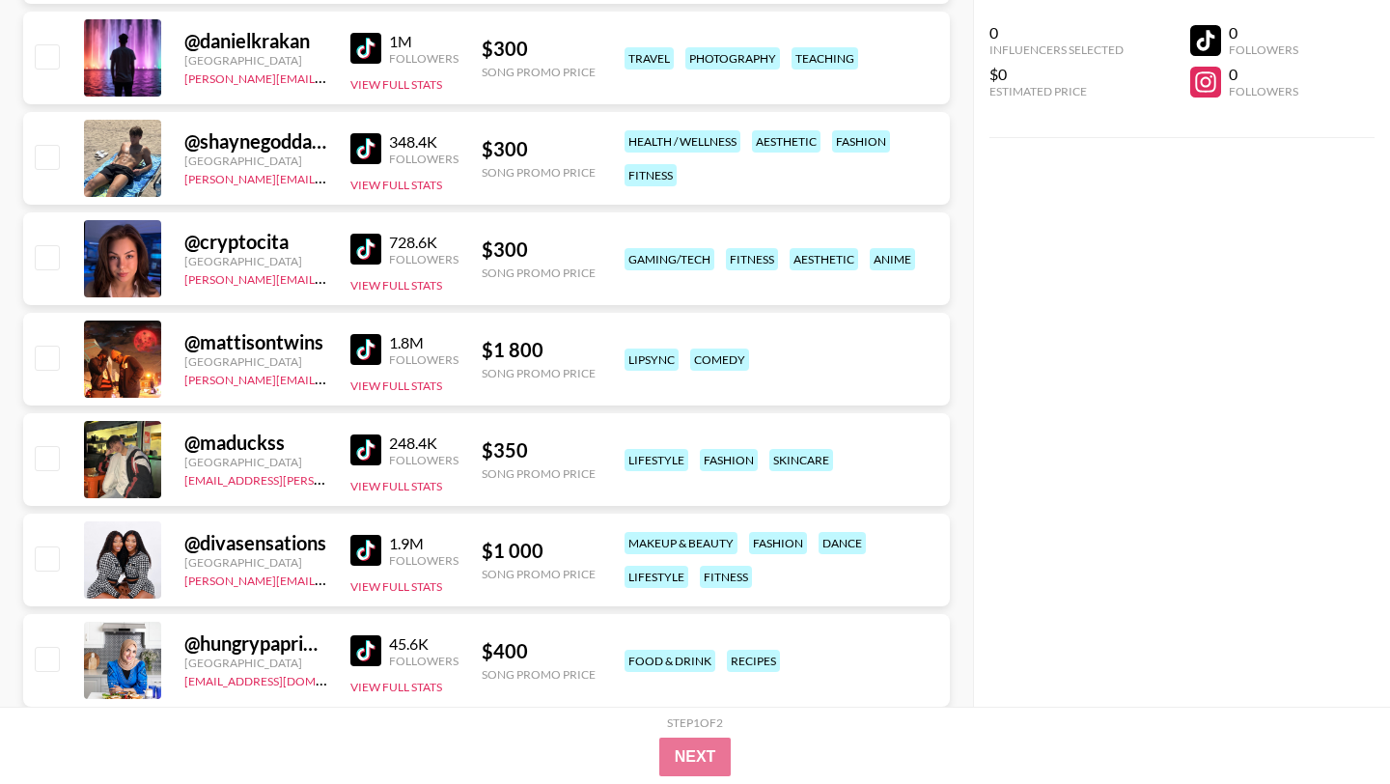
scroll to position [8756, 0]
click at [368, 451] on img at bounding box center [365, 448] width 31 height 31
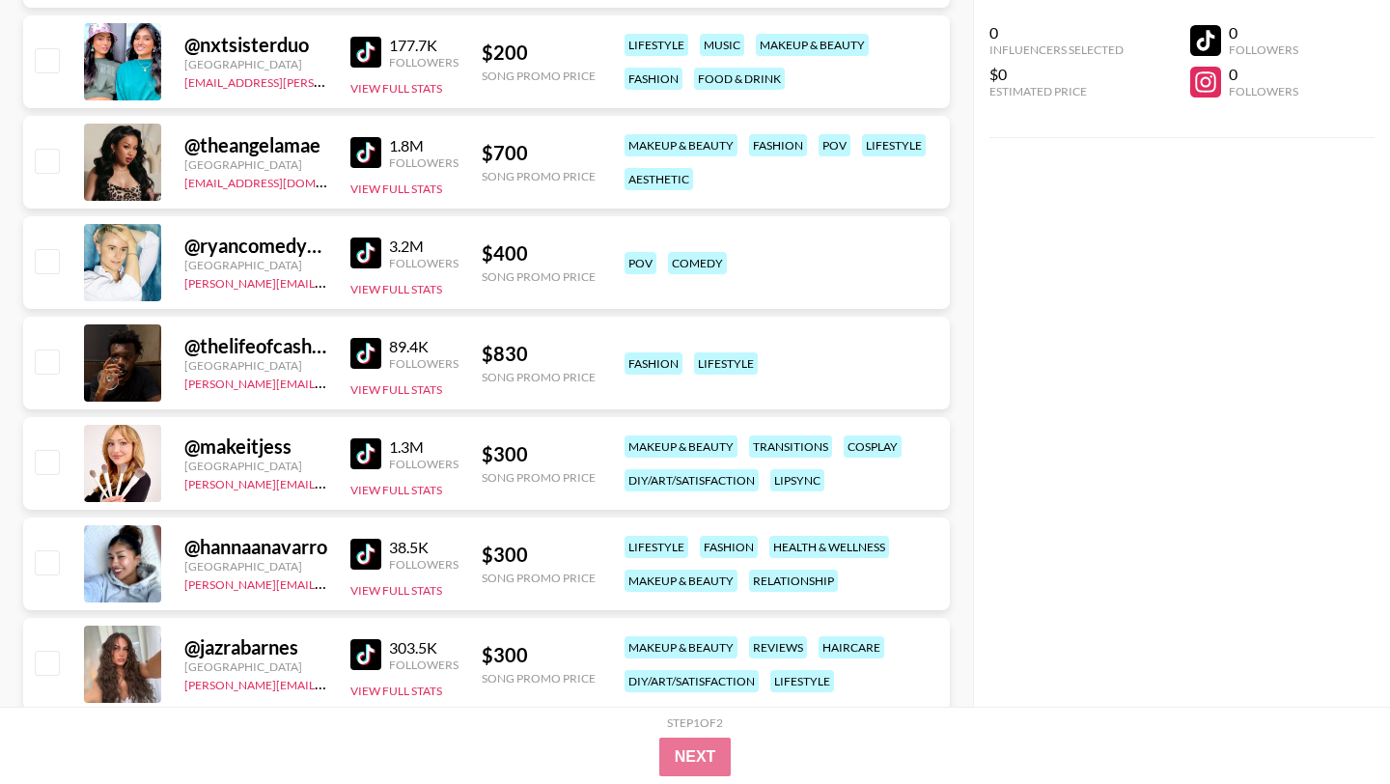
scroll to position [10371, 0]
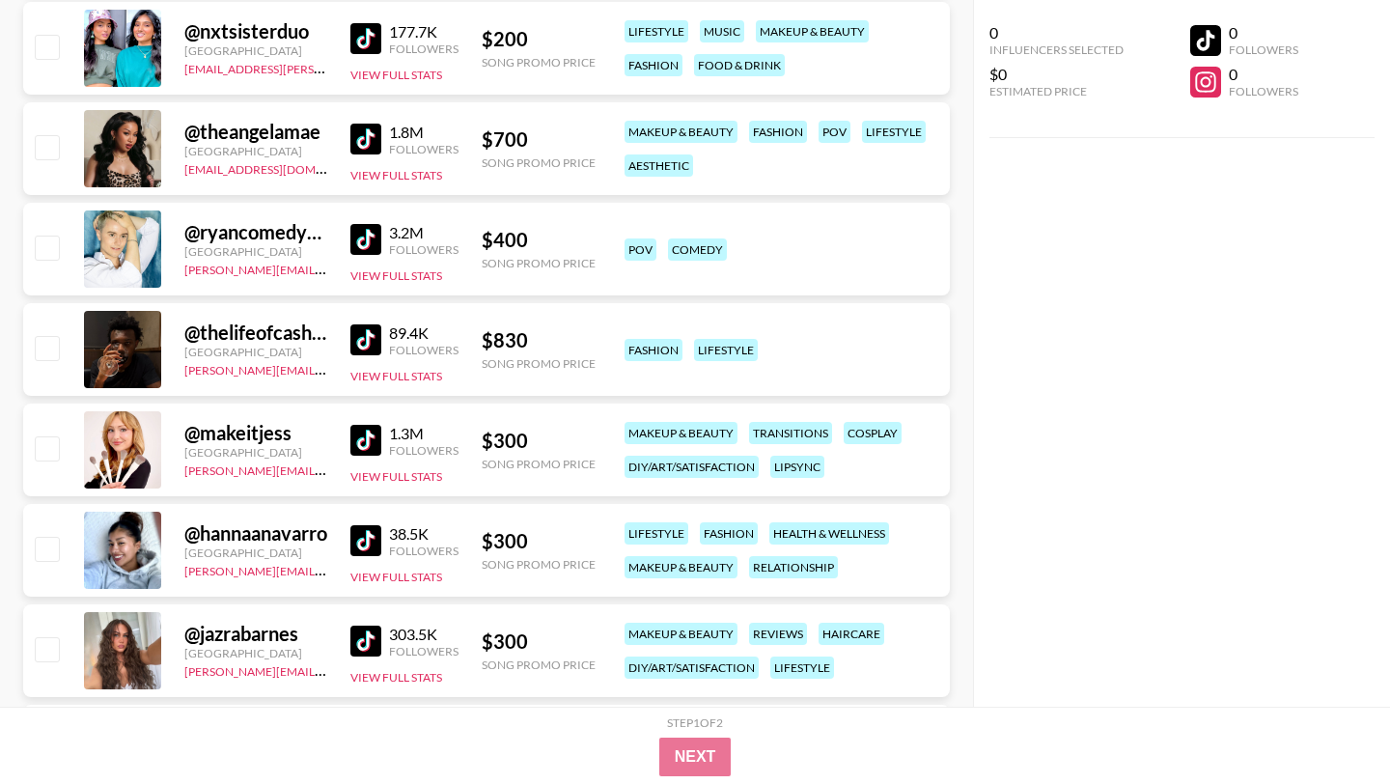
click at [363, 342] on img at bounding box center [365, 339] width 31 height 31
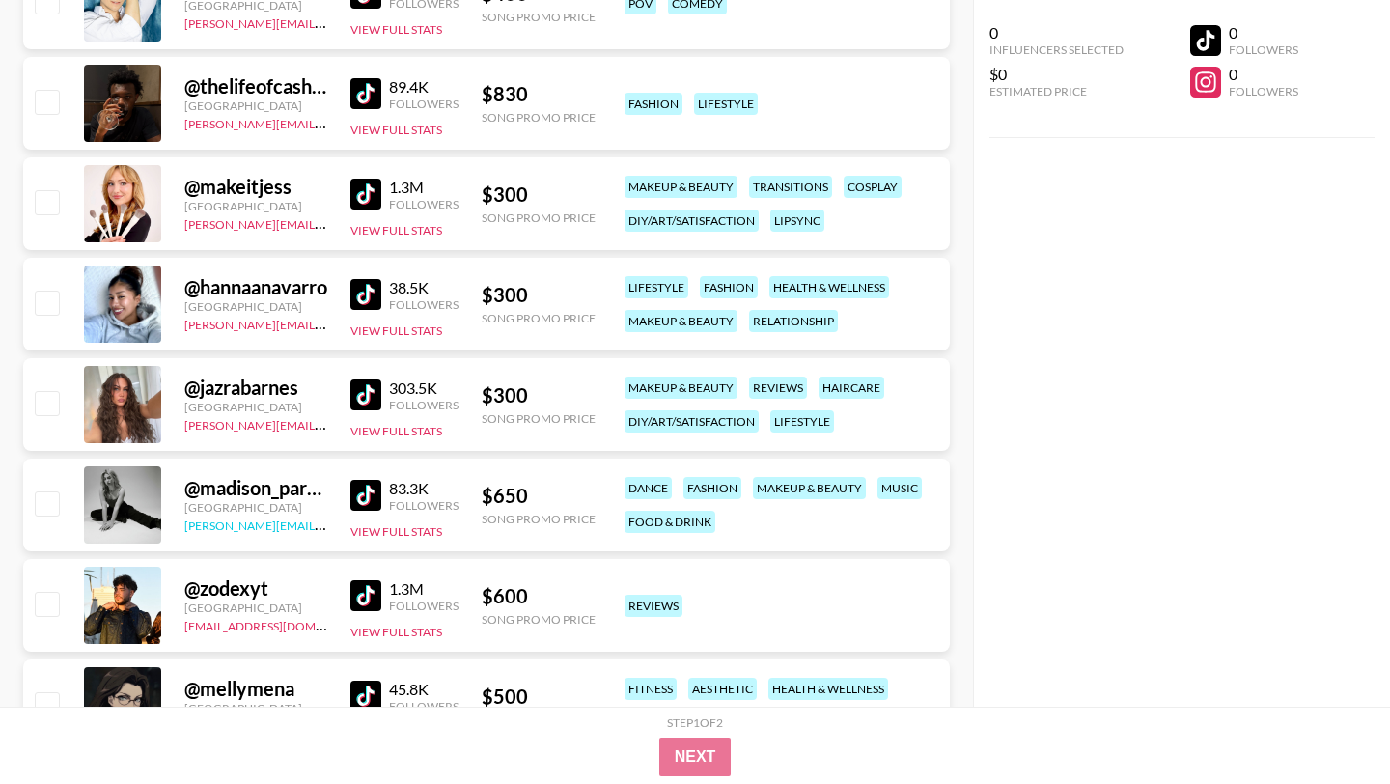
scroll to position [10960, 0]
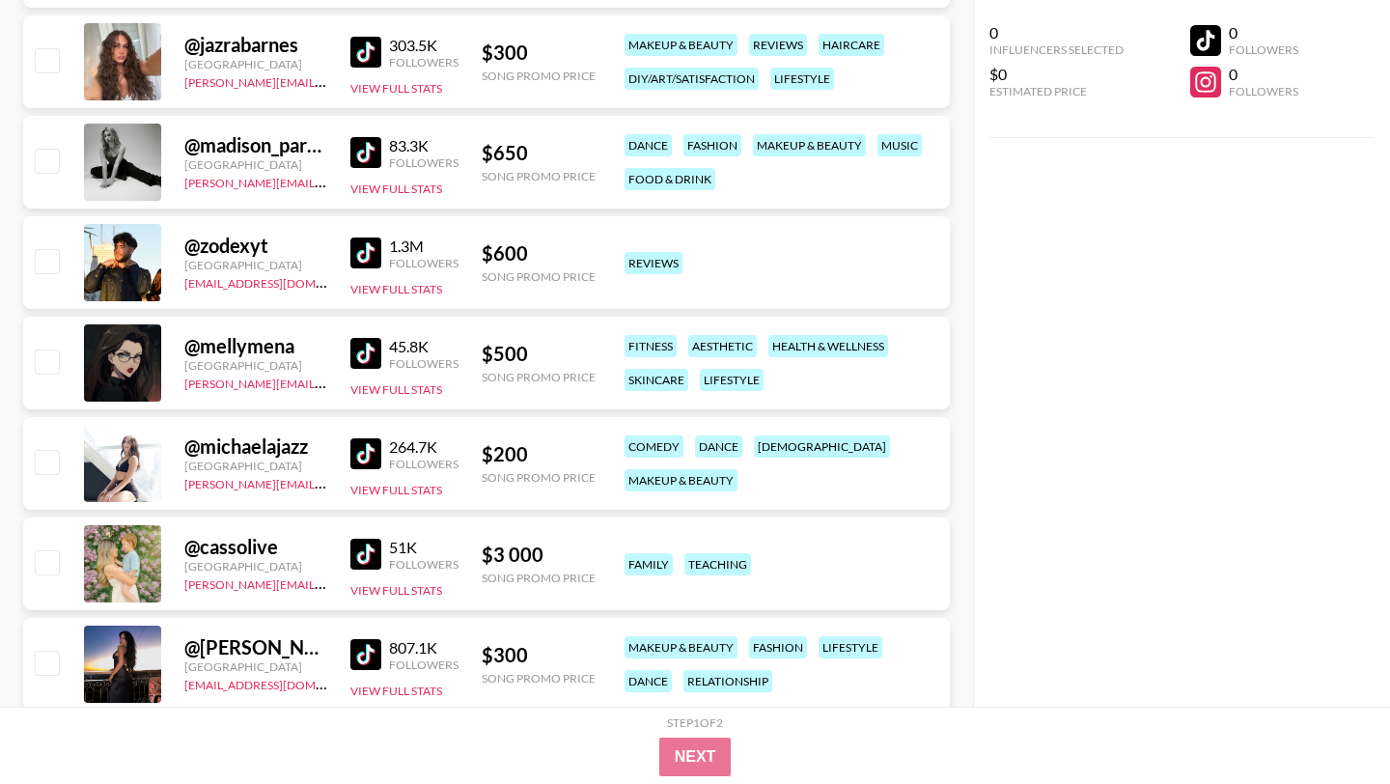
click at [363, 340] on img at bounding box center [365, 353] width 31 height 31
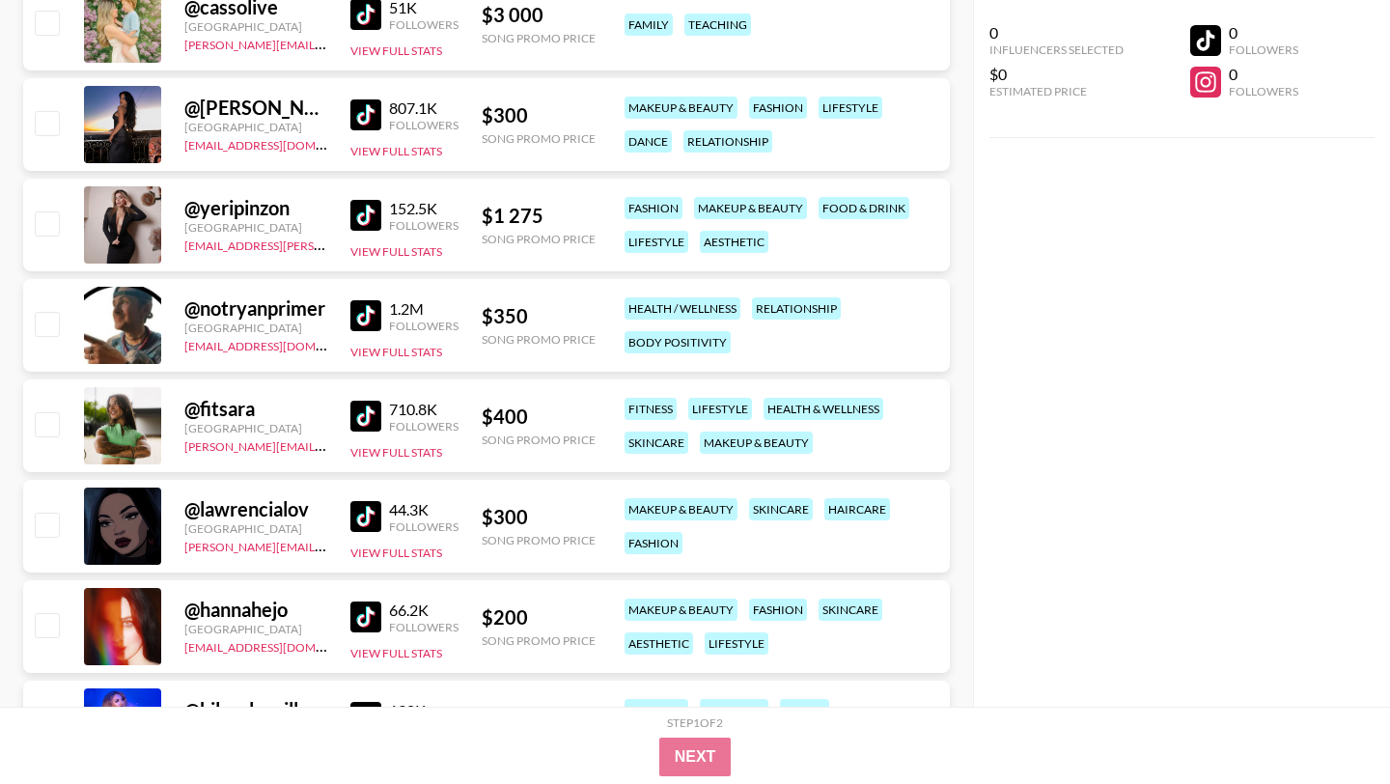
scroll to position [11508, 0]
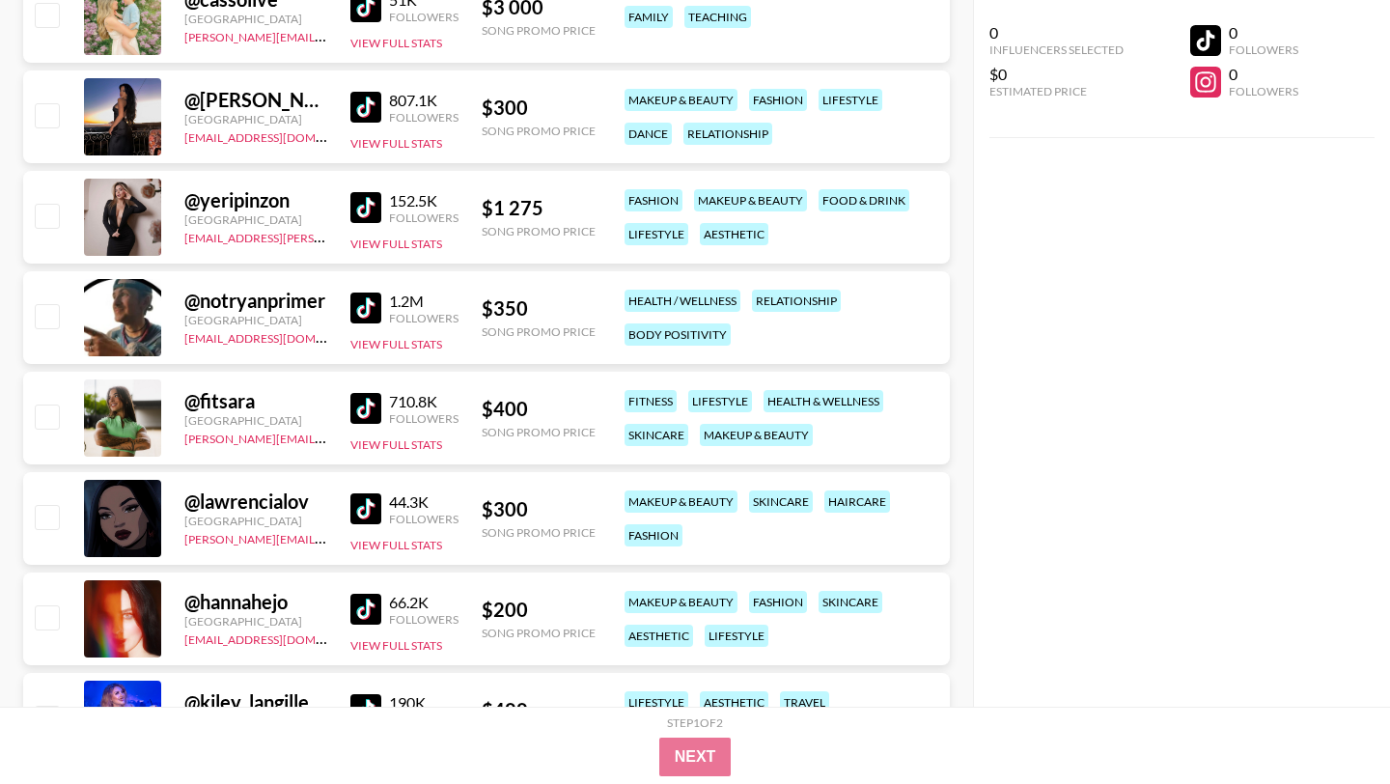
click at [374, 312] on img at bounding box center [365, 308] width 31 height 31
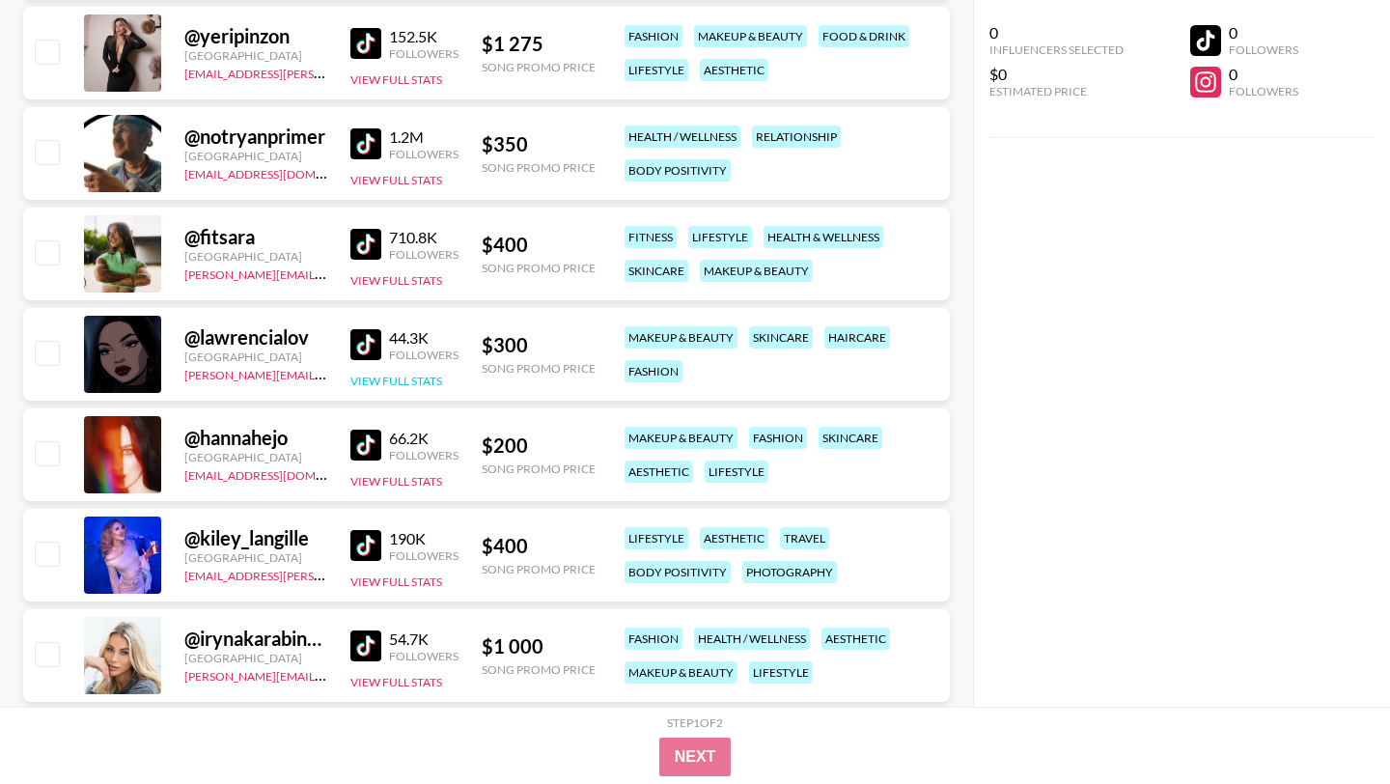
scroll to position [11673, 0]
click at [357, 343] on img at bounding box center [365, 343] width 31 height 31
click at [375, 341] on img at bounding box center [365, 343] width 31 height 31
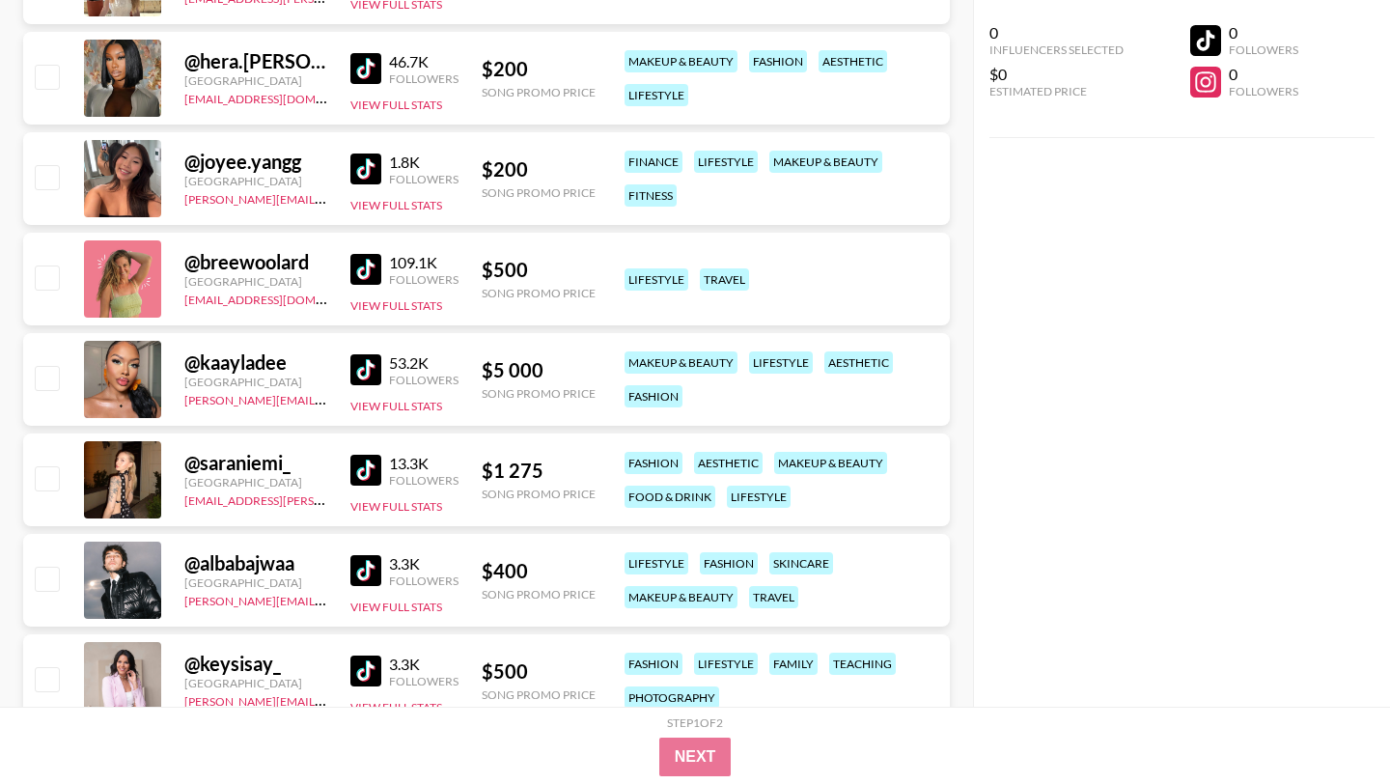
scroll to position [13658, 0]
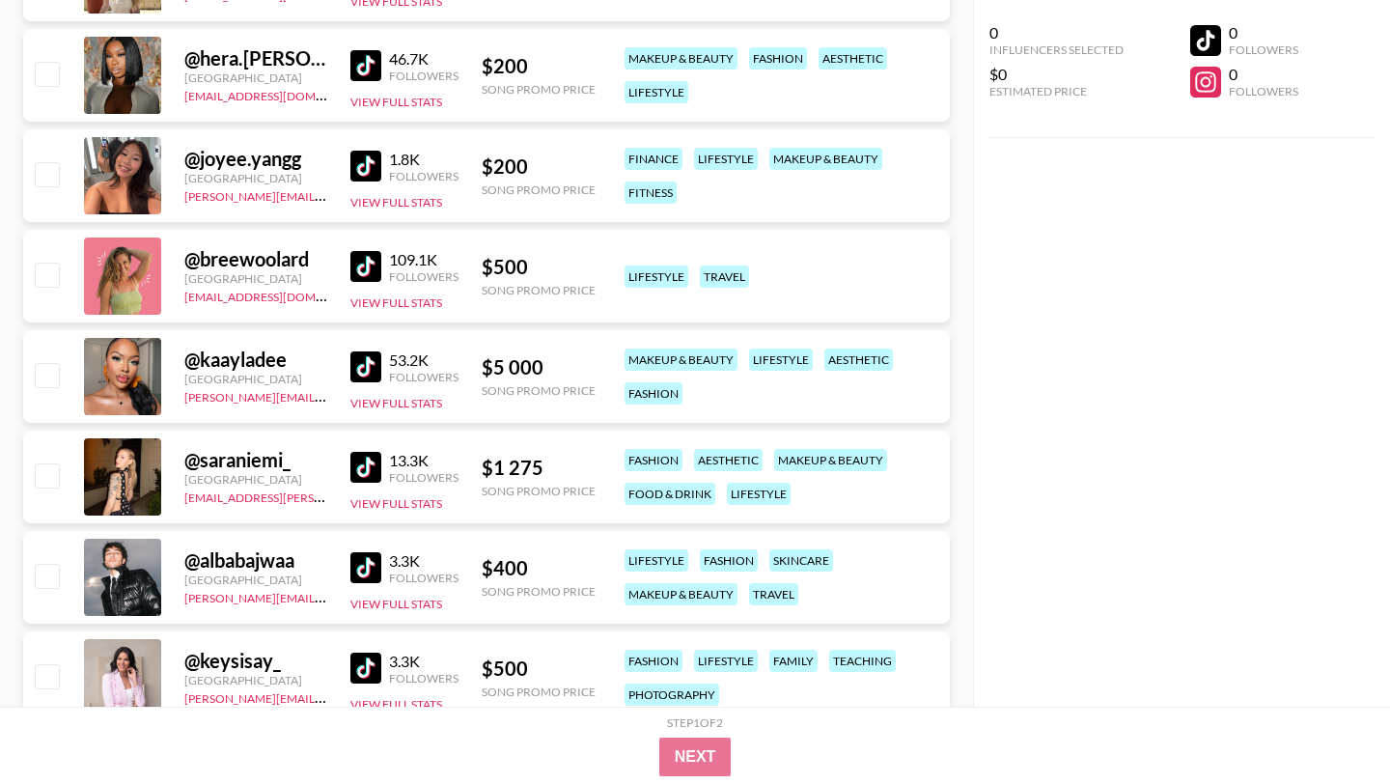
click at [359, 470] on img at bounding box center [365, 467] width 31 height 31
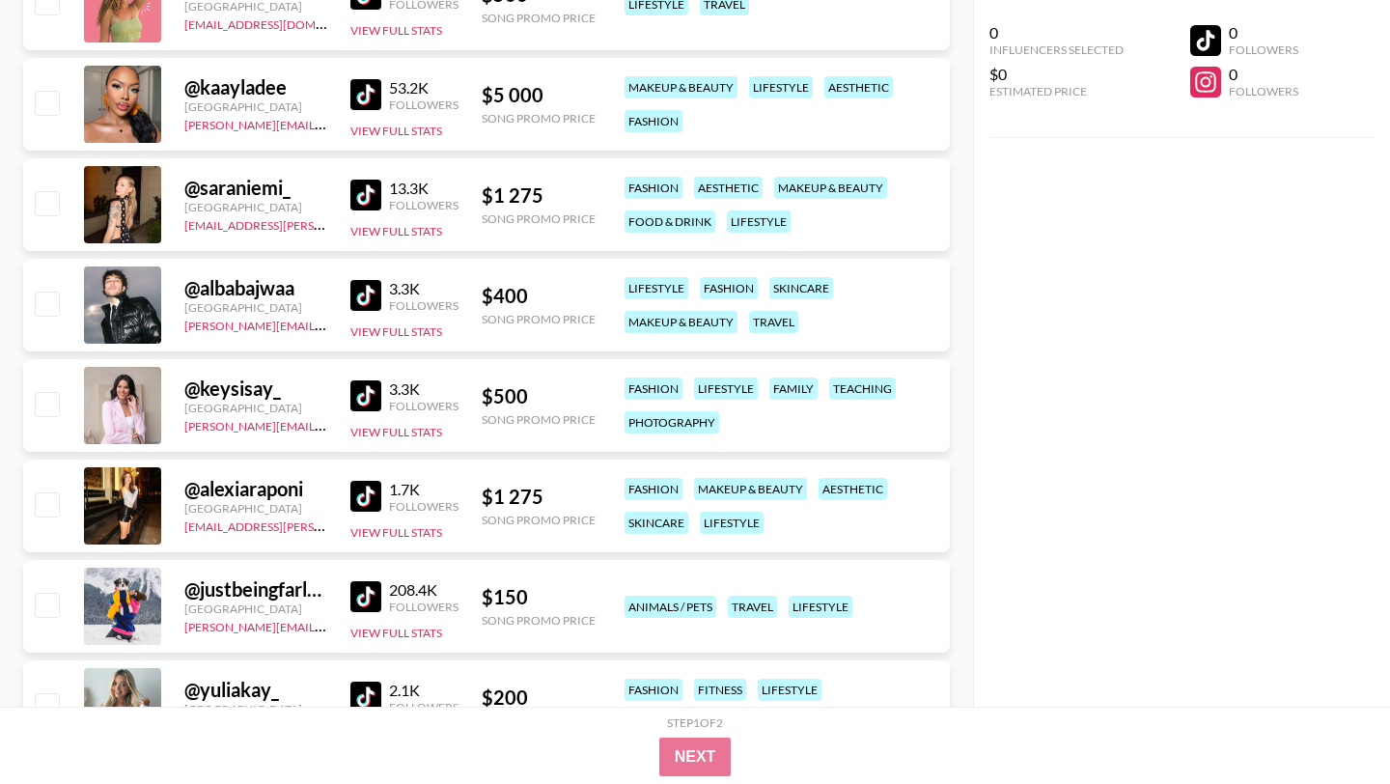
scroll to position [13933, 0]
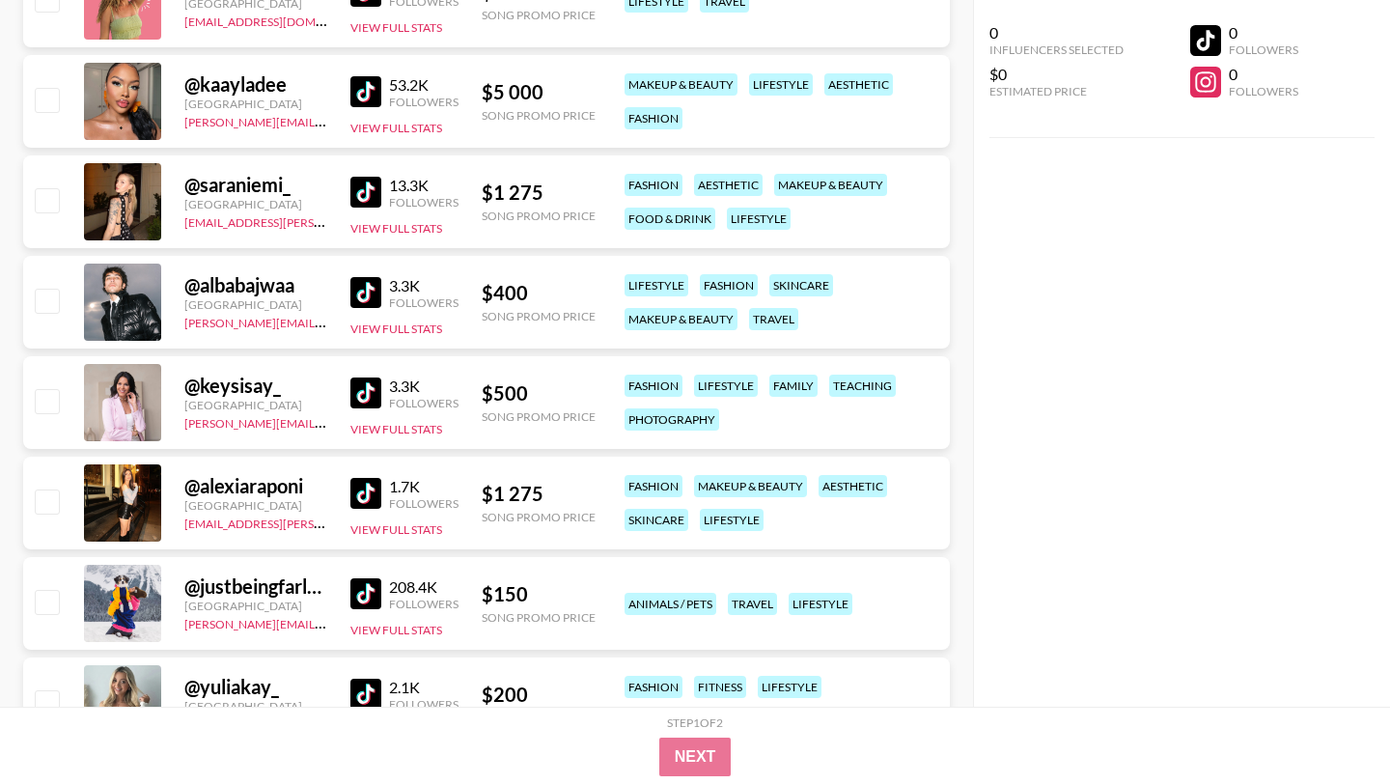
click at [361, 292] on img at bounding box center [365, 292] width 31 height 31
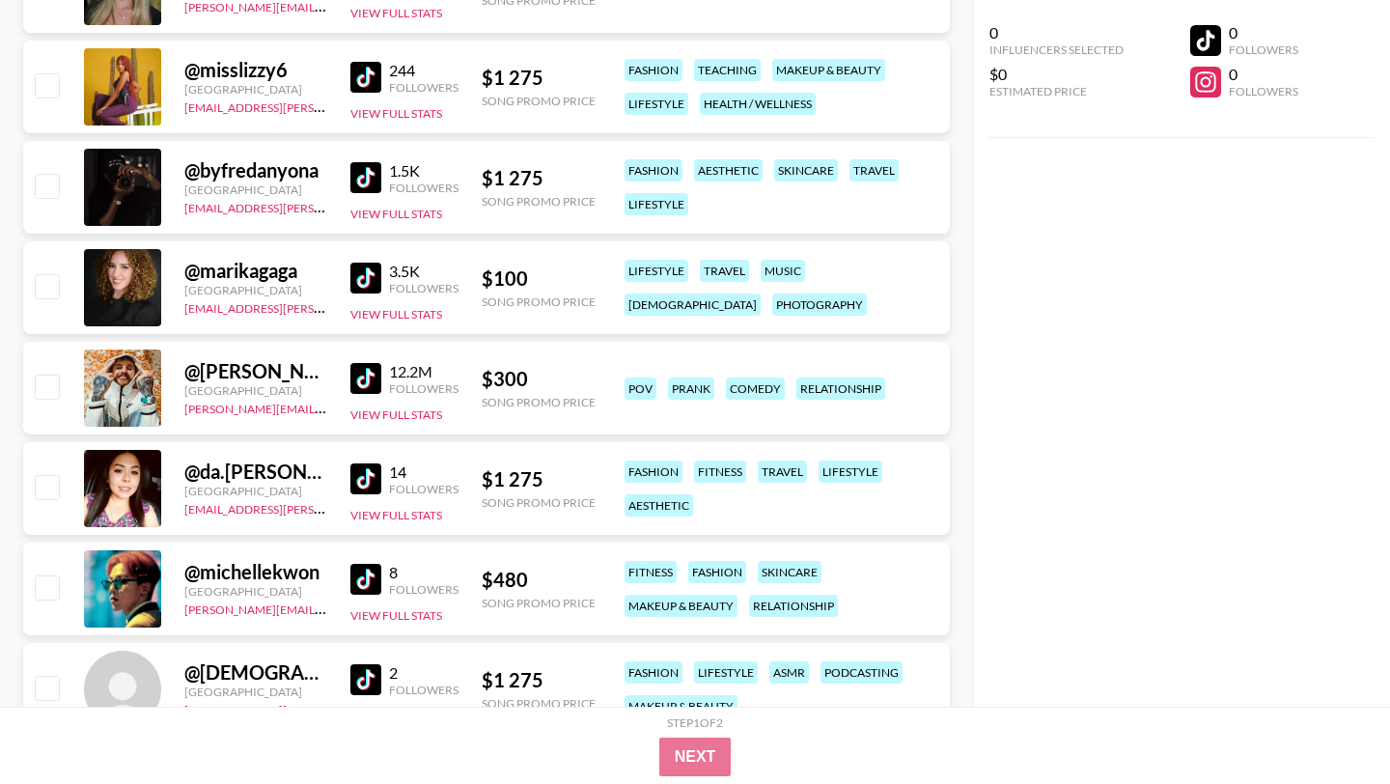
scroll to position [15058, 0]
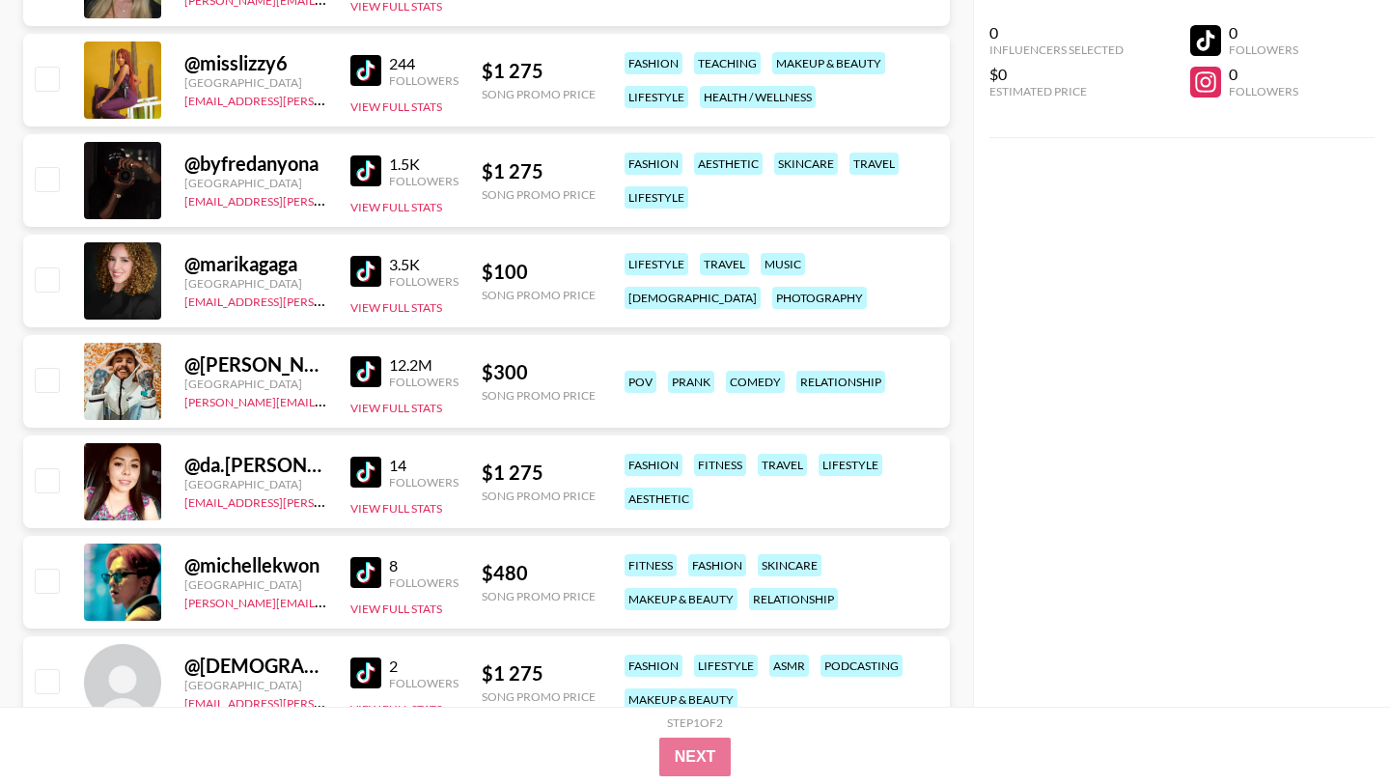
click at [372, 371] on img at bounding box center [365, 371] width 31 height 31
